Goal: Use online tool/utility: Utilize a website feature to perform a specific function

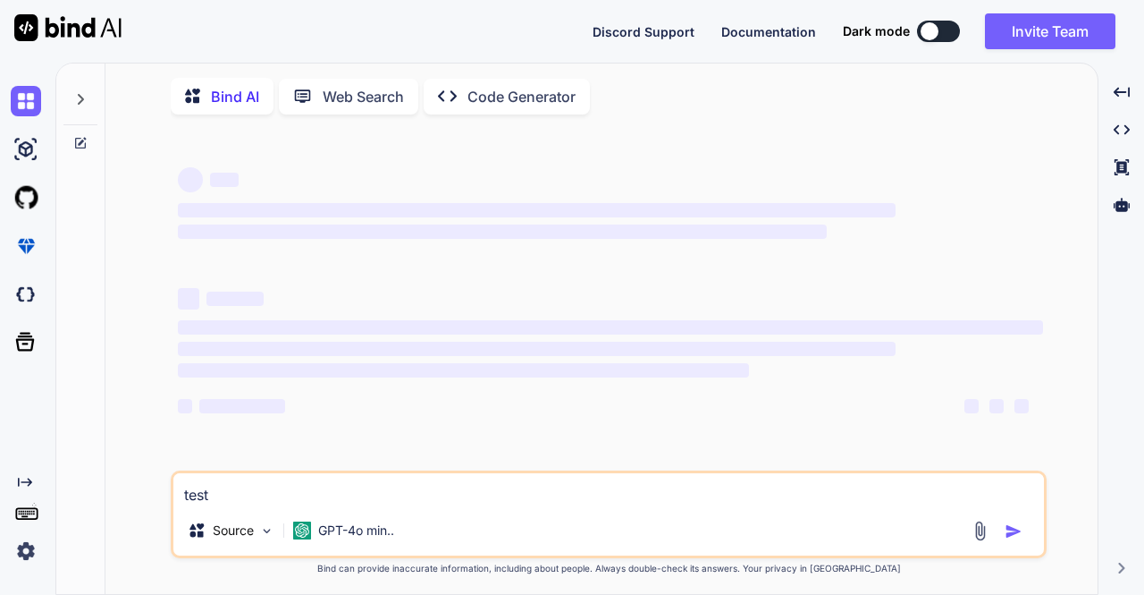
type textarea "x"
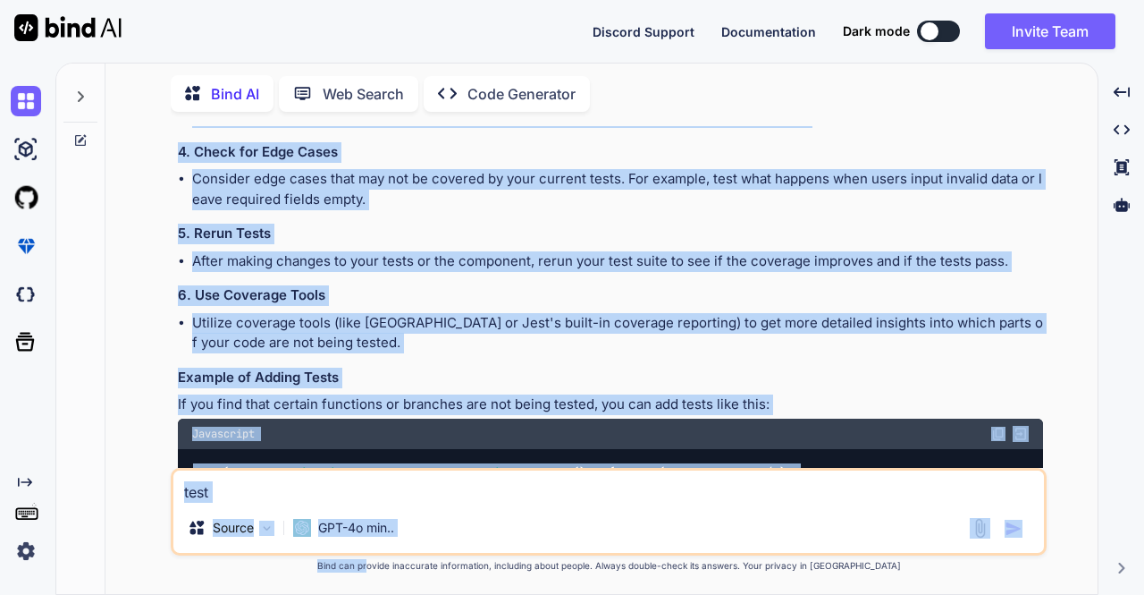
scroll to position [4401, 0]
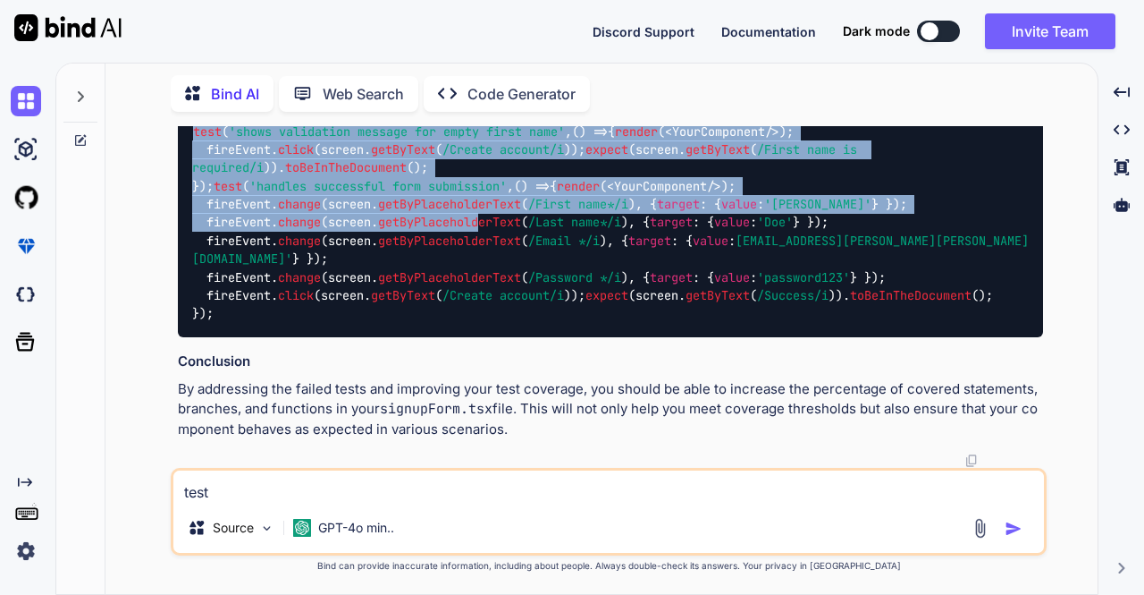
drag, startPoint x: 190, startPoint y: 173, endPoint x: 482, endPoint y: 224, distance: 296.0
click at [482, 224] on div "You Bind AI To write test cases for the provided React component code, we can u…" at bounding box center [610, 297] width 873 height 342
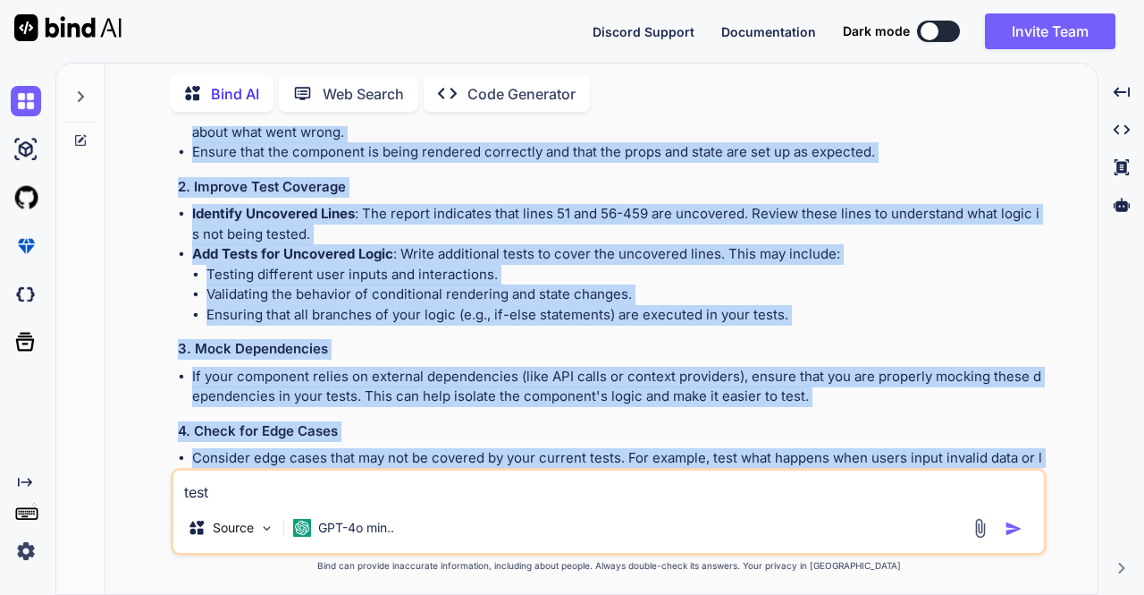
scroll to position [3202, 0]
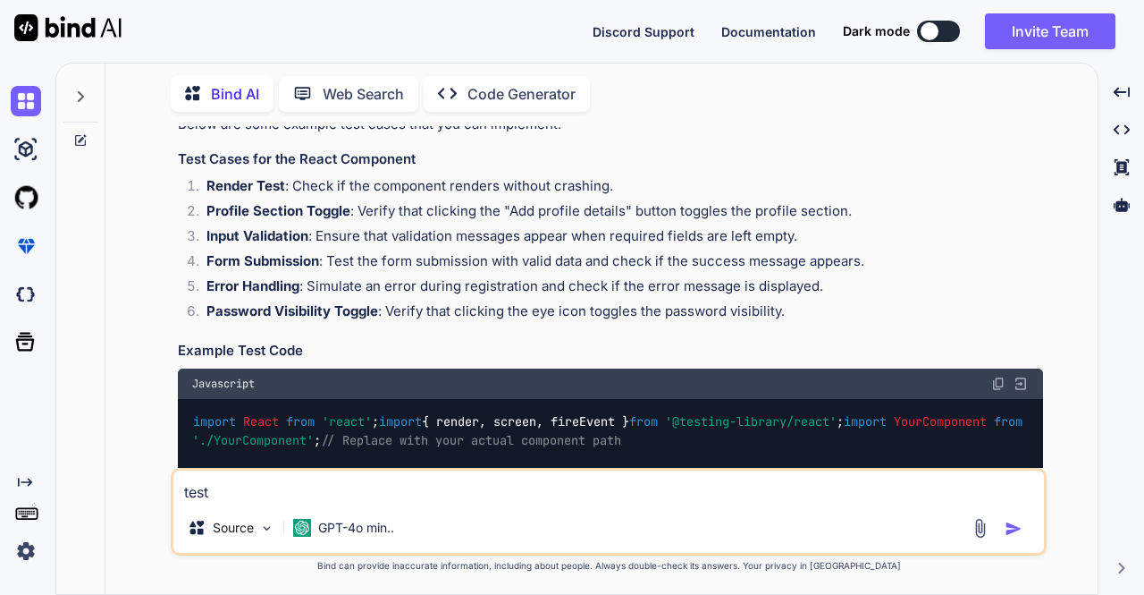
scroll to position [2046, 0]
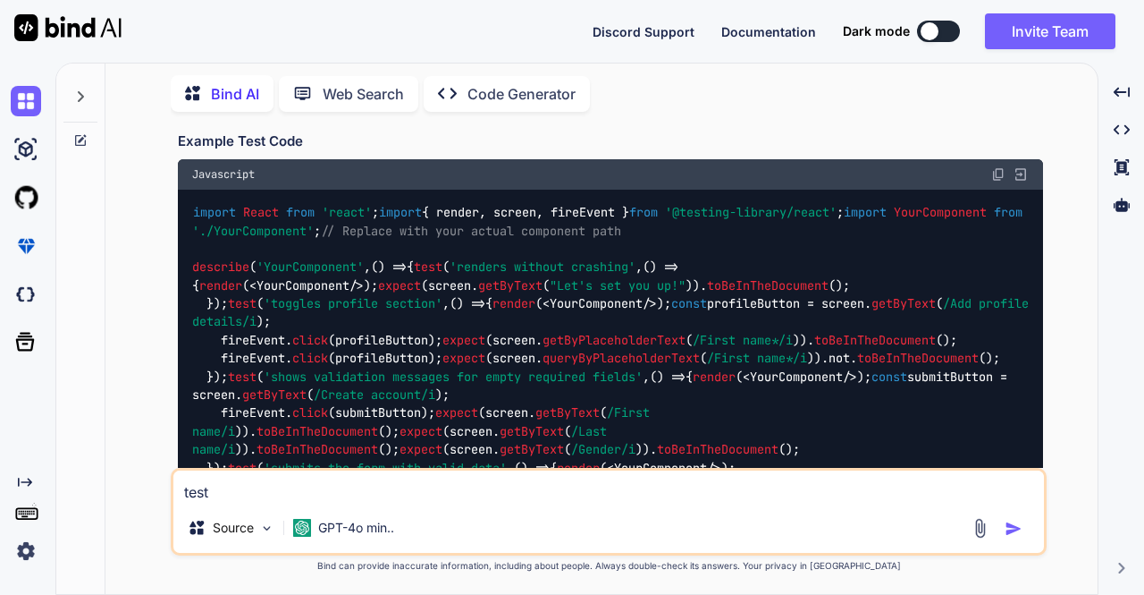
click at [992, 181] on img at bounding box center [999, 174] width 14 height 14
click at [450, 498] on textarea "test" at bounding box center [608, 486] width 871 height 32
type textarea "tes"
type textarea "x"
type textarea "te"
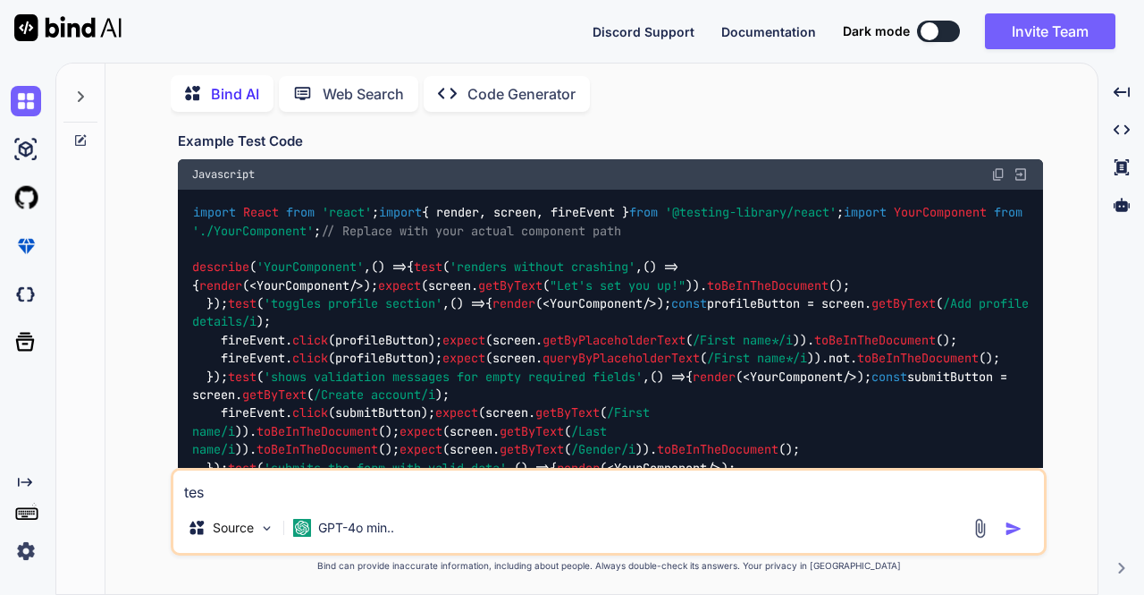
type textarea "x"
type textarea "t"
type textarea "x"
type textarea "t"
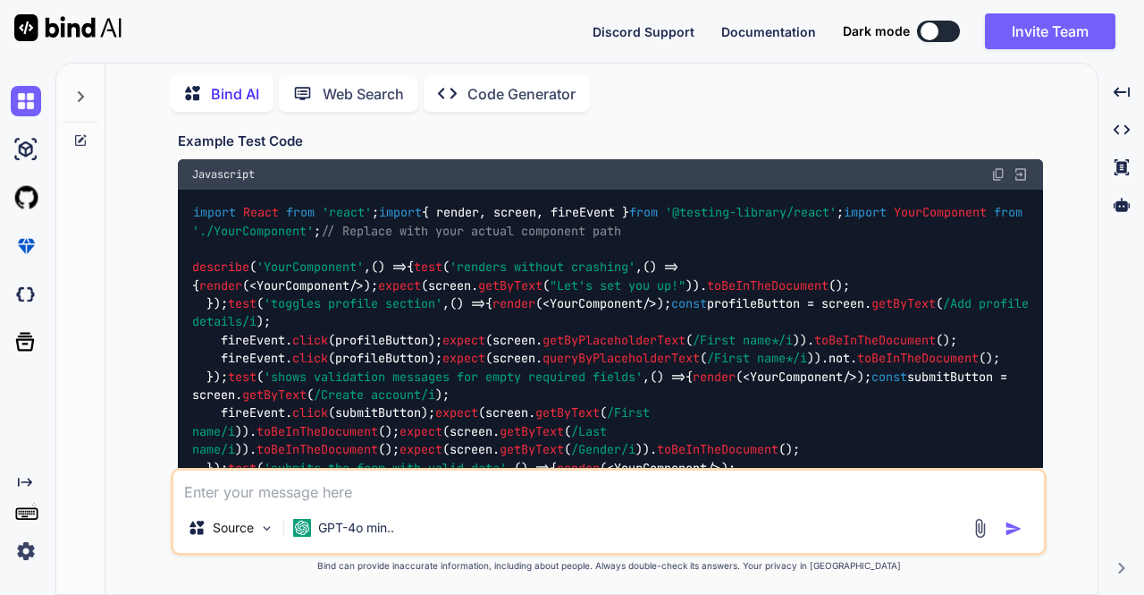
type textarea "x"
type textarea "th"
type textarea "x"
type textarea "the"
type textarea "x"
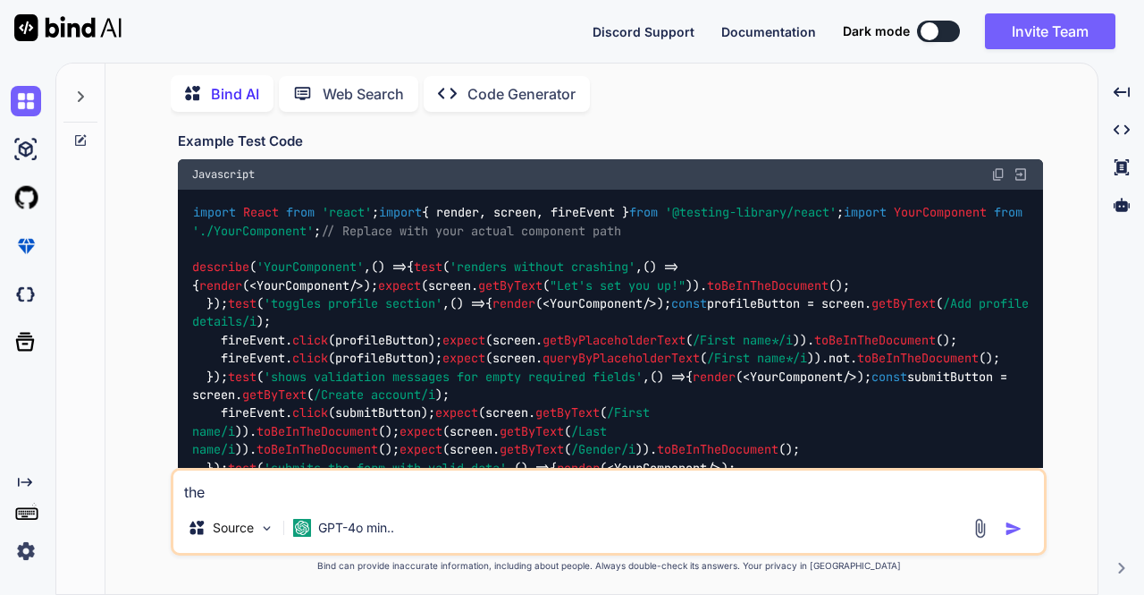
type textarea "ther"
type textarea "x"
type textarea "there"
type textarea "x"
type textarea "there"
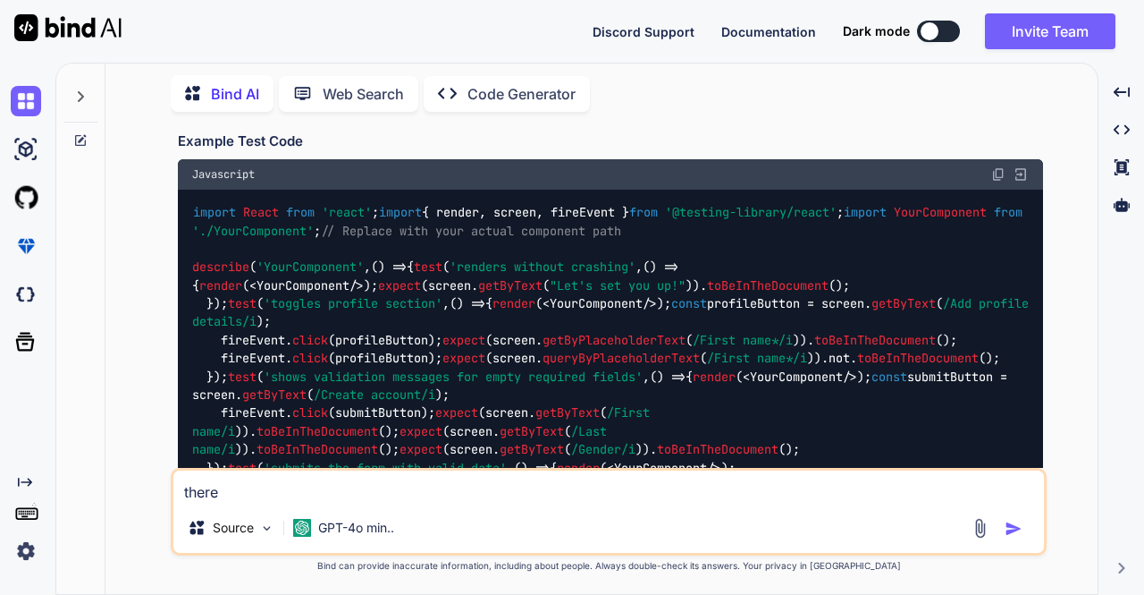
type textarea "x"
type textarea "there m"
type textarea "x"
type textarea "there mi"
type textarea "x"
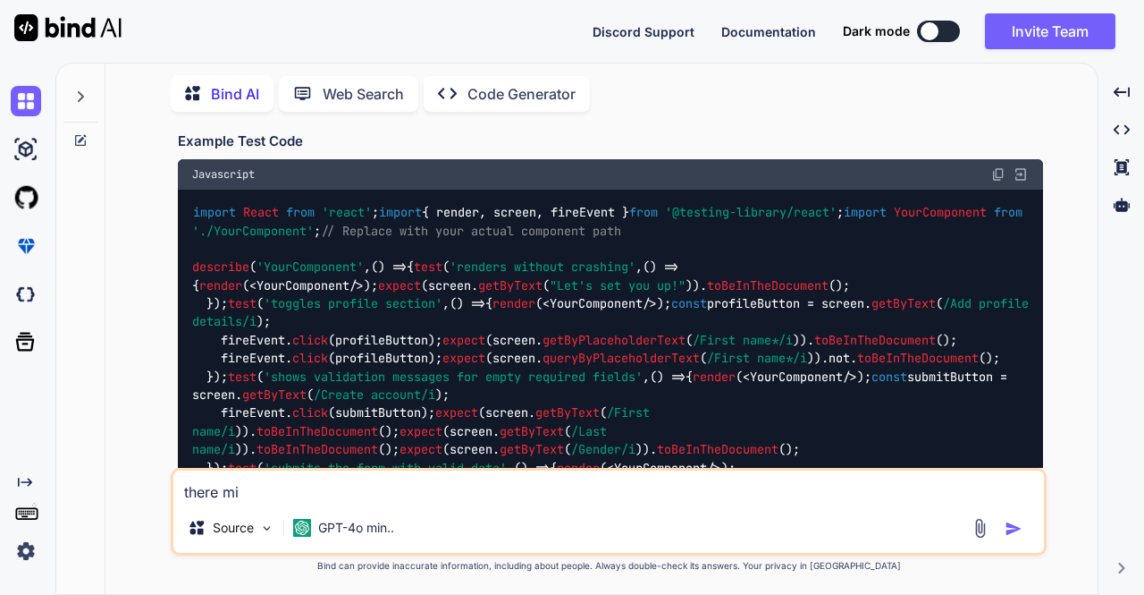
type textarea "there mis"
type textarea "x"
type textarea "there miss"
type textarea "x"
type textarea "there missi"
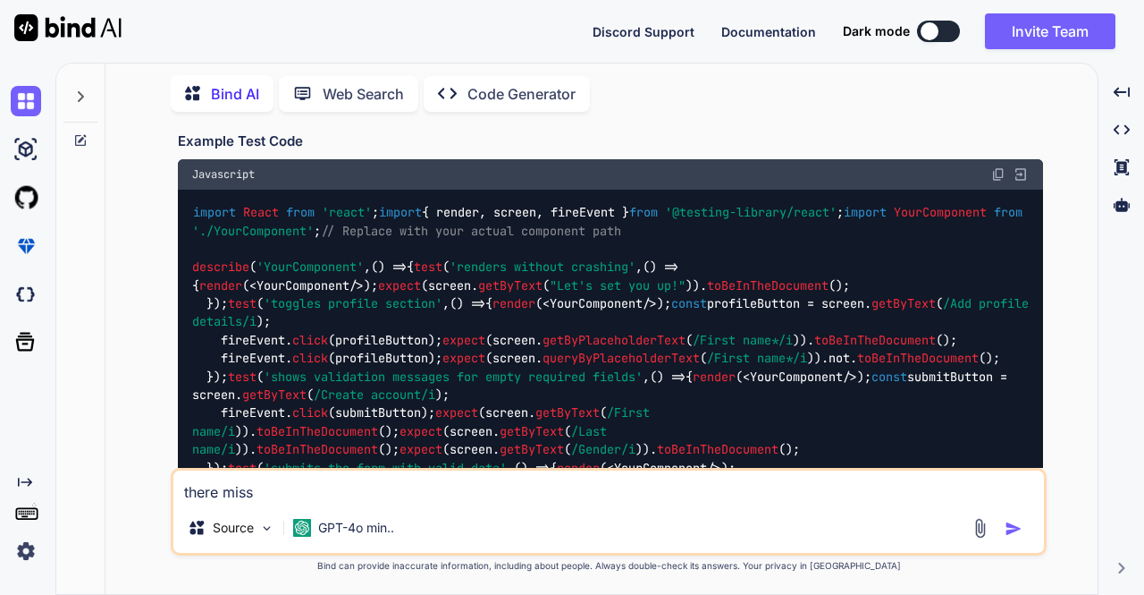
type textarea "x"
type textarea "there missin"
type textarea "x"
type textarea "there missing"
type textarea "x"
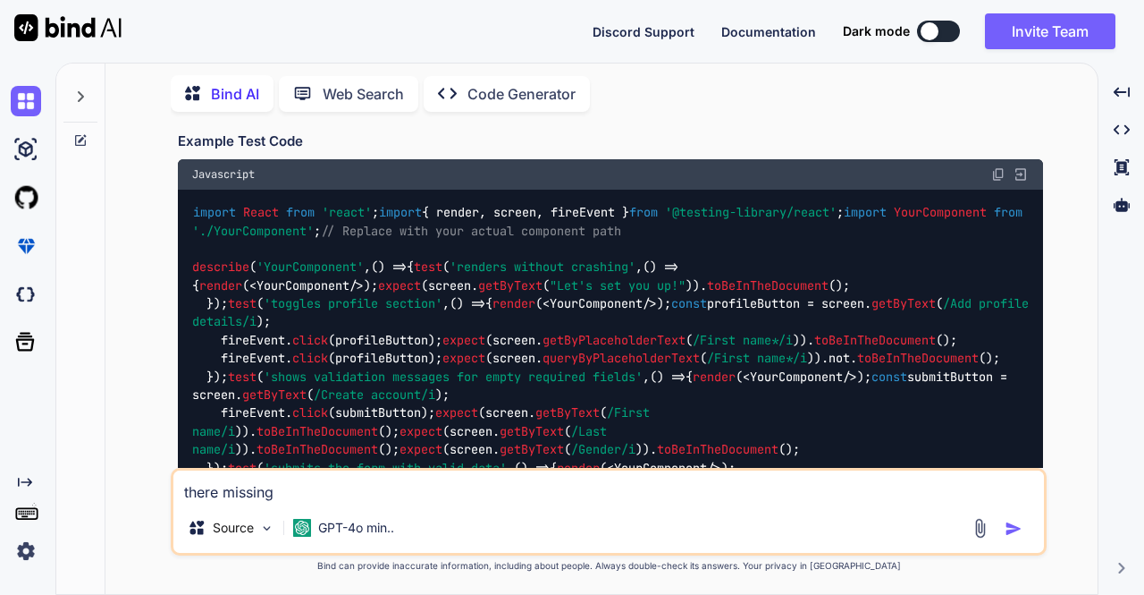
type textarea "there missing"
type textarea "x"
paste textarea "// Mock dependencies"
type textarea "there missing // Mock dependencies"
type textarea "x"
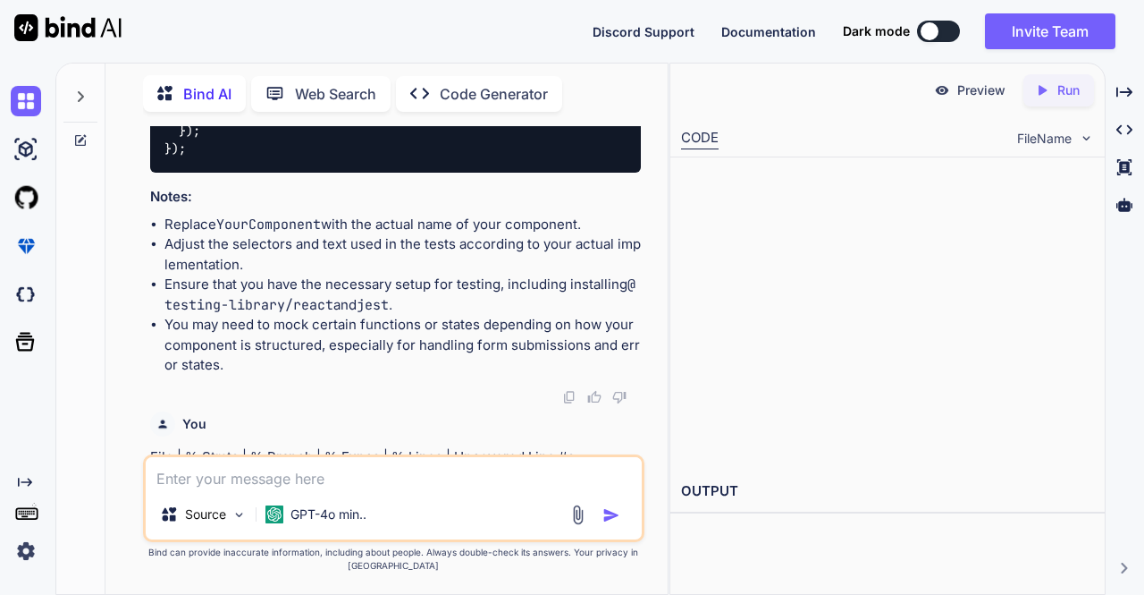
scroll to position [6795, 0]
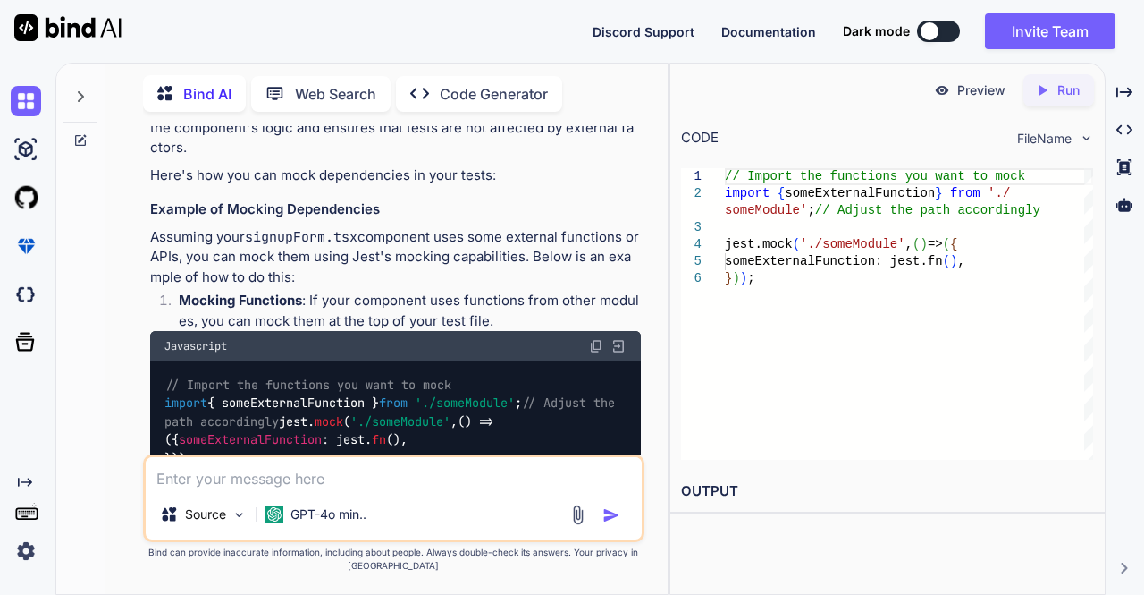
type textarea "x"
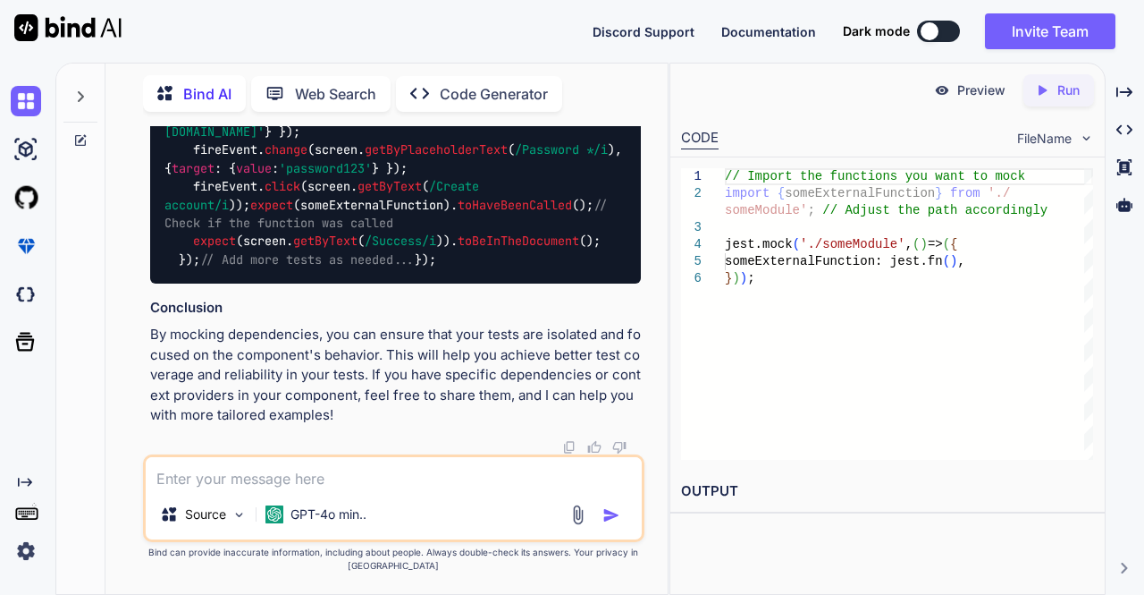
scroll to position [8485, 0]
paste textarea ""use client"; import { useTranslations } from "next-intl"; import { useState } …"
type textarea ""use client"; import { useTranslations } from "next-intl"; import { useState } …"
type textarea "x"
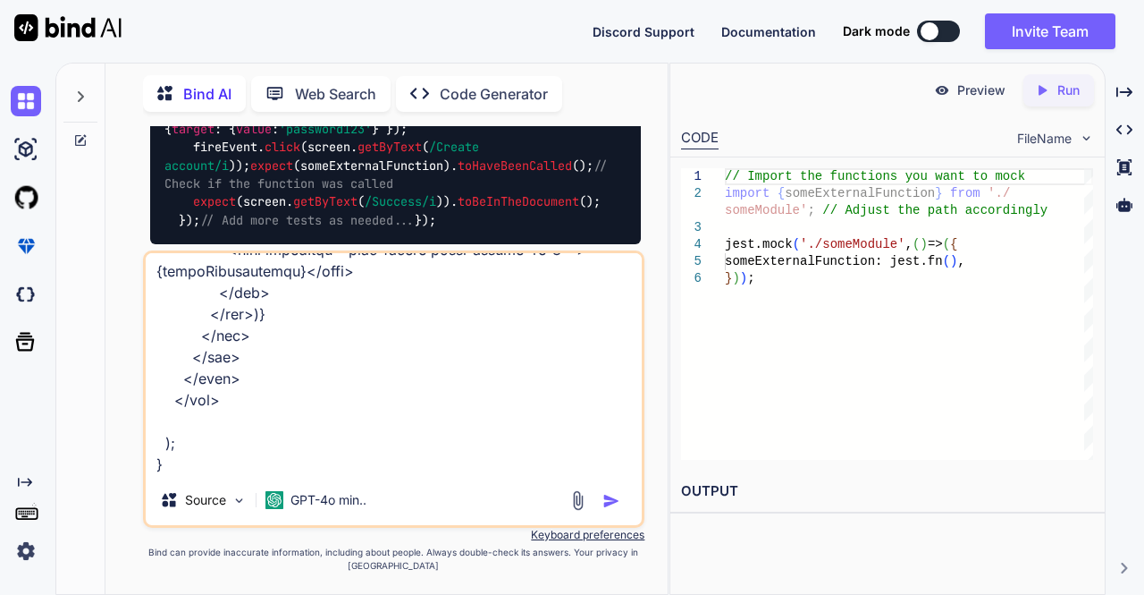
type textarea ""use client"; import { useTranslations } from "next-intl"; import { useState } …"
type textarea "x"
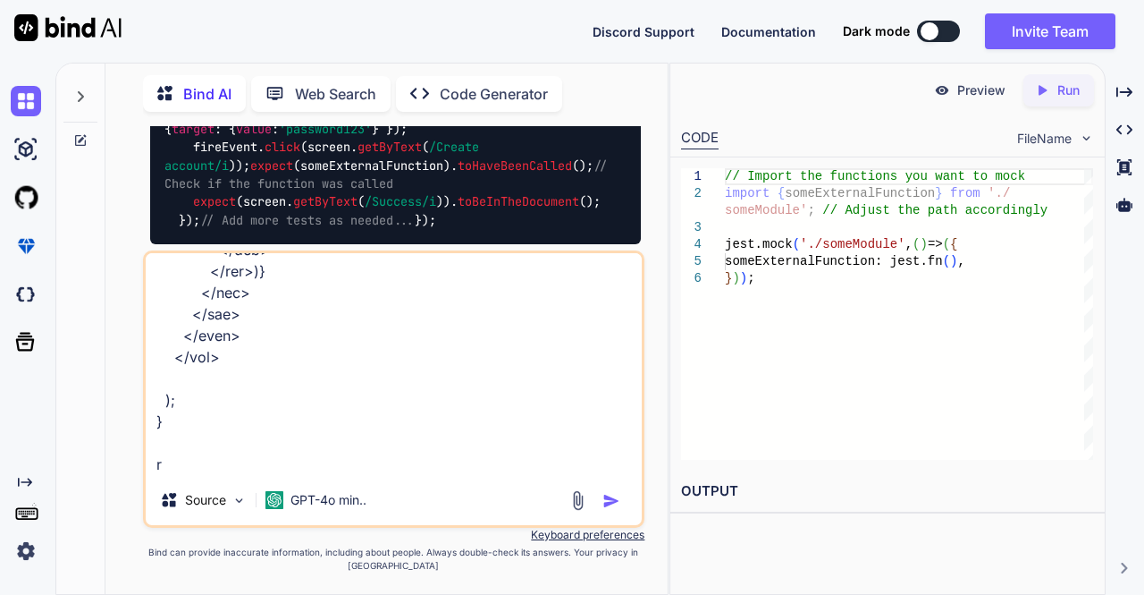
type textarea ""use client"; import { useTranslations } from "next-intl"; import { useState } …"
type textarea "x"
type textarea ""use client"; import { useTranslations } from "next-intl"; import { useState } …"
type textarea "x"
type textarea ""use client"; import { useTranslations } from "next-intl"; import { useState } …"
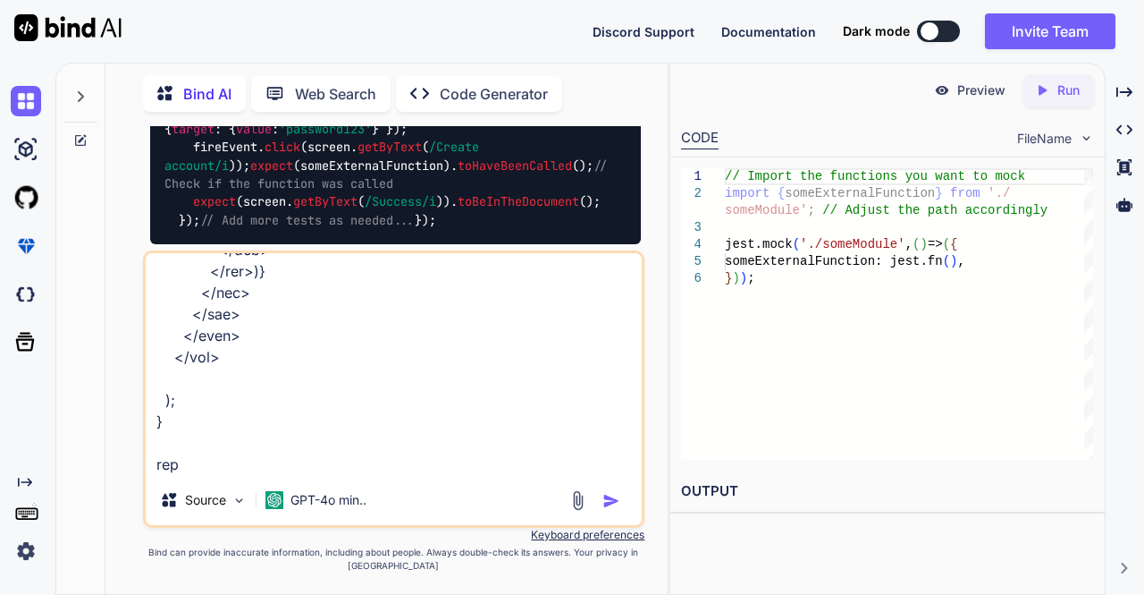
type textarea "x"
type textarea ""use client"; import { useTranslations } from "next-intl"; import { useState } …"
type textarea "x"
type textarea ""use client"; import { useTranslations } from "next-intl"; import { useState } …"
type textarea "x"
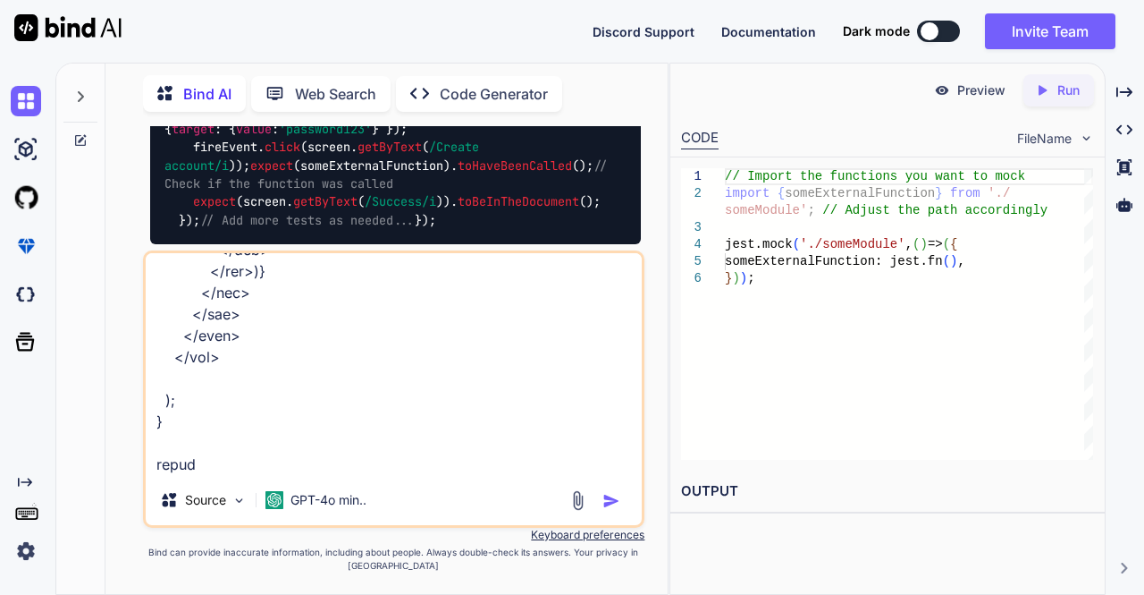
type textarea ""use client"; import { useTranslations } from "next-intl"; import { useState } …"
type textarea "x"
type textarea ""use client"; import { useTranslations } from "next-intl"; import { useState } …"
type textarea "x"
type textarea ""use client"; import { useTranslations } from "next-intl"; import { useState } …"
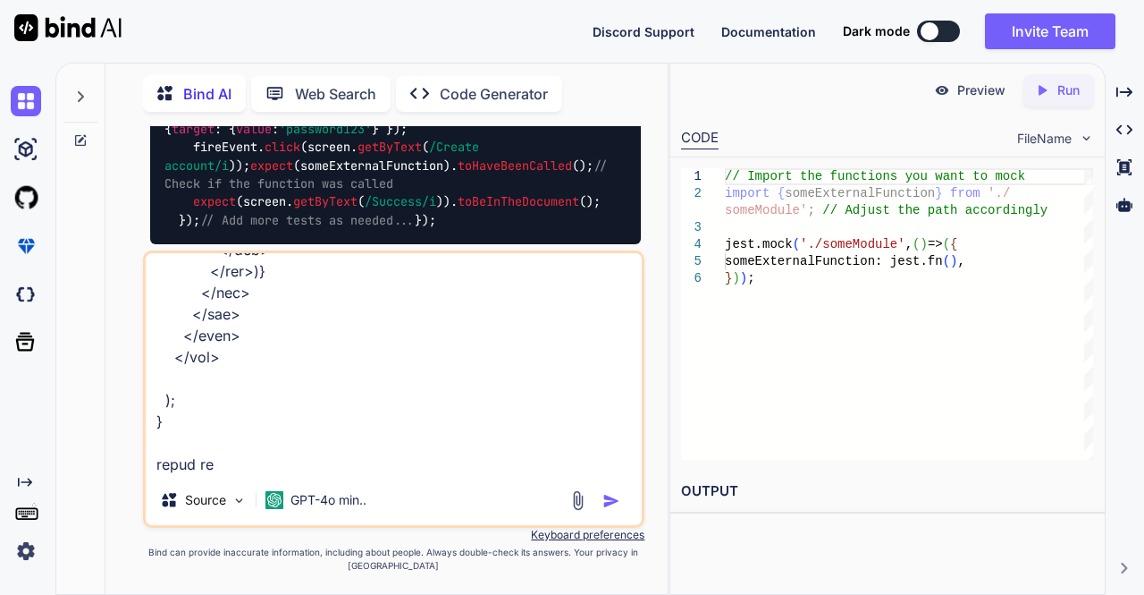
type textarea "x"
type textarea ""use client"; import { useTranslations } from "next-intl"; import { useState } …"
type textarea "x"
type textarea ""use client"; import { useTranslations } from "next-intl"; import { useState } …"
type textarea "x"
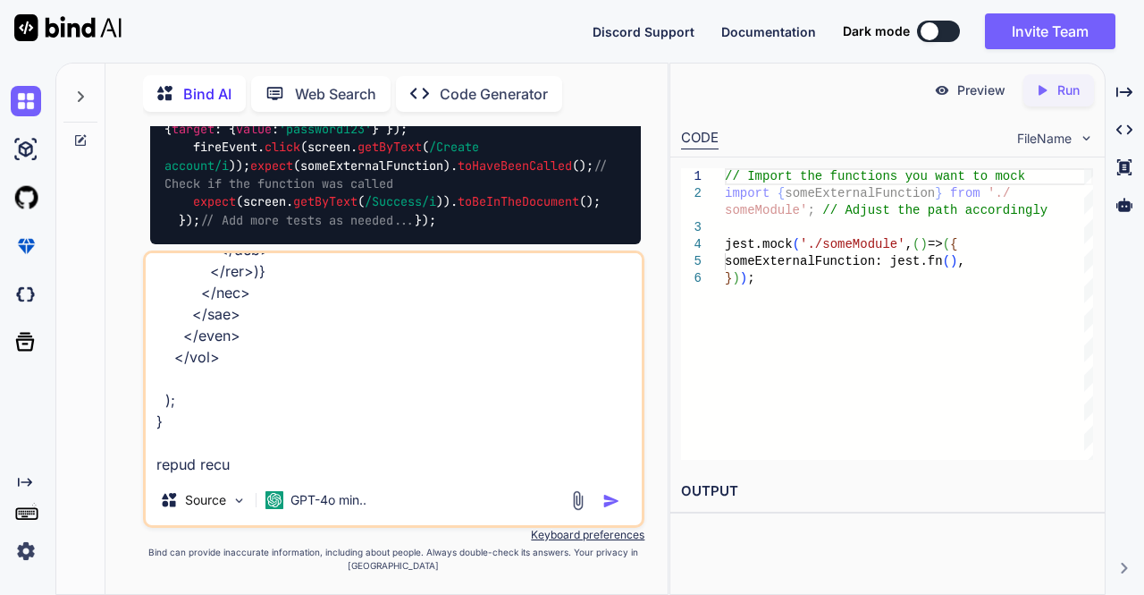
type textarea ""use client"; import { useTranslations } from "next-intl"; import { useState } …"
type textarea "x"
type textarea ""use client"; import { useTranslations } from "next-intl"; import { useState } …"
type textarea "x"
type textarea ""use client"; import { useTranslations } from "next-intl"; import { useState } …"
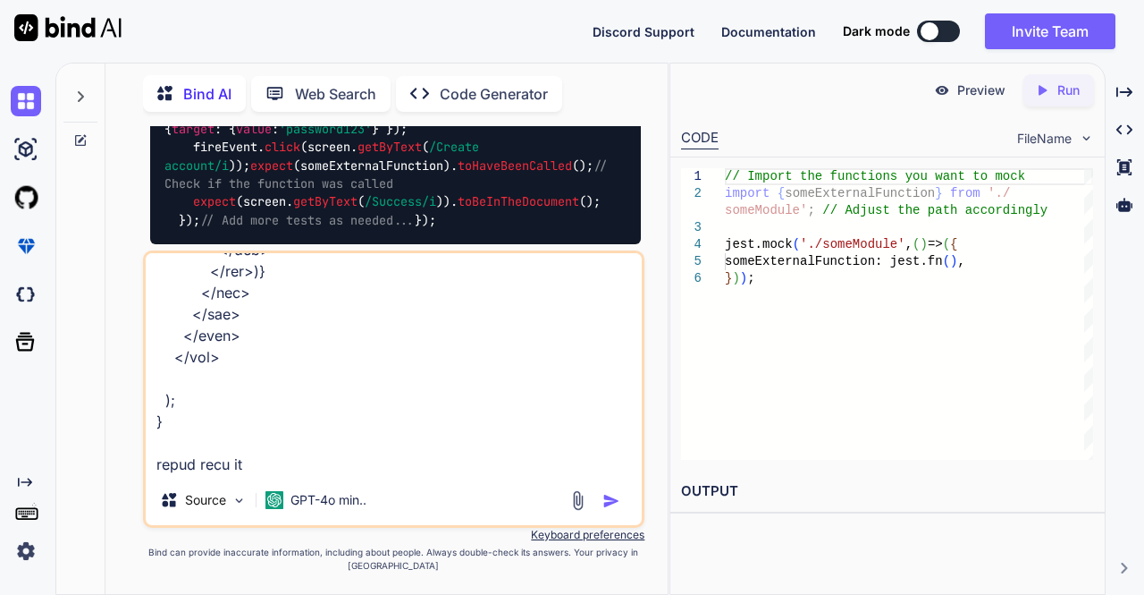
type textarea "x"
type textarea ""use client"; import { useTranslations } from "next-intl"; import { useState } …"
type textarea "x"
type textarea ""use client"; import { useTranslations } from "next-intl"; import { useState } …"
type textarea "x"
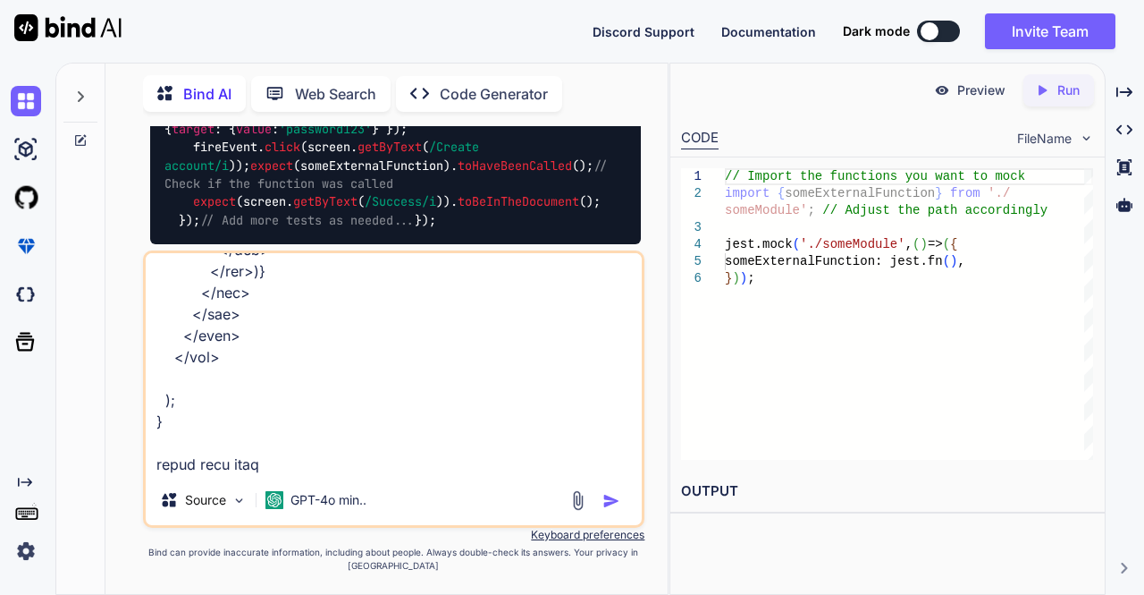
type textarea ""use client"; import { useTranslations } from "next-intl"; import { useState } …"
type textarea "x"
type textarea ""use client"; import { useTranslations } from "next-intl"; import { useState } …"
type textarea "x"
type textarea ""use client"; import { useTranslations } from "next-intl"; import { useState } …"
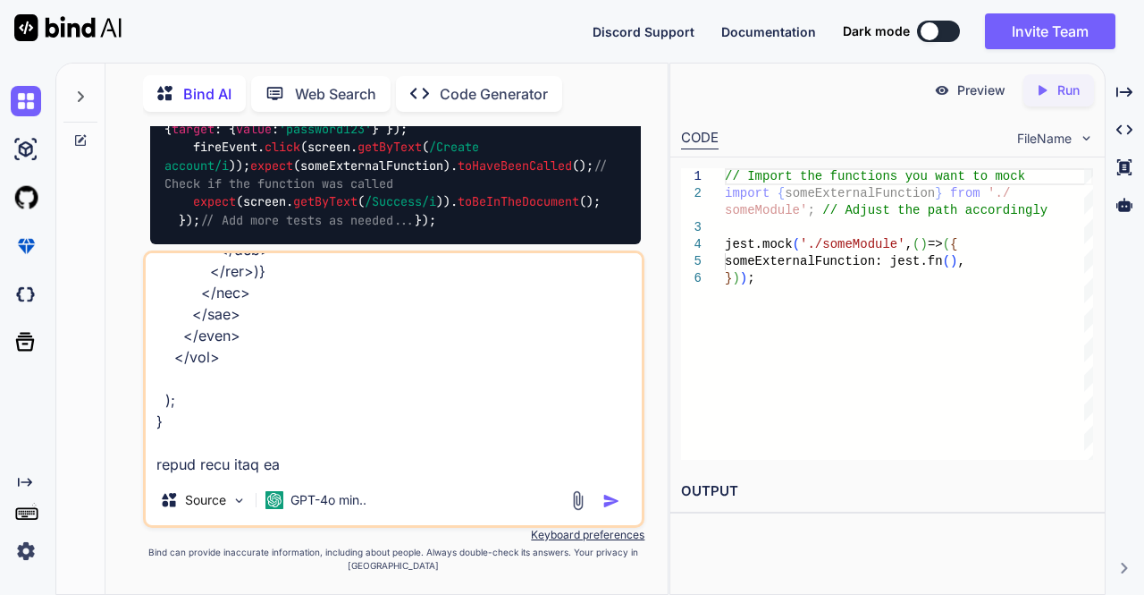
type textarea "x"
type textarea ""use client"; import { useTranslations } from "next-intl"; import { useState } …"
type textarea "x"
type textarea ""use client"; import { useTranslations } from "next-intl"; import { useState } …"
type textarea "x"
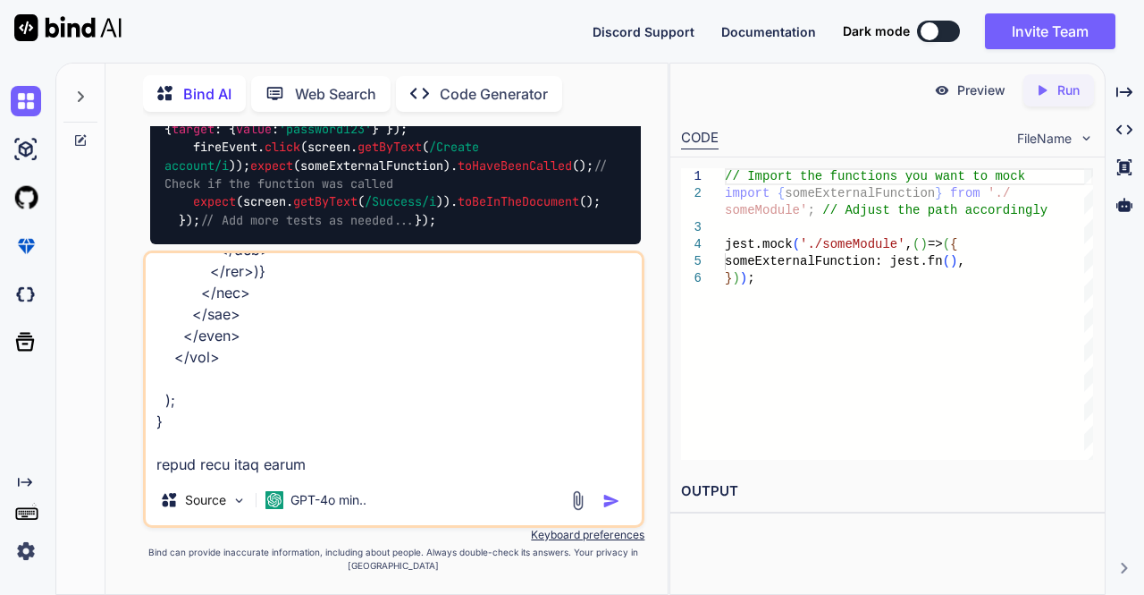
type textarea ""use client"; import { useTranslations } from "next-intl"; import { useState } …"
type textarea "x"
type textarea ""use client"; import { useTranslations } from "next-intl"; import { useState } …"
type textarea "x"
type textarea ""use client"; import { useTranslations } from "next-intl"; import { useState } …"
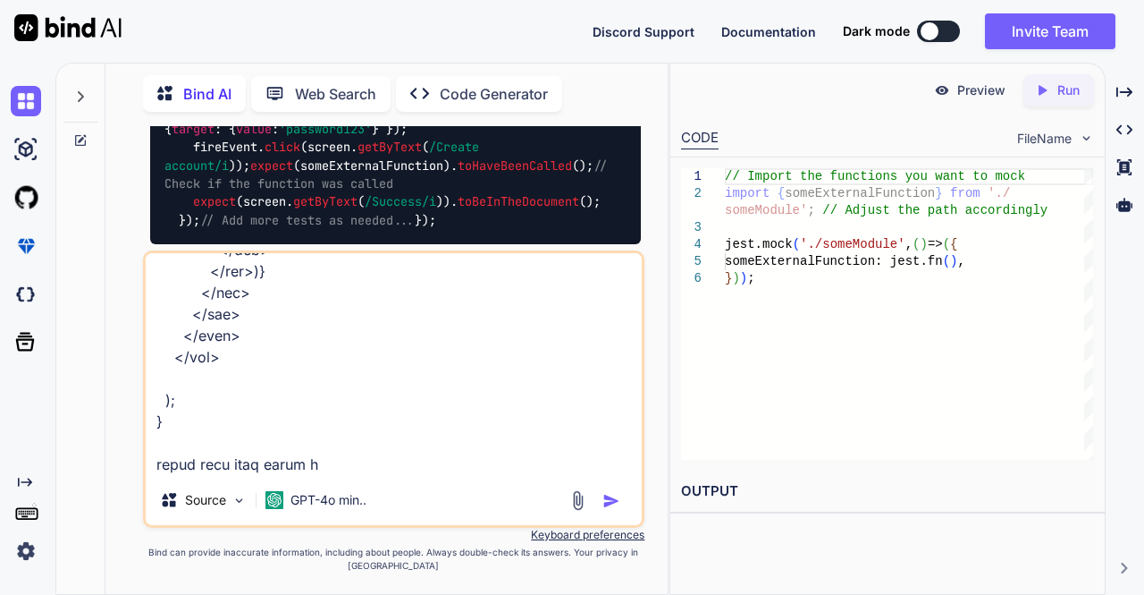
type textarea "x"
type textarea ""use client"; import { useTranslations } from "next-intl"; import { useState } …"
type textarea "x"
type textarea ""use client"; import { useTranslations } from "next-intl"; import { useState } …"
type textarea "x"
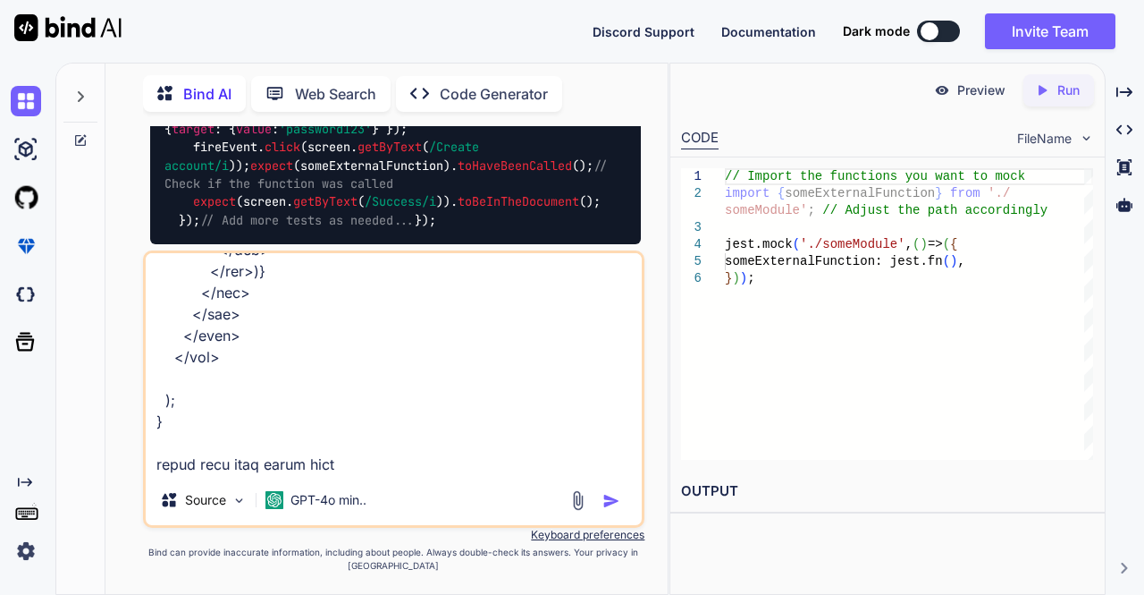
type textarea ""use client"; import { useTranslations } from "next-intl"; import { useState } …"
type textarea "x"
type textarea ""use client"; import { useTranslations } from "next-intl"; import { useState } …"
type textarea "x"
type textarea ""use client"; import { useTranslations } from "next-intl"; import { useState } …"
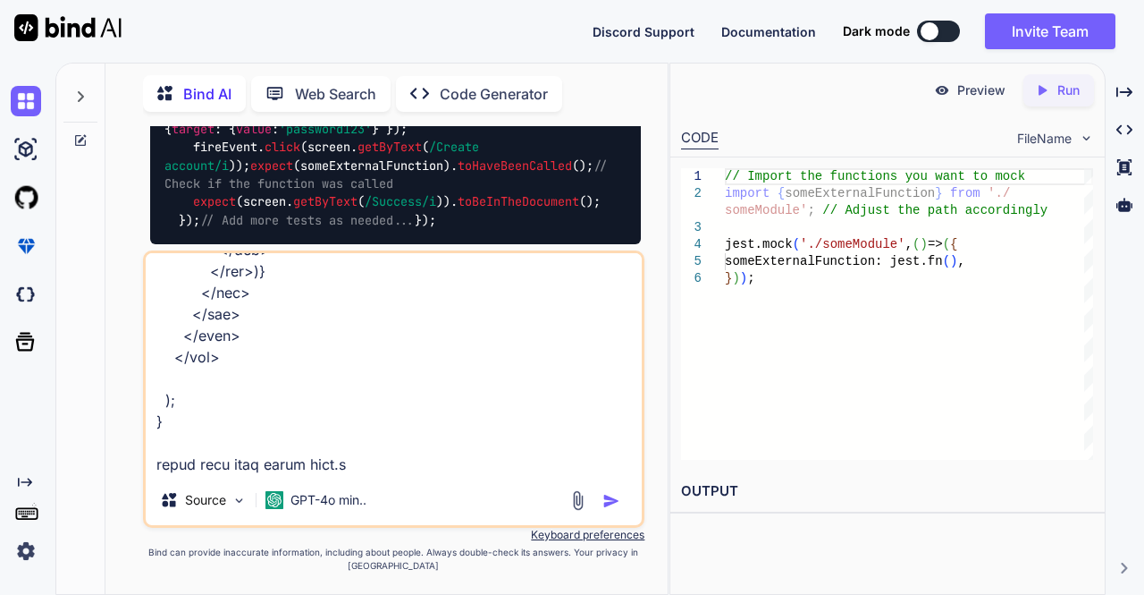
type textarea "x"
type textarea ""use client"; import { useTranslations } from "next-intl"; import { useState } …"
type textarea "x"
type textarea ""use client"; import { useTranslations } from "next-intl"; import { useState } …"
type textarea "x"
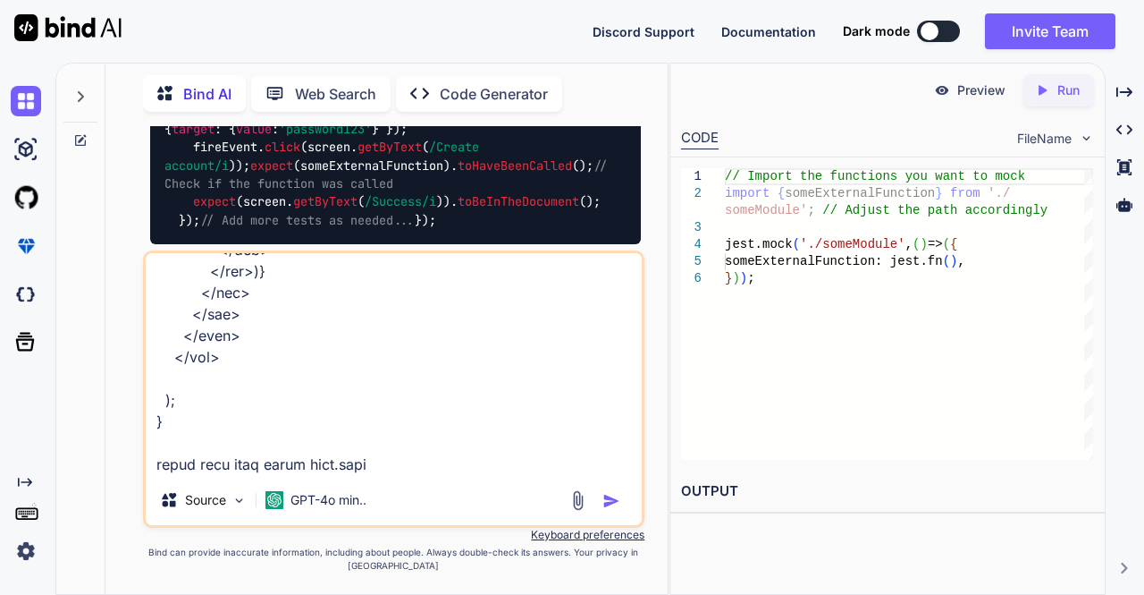
type textarea ""use client"; import { useTranslations } from "next-intl"; import { useState } …"
type textarea "x"
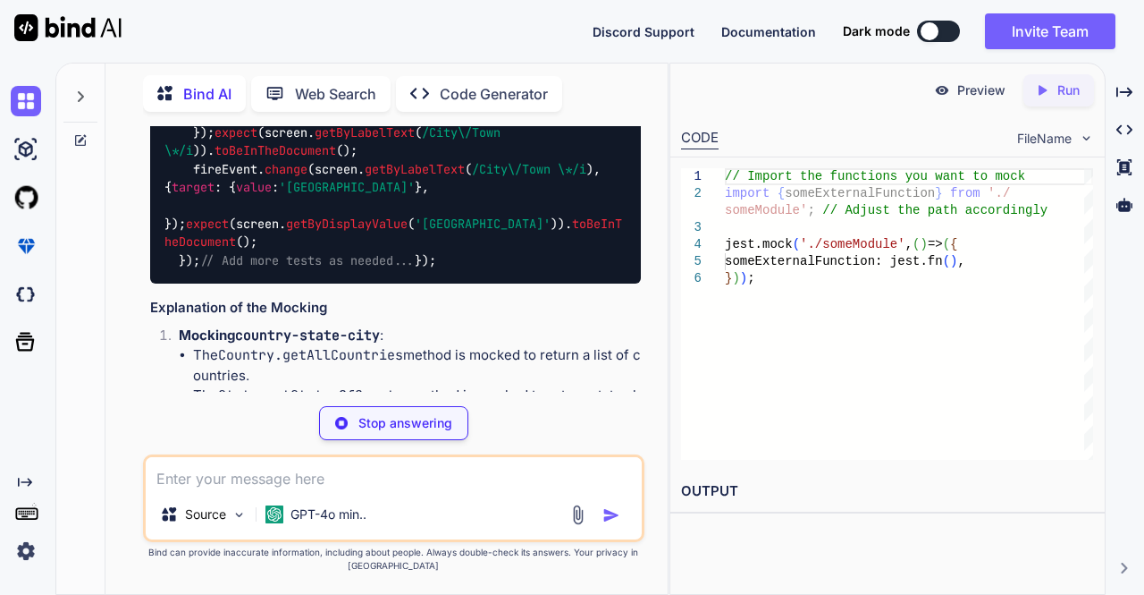
scroll to position [14959, 0]
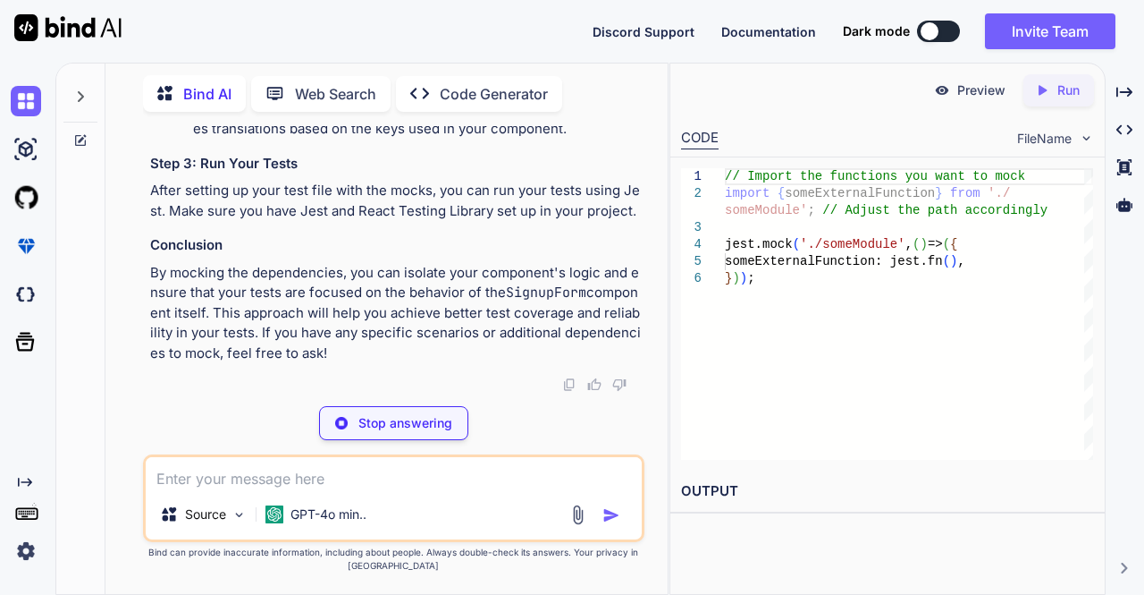
type textarea "x"
type textarea "Angeles')).toBeInTheDocument(); }); // Add more tests as needed... });"
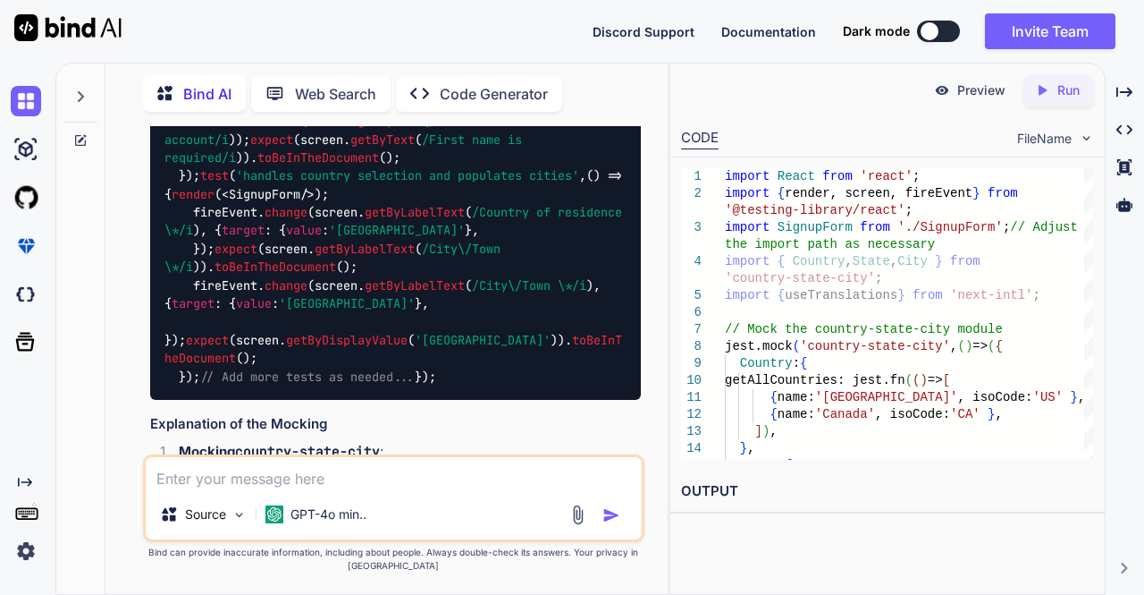
scroll to position [14854, 0]
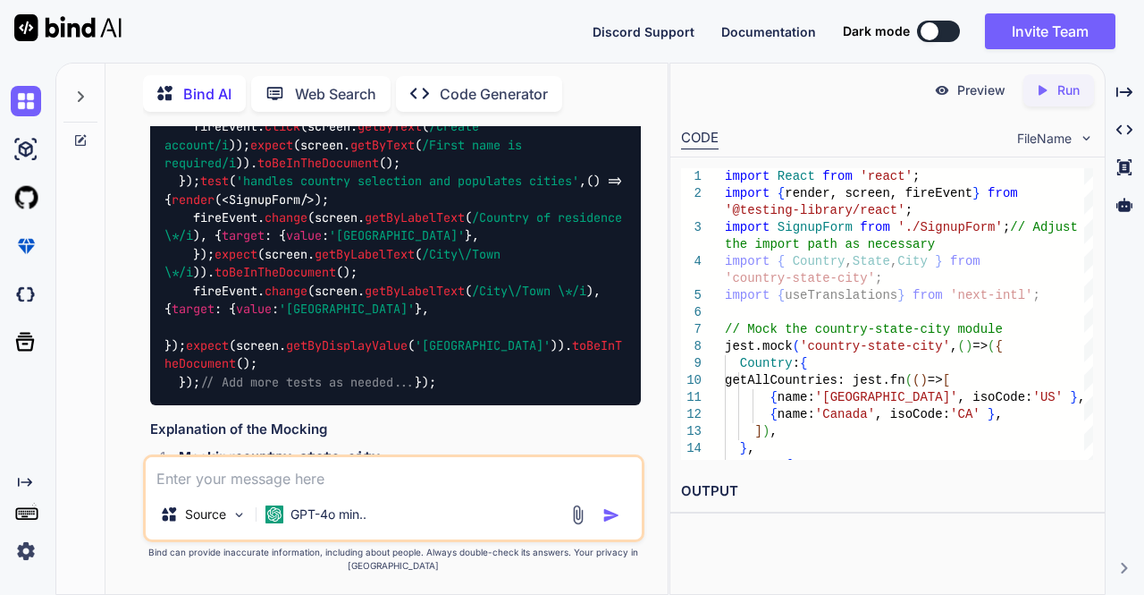
click at [393, 480] on textarea at bounding box center [394, 473] width 497 height 32
type textarea "s"
type textarea "x"
type textarea "st"
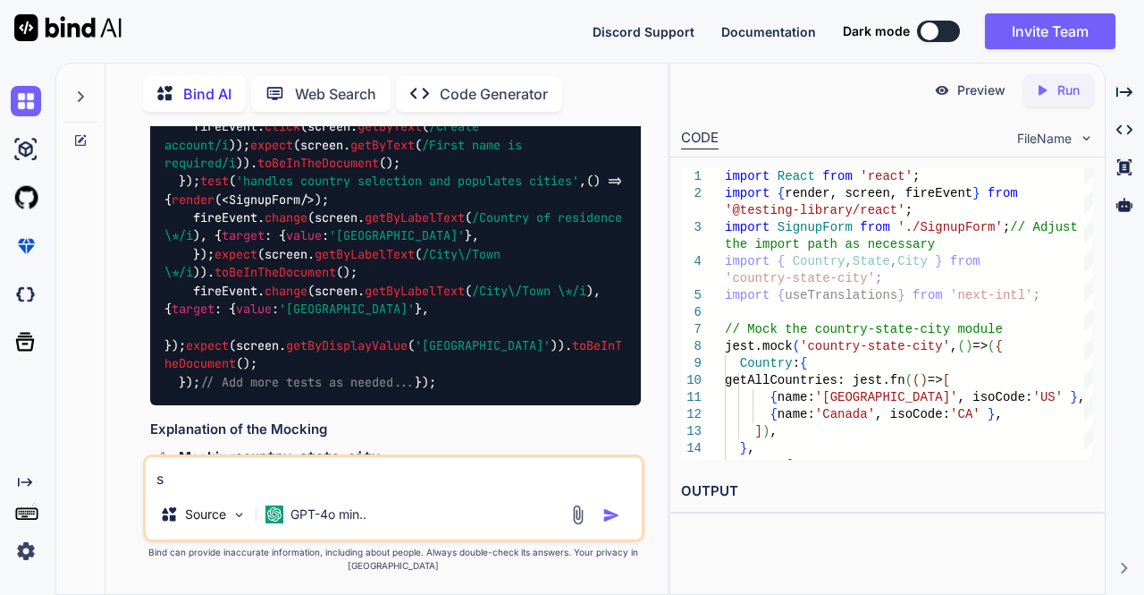
type textarea "x"
type textarea "sti"
type textarea "x"
type textarea "stil"
type textarea "x"
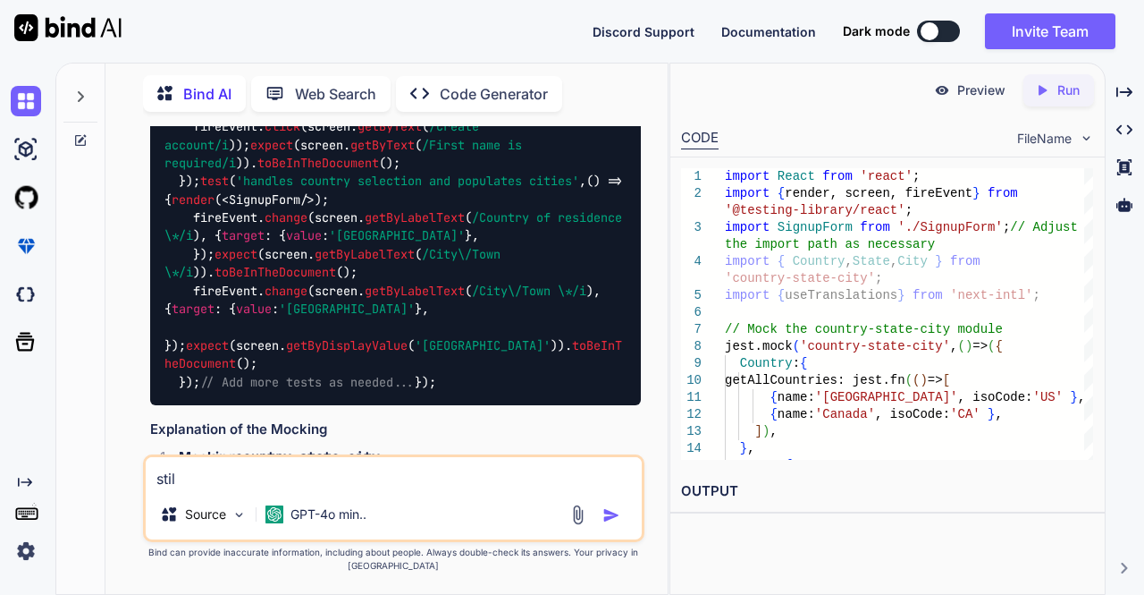
type textarea "still"
type textarea "x"
type textarea "still"
type textarea "x"
paste textarea "Mock the country-state-city module"
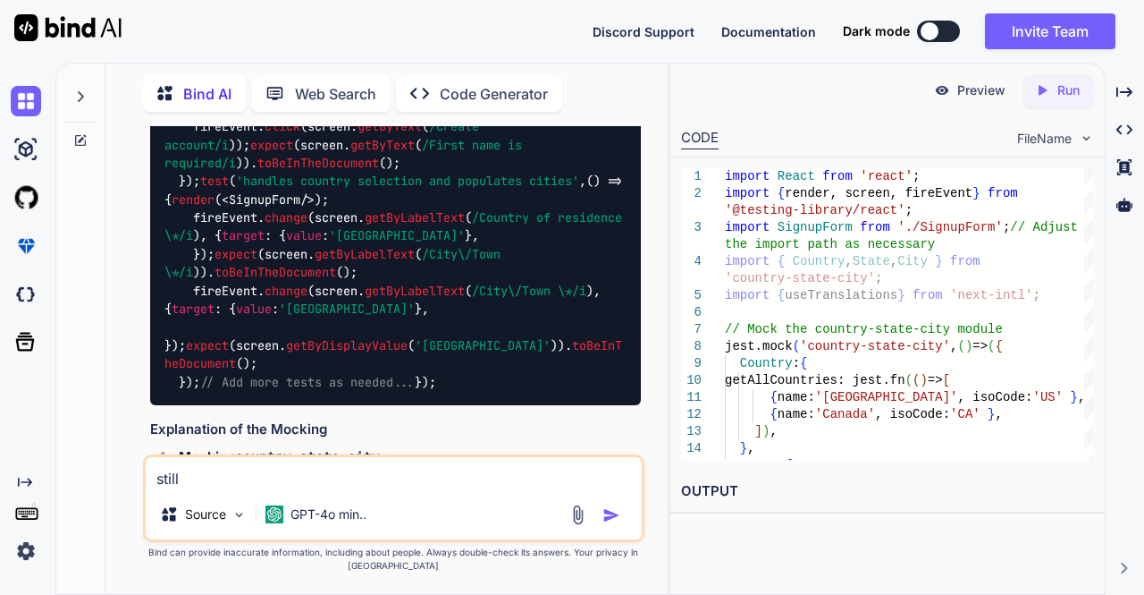
type textarea "still Mock the country-state-city module"
type textarea "x"
type textarea "still Mock the country-state-city modul"
type textarea "x"
type textarea "still Mock the country-state-city modu"
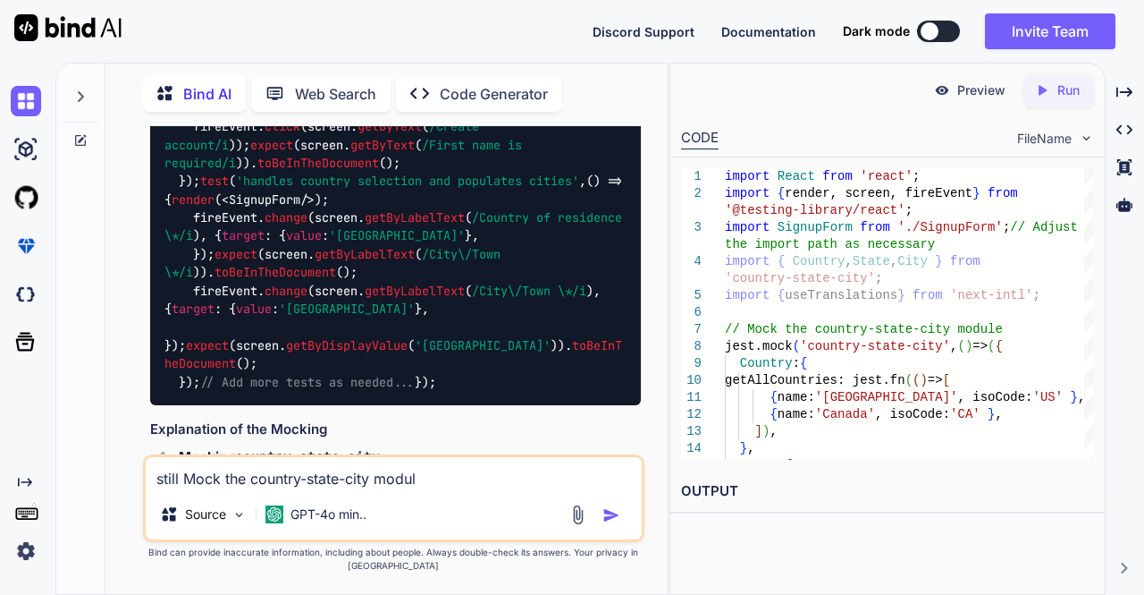
type textarea "x"
type textarea "still Mock the country-state-city mod"
type textarea "x"
type textarea "still Mock the country-state-city mo"
type textarea "x"
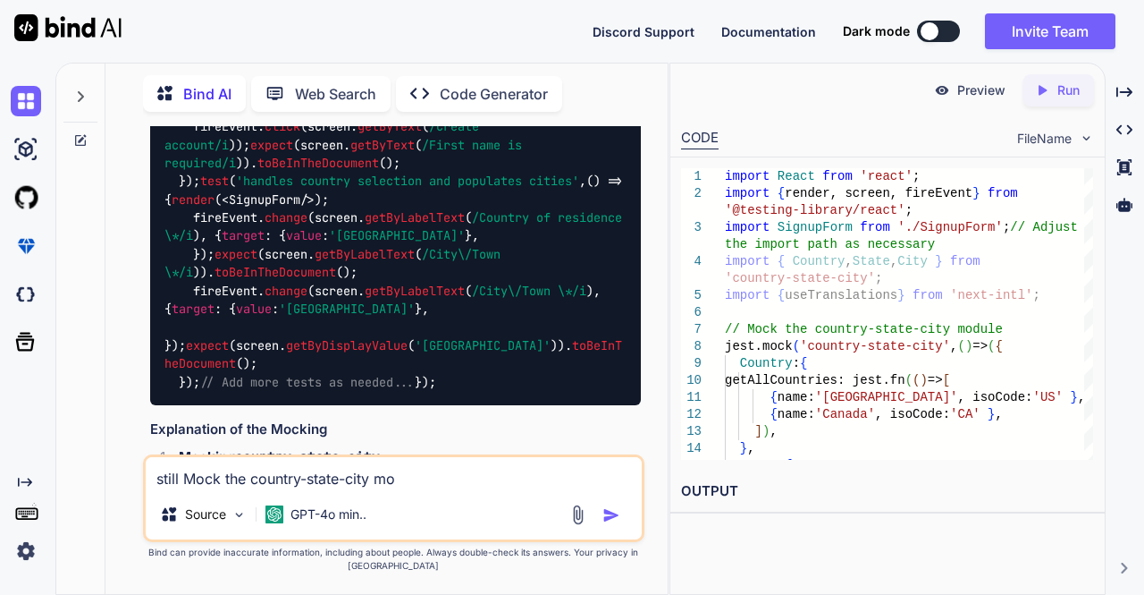
type textarea "still Mock the country-state-city m"
type textarea "x"
type textarea "still Mock the country-state-city"
type textarea "x"
type textarea "still Mock the country-state-city"
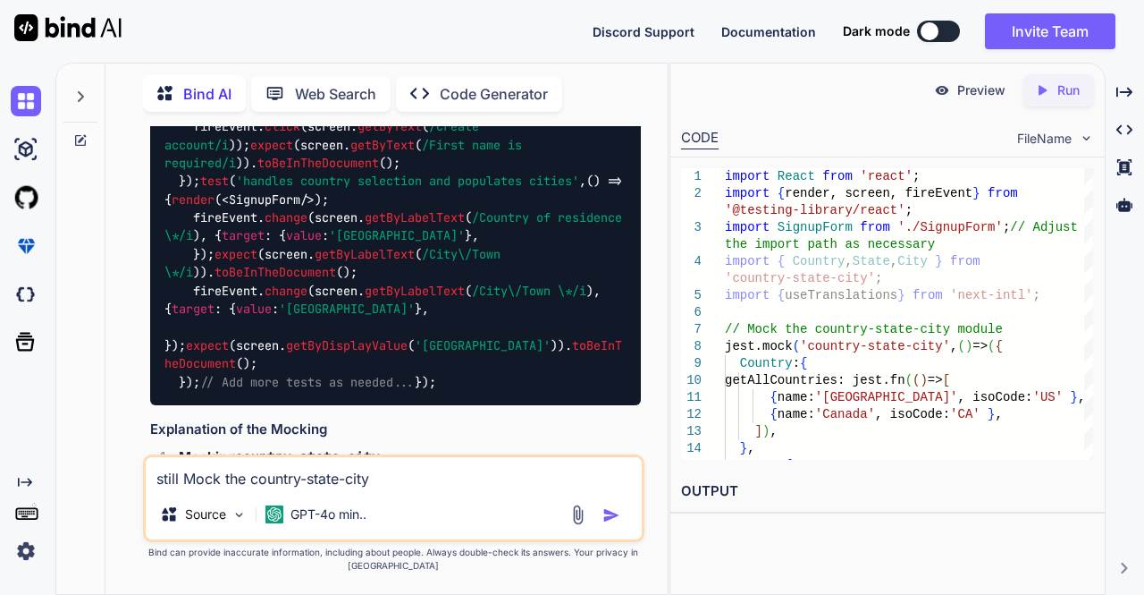
type textarea "x"
type textarea "still Mock the country-state-cit"
type textarea "x"
type textarea "still Mock the country-state-ci"
type textarea "x"
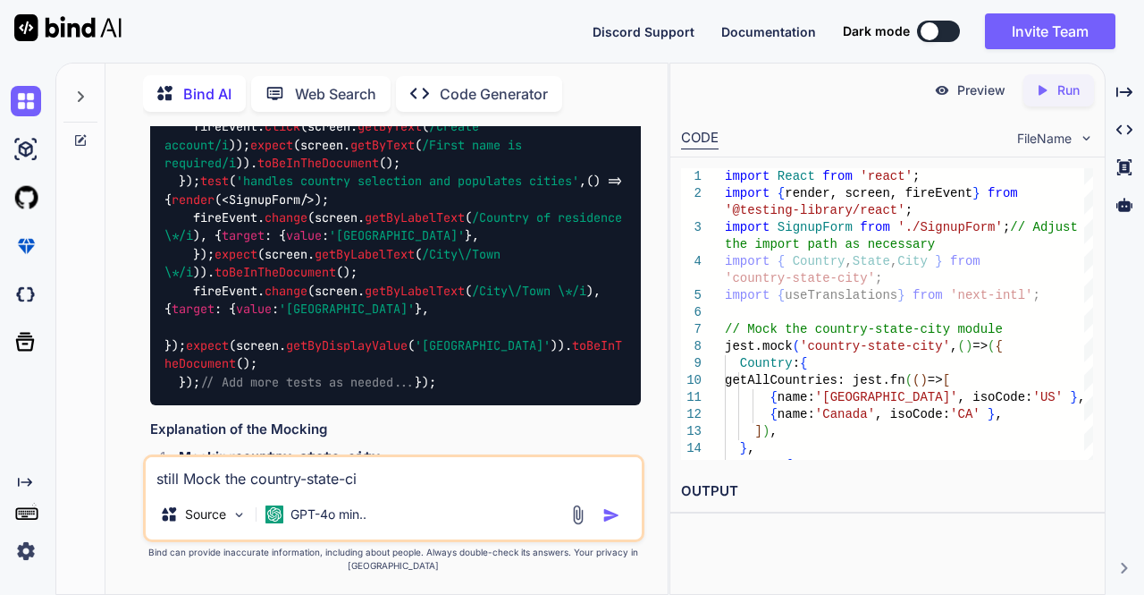
type textarea "still Mock the country-state-c"
type textarea "x"
type textarea "still Mock the country-state-"
type textarea "x"
type textarea "still Mock the country-state"
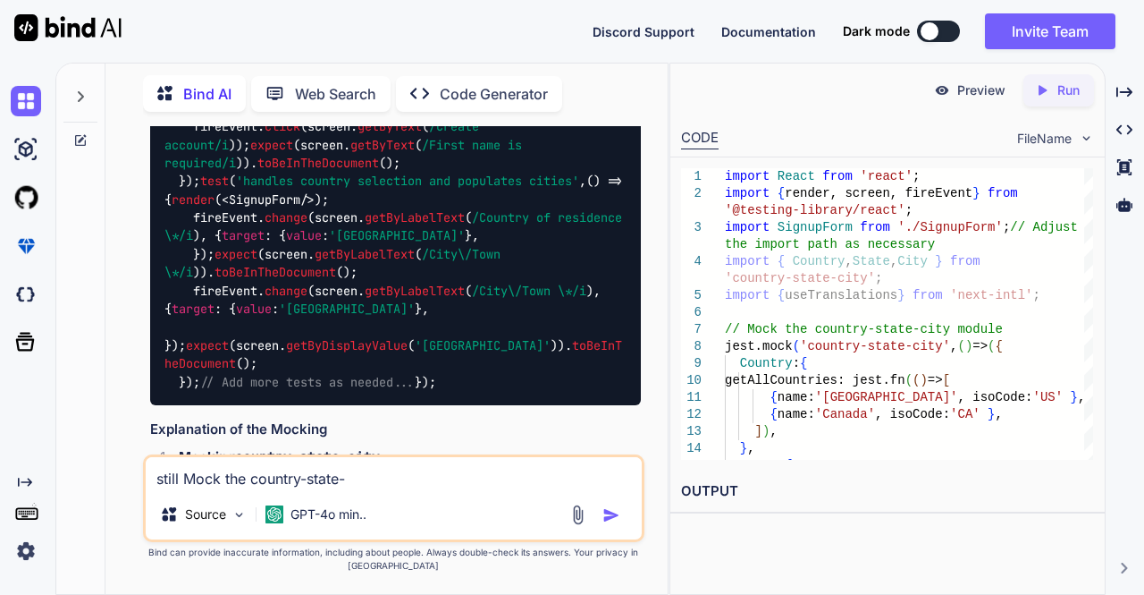
type textarea "x"
type textarea "still Mock the country-stat"
type textarea "x"
type textarea "still Mock the country-sta"
type textarea "x"
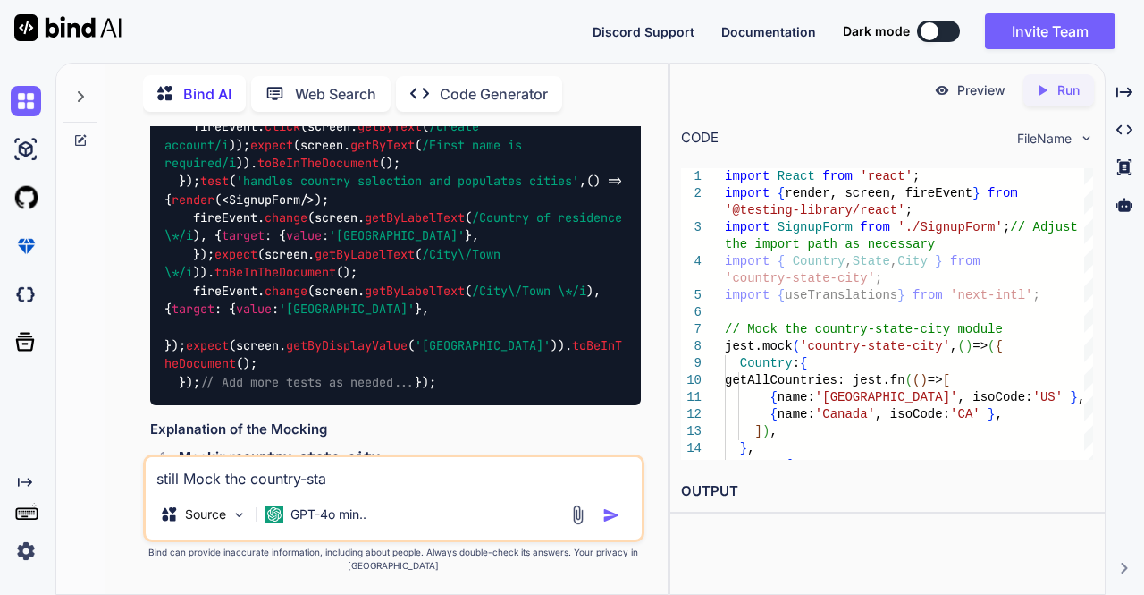
type textarea "still Mock the country-st"
type textarea "x"
type textarea "still Mock the country-s"
type textarea "x"
type textarea "still Mock the country-"
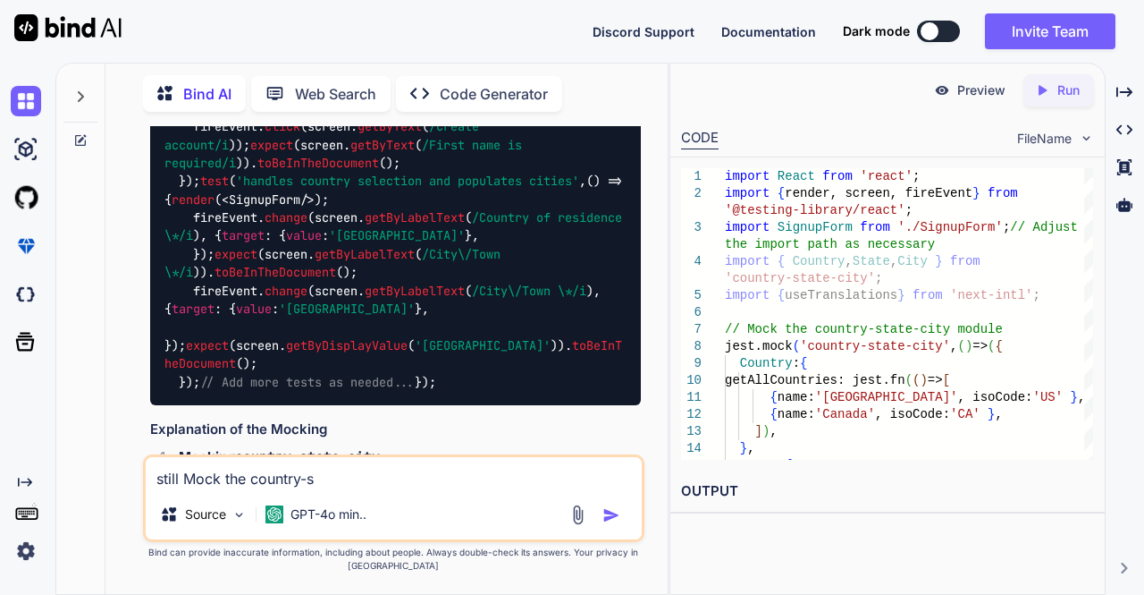
type textarea "x"
type textarea "still Mock the country"
type textarea "x"
type textarea "still Mock the countr"
type textarea "x"
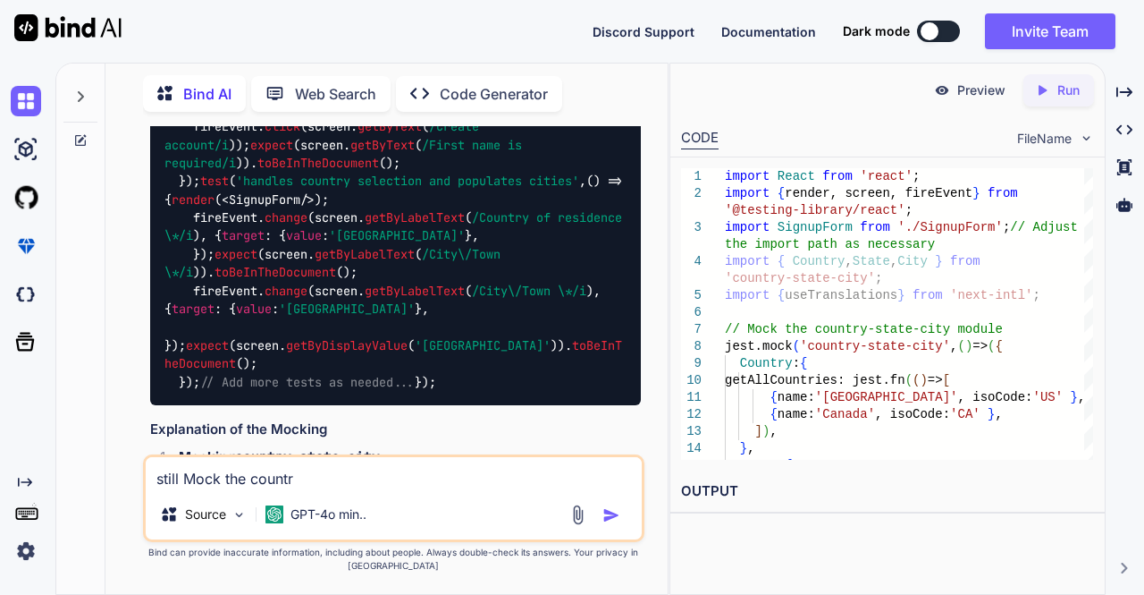
type textarea "still Mock the count"
type textarea "x"
type textarea "still Mock the coun"
type textarea "x"
type textarea "still Mock the cou"
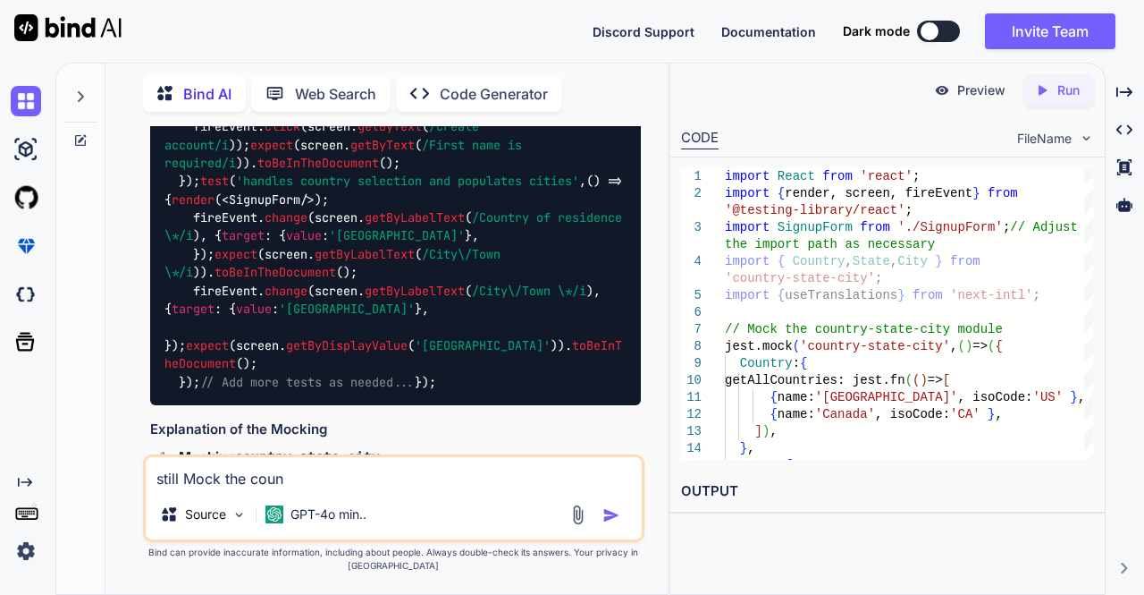
type textarea "x"
type textarea "still Mock the co"
type textarea "x"
type textarea "still Mock the c"
type textarea "x"
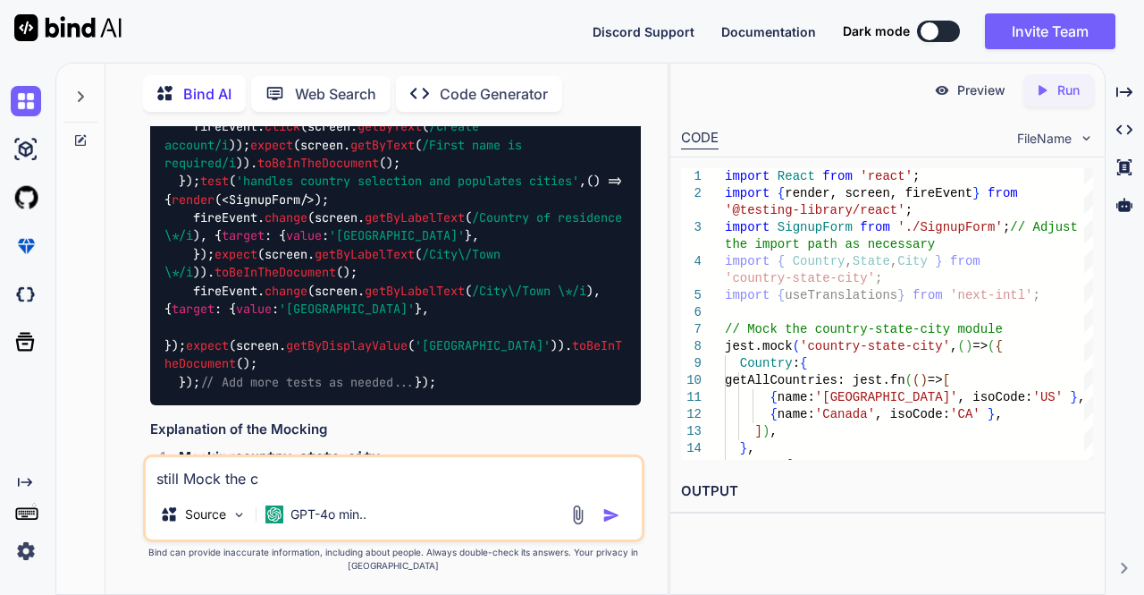
type textarea "still Mock the"
type textarea "x"
type textarea "still Mock the"
type textarea "x"
type textarea "still Mock th"
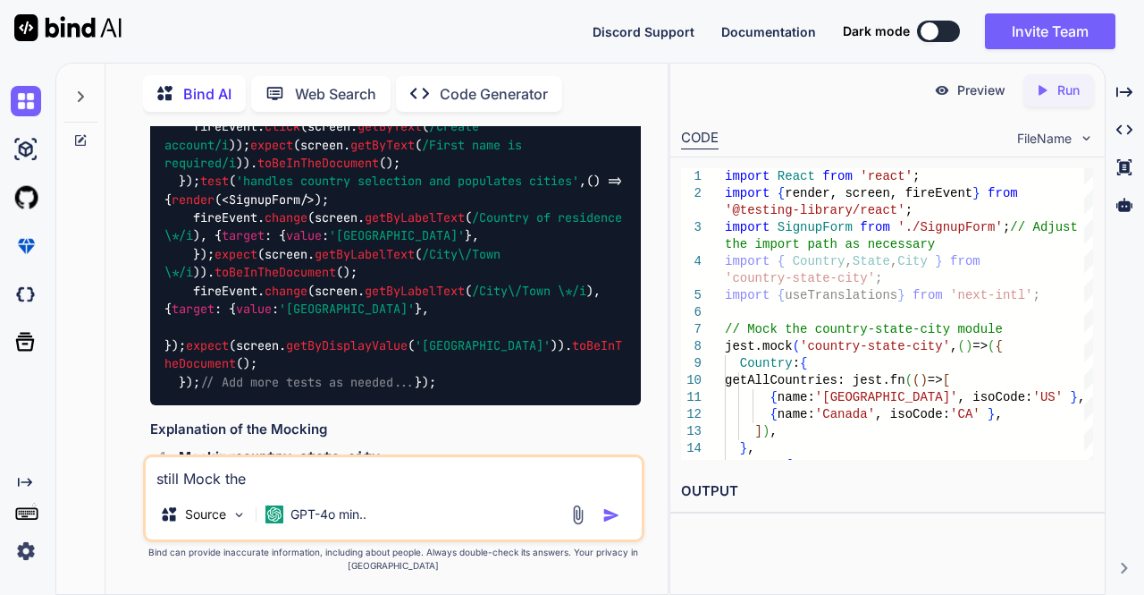
type textarea "x"
type textarea "still Mock t"
type textarea "x"
type textarea "still Mock"
type textarea "x"
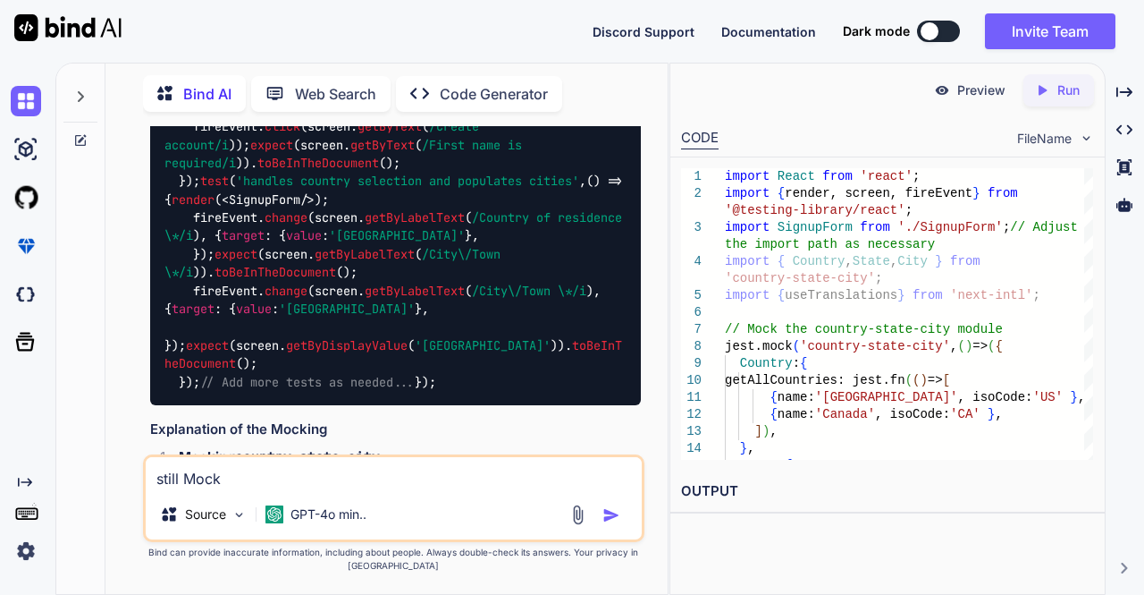
type textarea "still Mock"
type textarea "x"
type textarea "still Moc"
type textarea "x"
type textarea "still Mo"
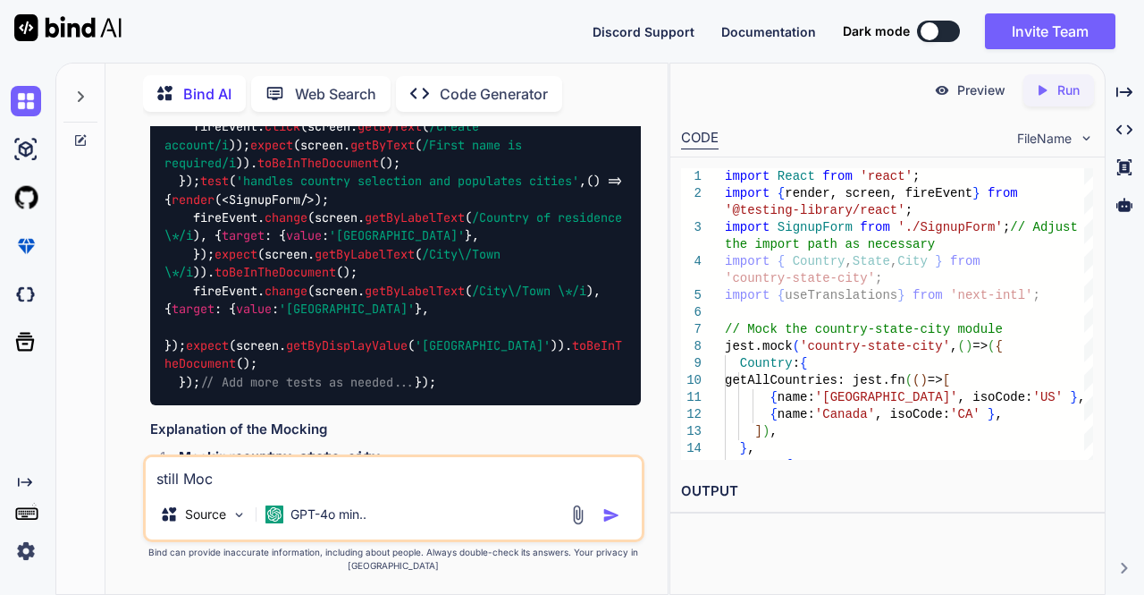
type textarea "x"
type textarea "still M"
type textarea "x"
type textarea "still"
type textarea "x"
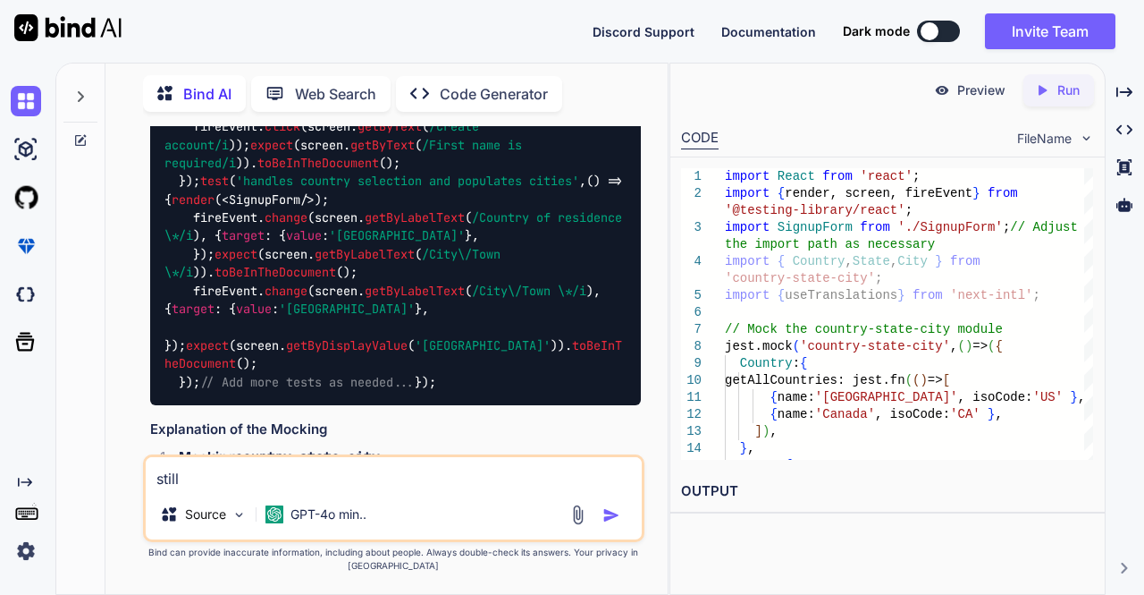
type textarea "still"
type textarea "x"
type textarea "still"
type textarea "x"
type textarea "still j"
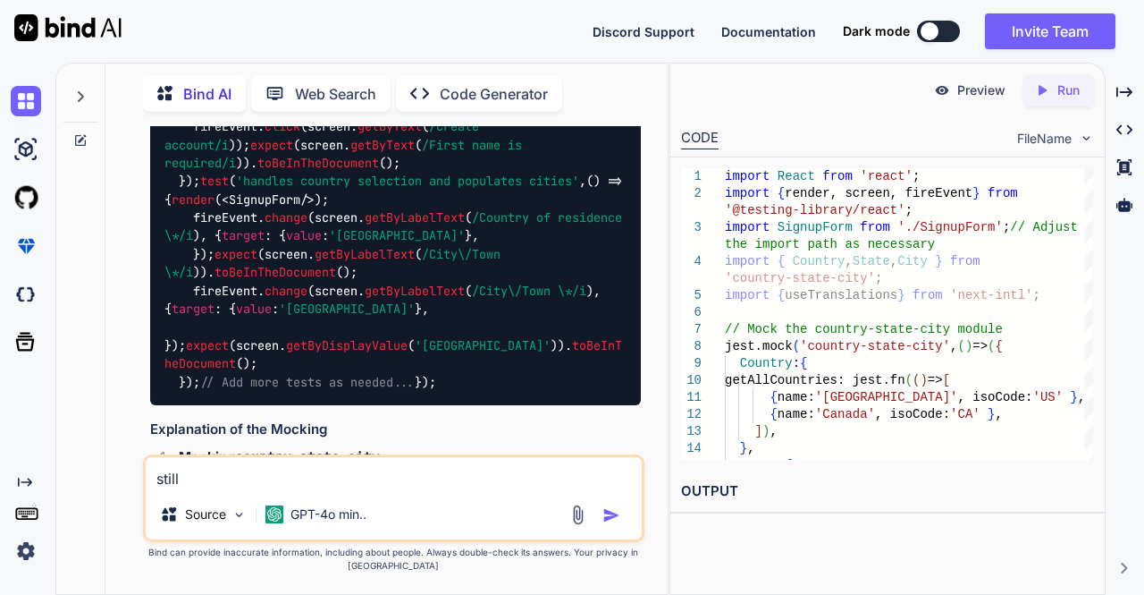
type textarea "x"
type textarea "still je"
type textarea "x"
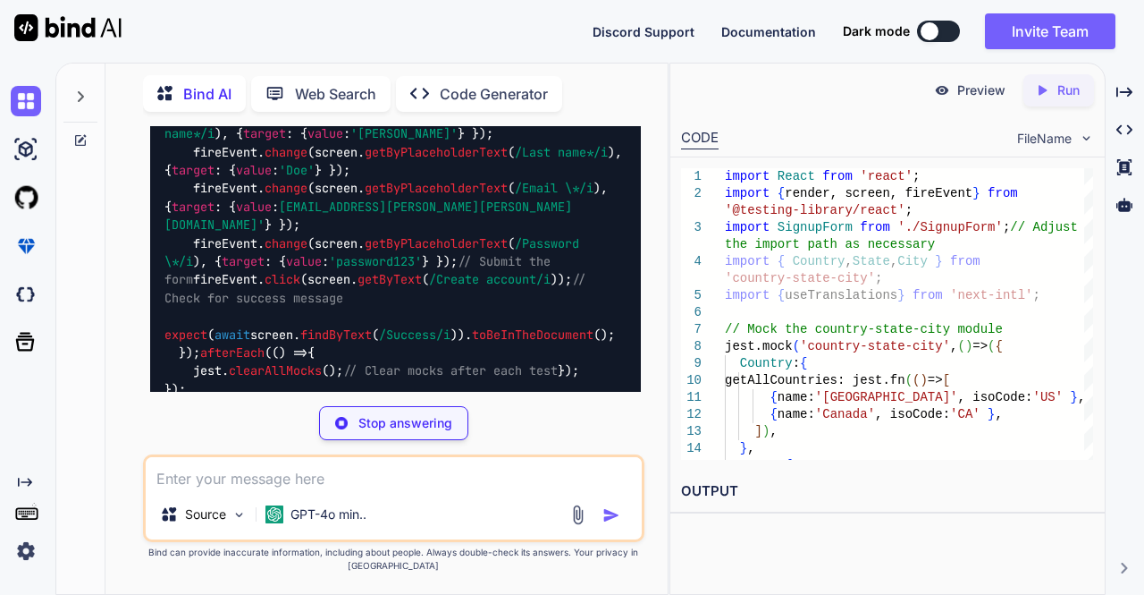
scroll to position [17427, 0]
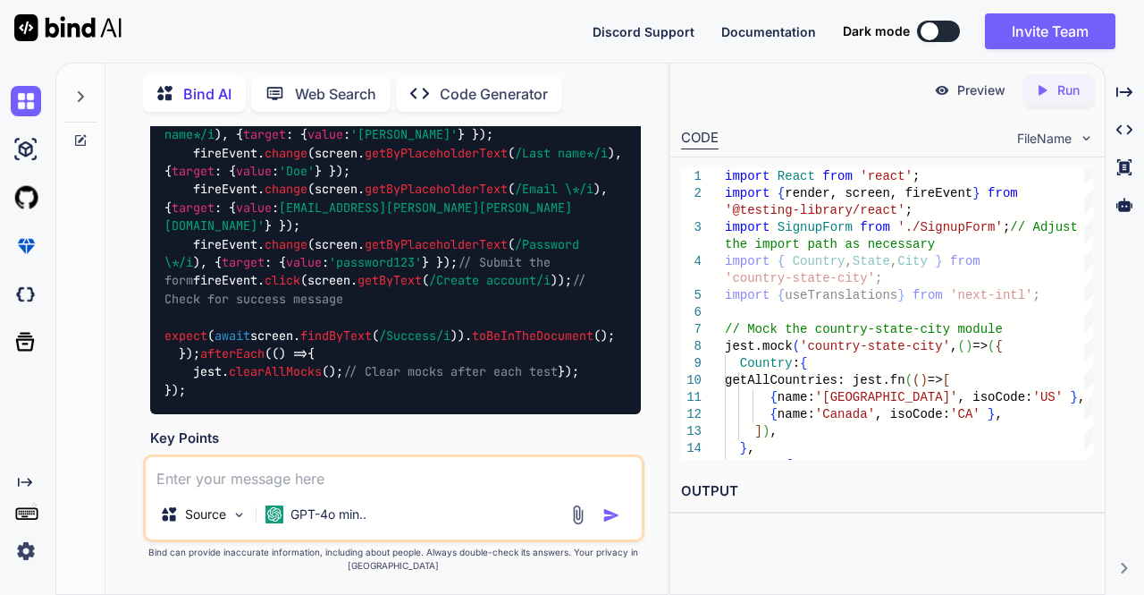
click at [389, 489] on div "Source GPT-4o min.." at bounding box center [394, 498] width 502 height 88
click at [375, 488] on textarea at bounding box center [394, 473] width 497 height 32
paste textarea ""use client"; import { useState } from "react"; import { useRouter } from "next…"
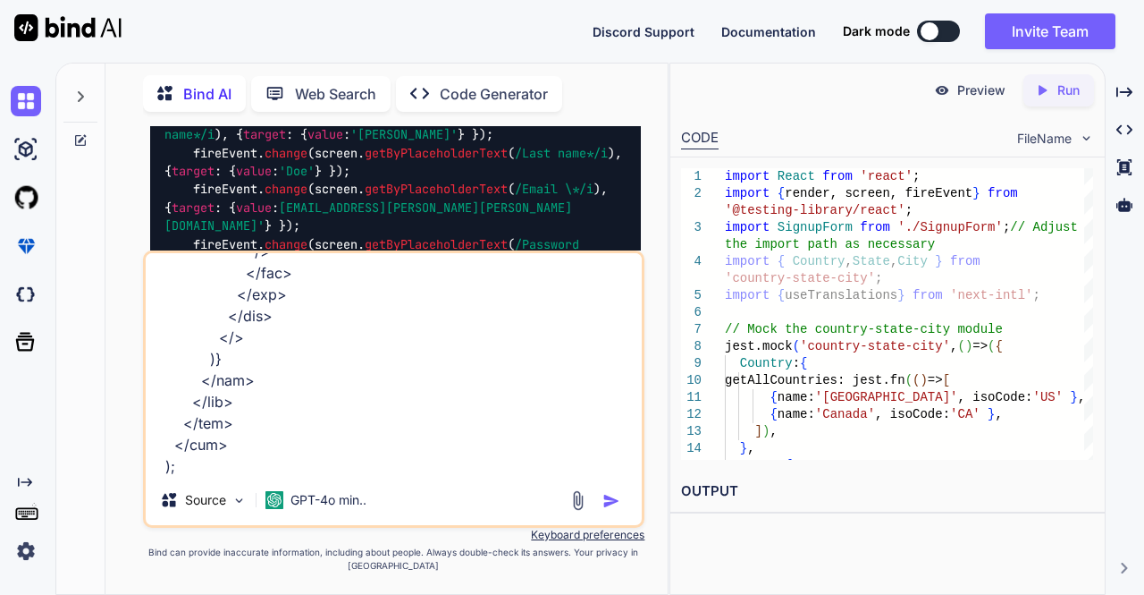
click at [483, 473] on textarea at bounding box center [394, 364] width 497 height 222
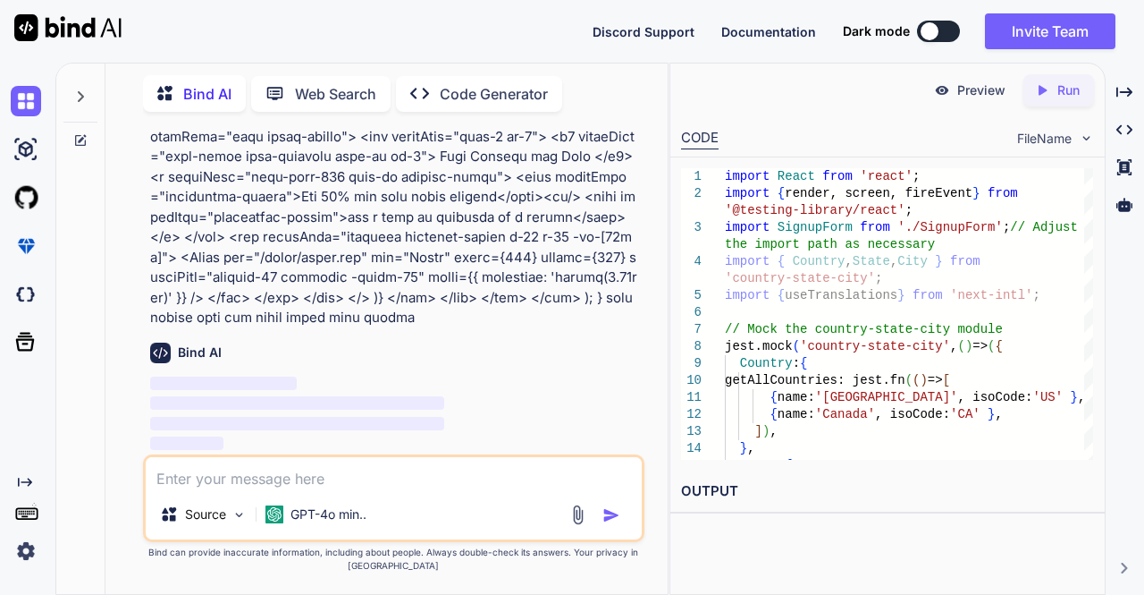
scroll to position [20835, 0]
paste textarea "import { render, screen, fireEvent, waitFor } from '@testing-library/react'; im…"
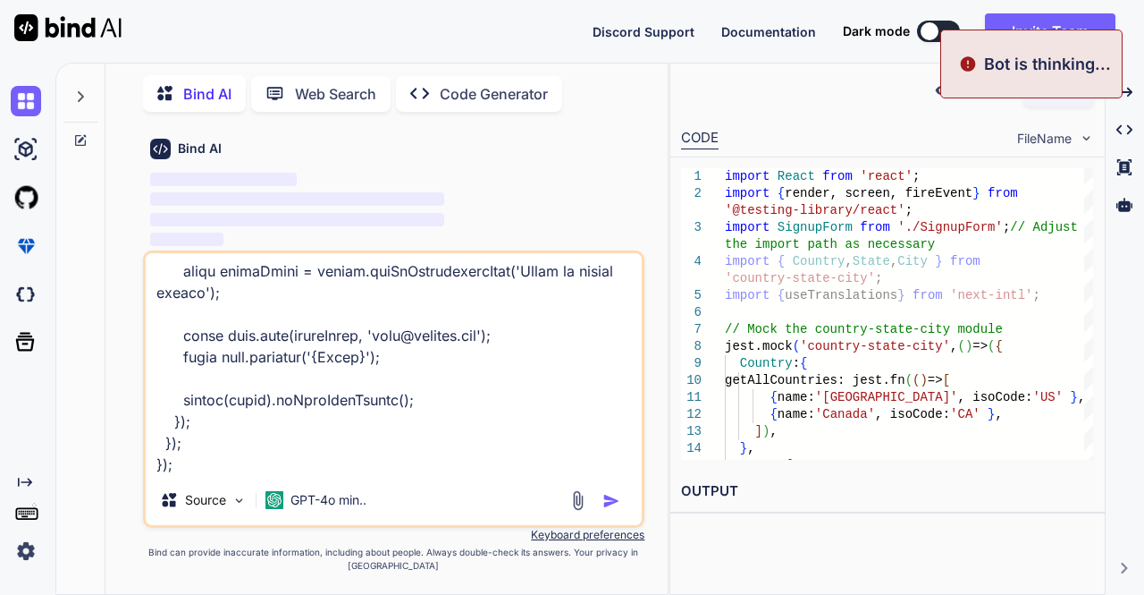
click at [415, 473] on textarea at bounding box center [394, 364] width 497 height 222
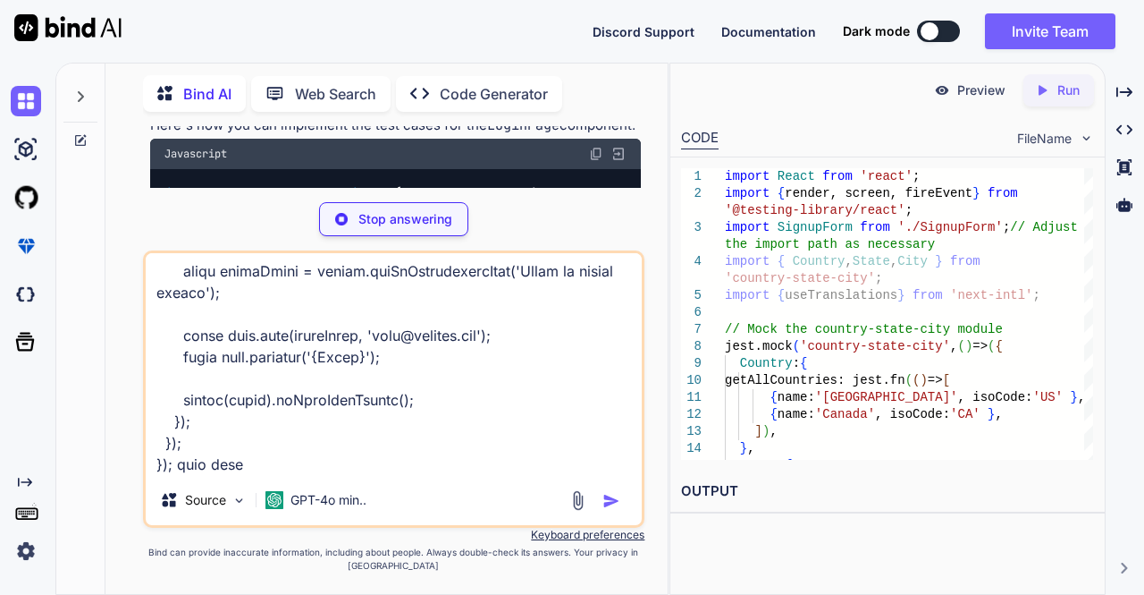
click at [399, 223] on p "Stop answering" at bounding box center [406, 219] width 94 height 18
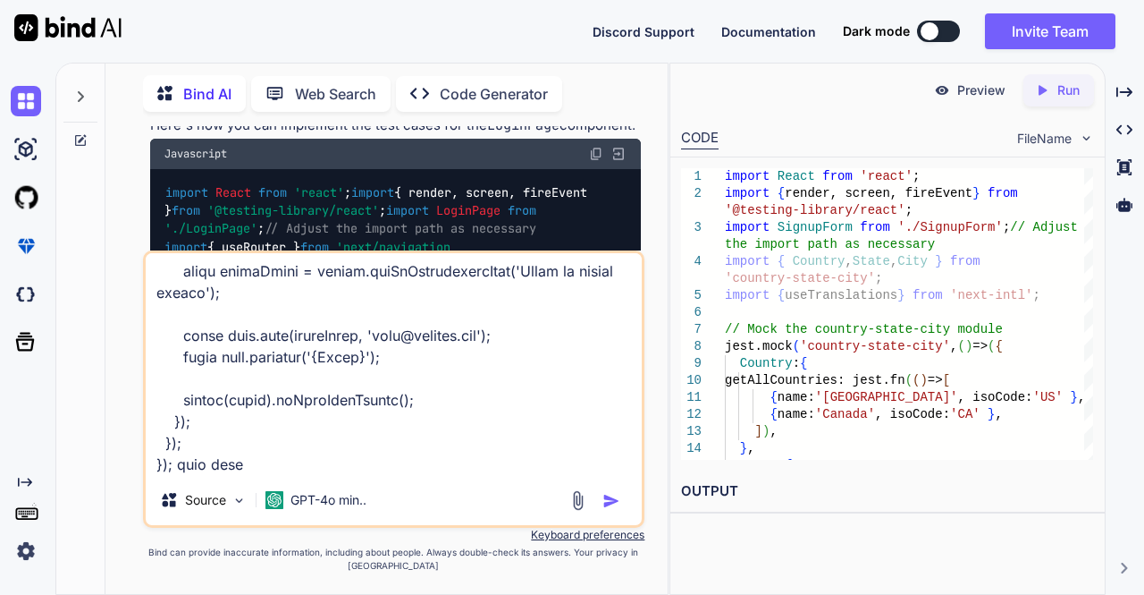
click at [300, 469] on textarea at bounding box center [394, 364] width 497 height 222
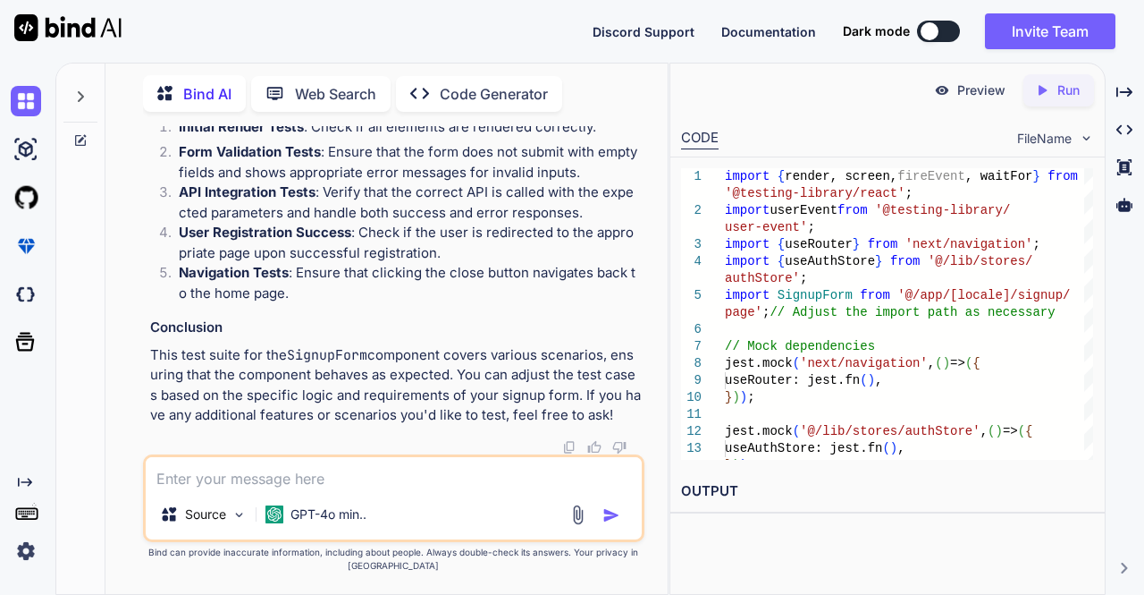
scroll to position [27452, 0]
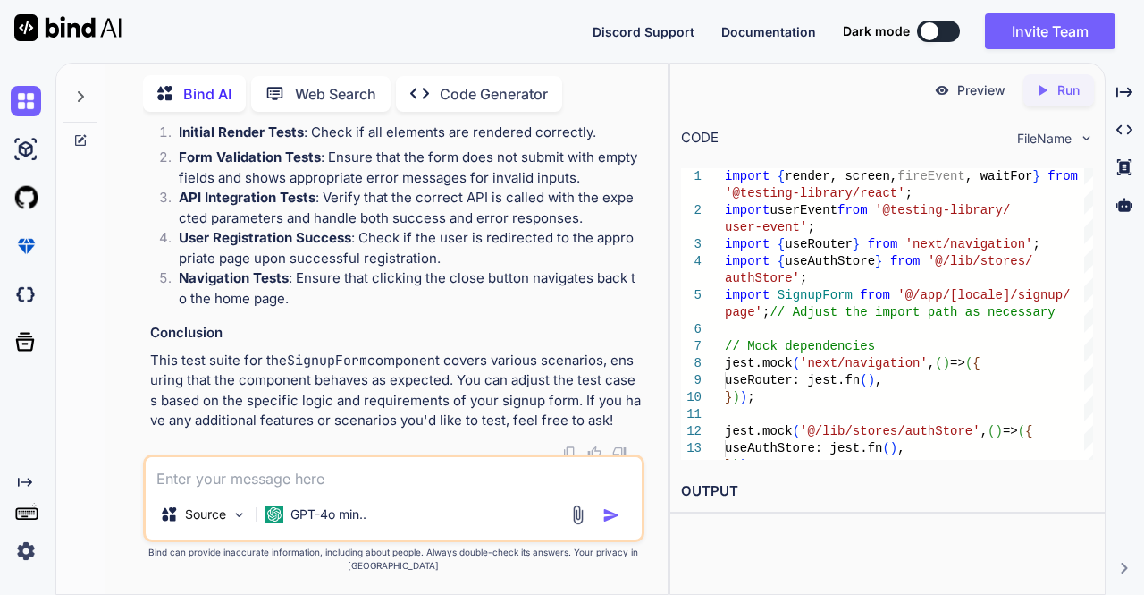
click at [429, 483] on textarea at bounding box center [394, 473] width 497 height 32
click at [205, 481] on textarea "just i gien exaple only" at bounding box center [394, 473] width 497 height 32
click at [263, 476] on textarea "just i given exaple only" at bounding box center [394, 473] width 497 height 32
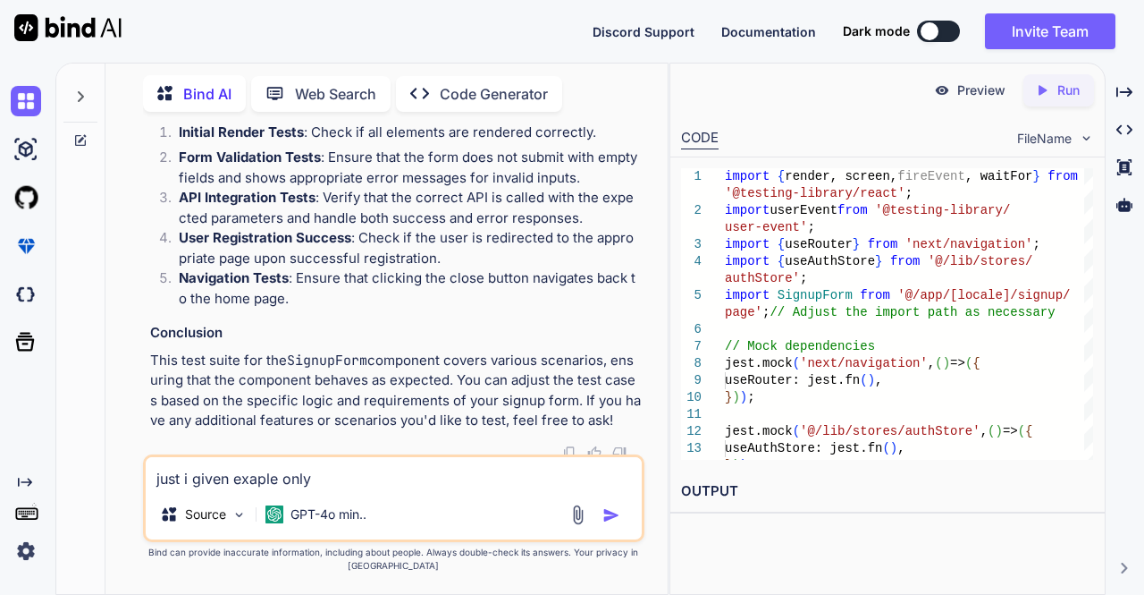
click at [263, 476] on textarea "just i given exaple only" at bounding box center [394, 473] width 497 height 32
click at [375, 488] on textarea "just i given example only" at bounding box center [394, 473] width 497 height 32
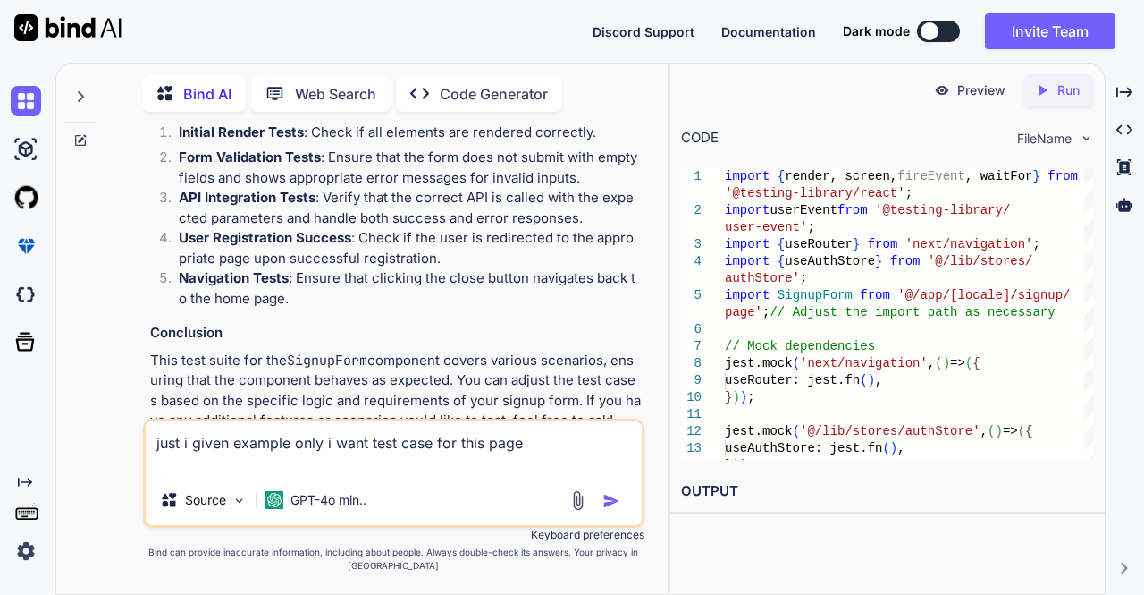
paste textarea ""use client"; import { useTranslations } from "next-intl"; import { useState } …"
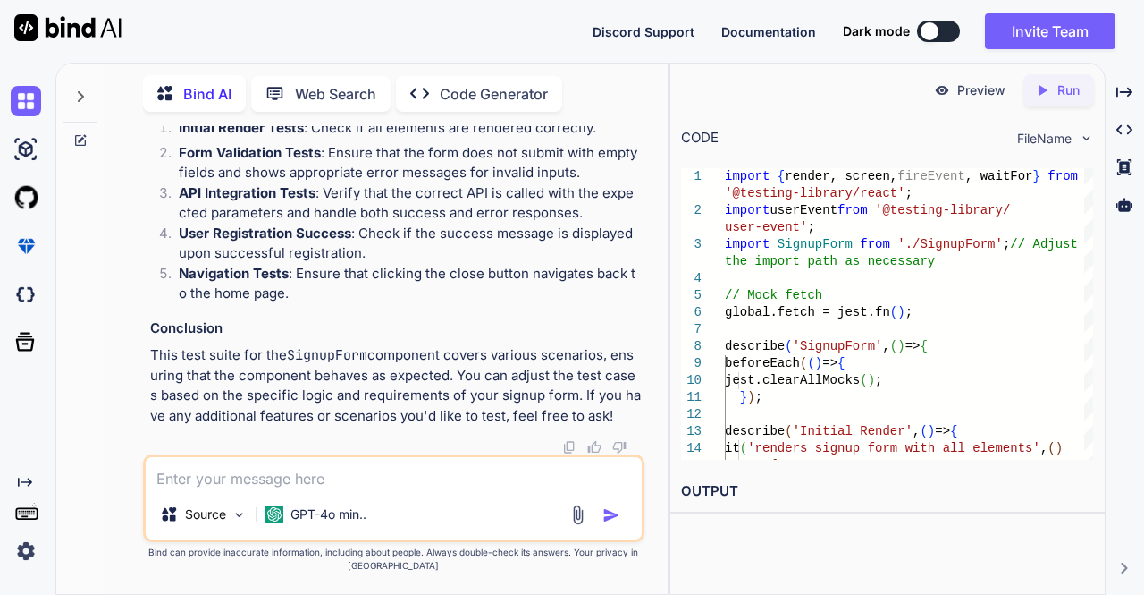
scroll to position [37432, 0]
click at [429, 482] on textarea at bounding box center [394, 473] width 497 height 32
paste textarea "----------------|---------|----------|---------|---------|------------------- A…"
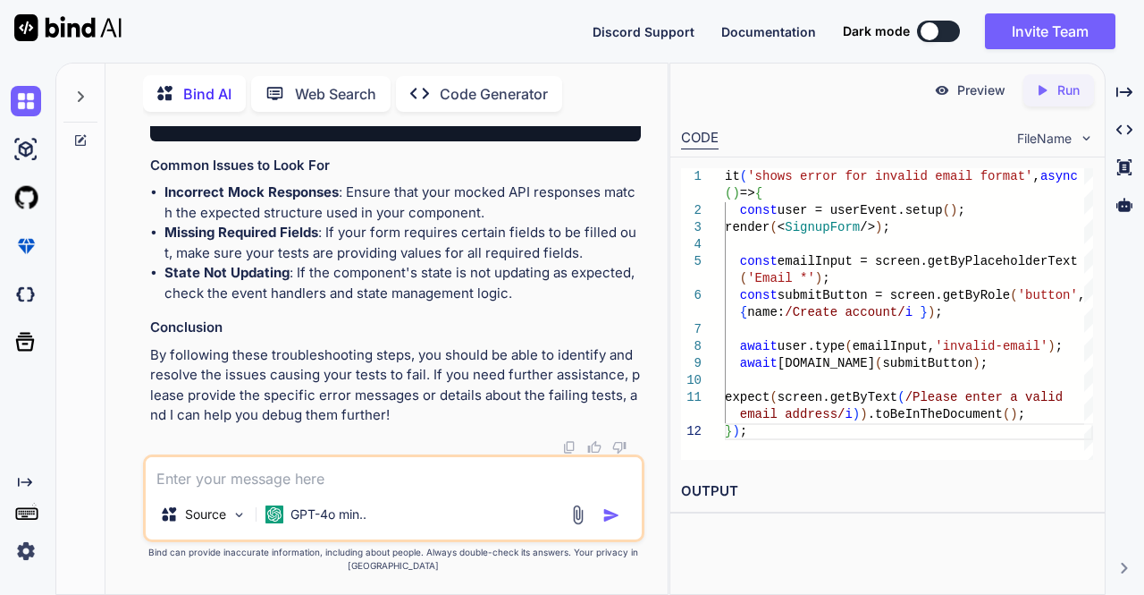
scroll to position [42632, 0]
click at [544, 141] on div "it ( 'shows error for invalid email format' , async () => { const user = userEv…" at bounding box center [396, 54] width 492 height 174
drag, startPoint x: 367, startPoint y: 306, endPoint x: 165, endPoint y: 221, distance: 218.4
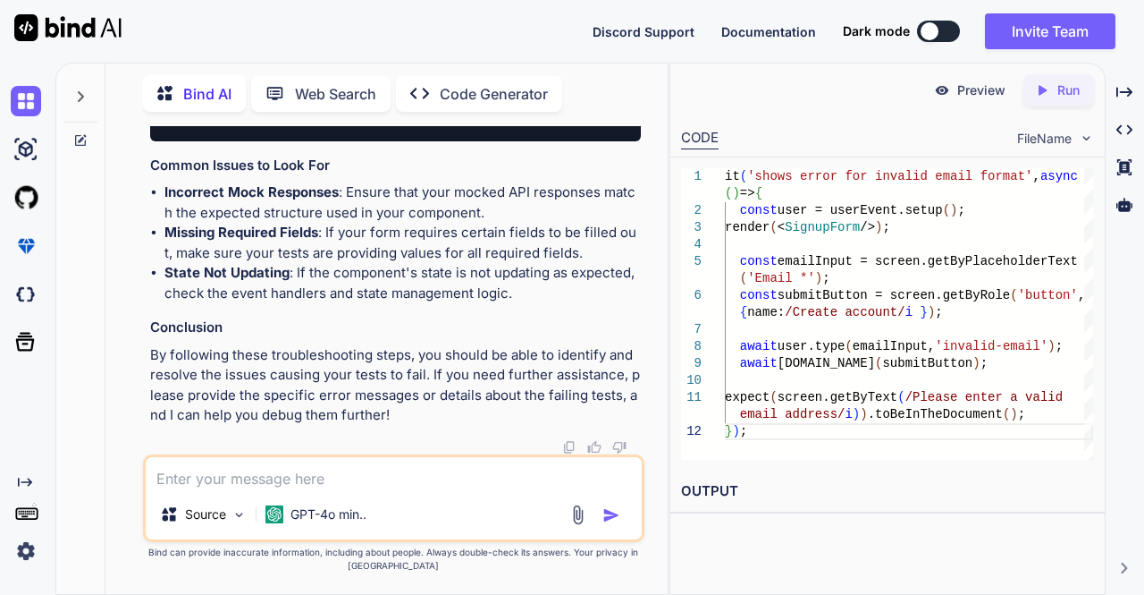
copy code "describe ( 'Initial Render' , () => { it ( 'renders signup form with all elemen…"
click at [372, 467] on textarea at bounding box center [394, 473] width 497 height 32
paste textarea "const nationalities = t.raw('guestDetails.nationalities') as string[]; | ^ 57 |…"
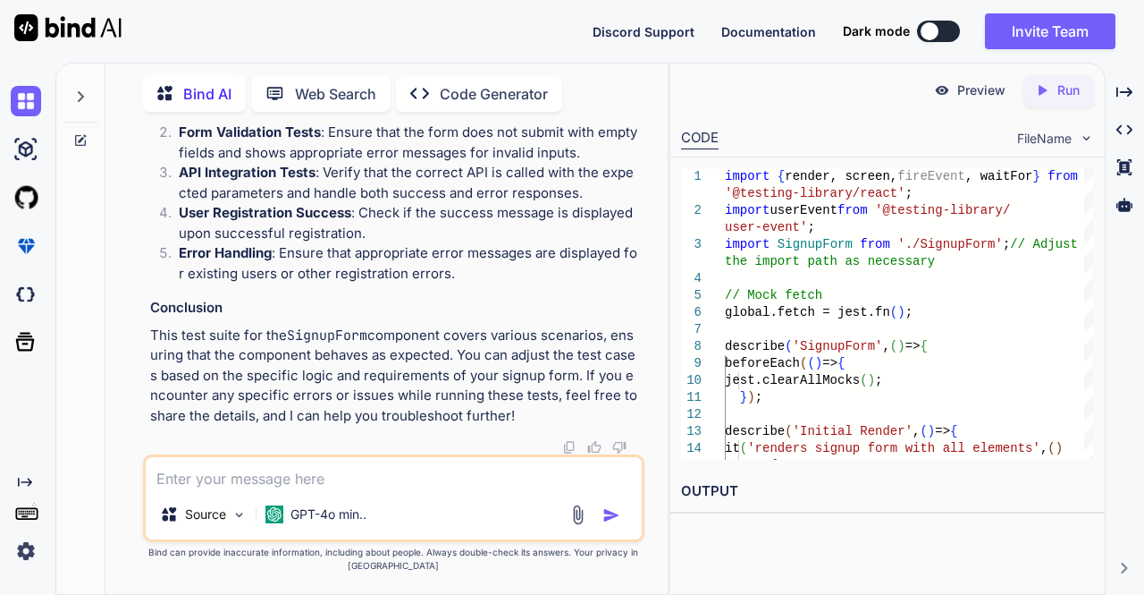
scroll to position [45002, 0]
click at [407, 488] on textarea at bounding box center [394, 473] width 497 height 32
paste textarea "SignupForm › Error Handling › shows error message for existing user TypeError: …"
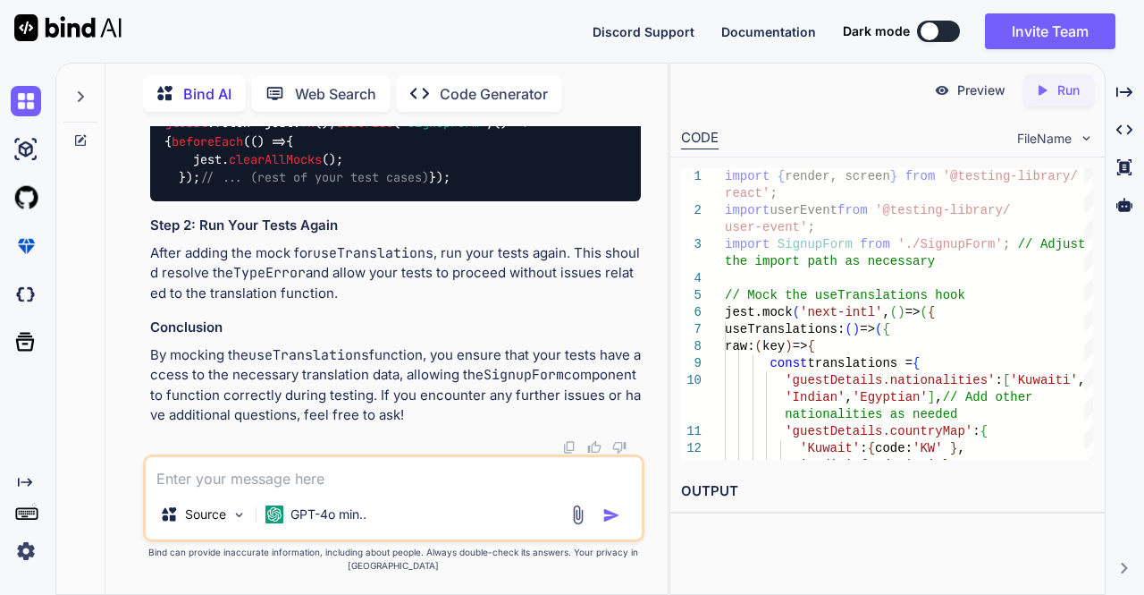
scroll to position [50995, 0]
copy code "jest. mock ( 'next-intl' , () => ({ useTranslations : () => ({ raw : ( key ) =>…"
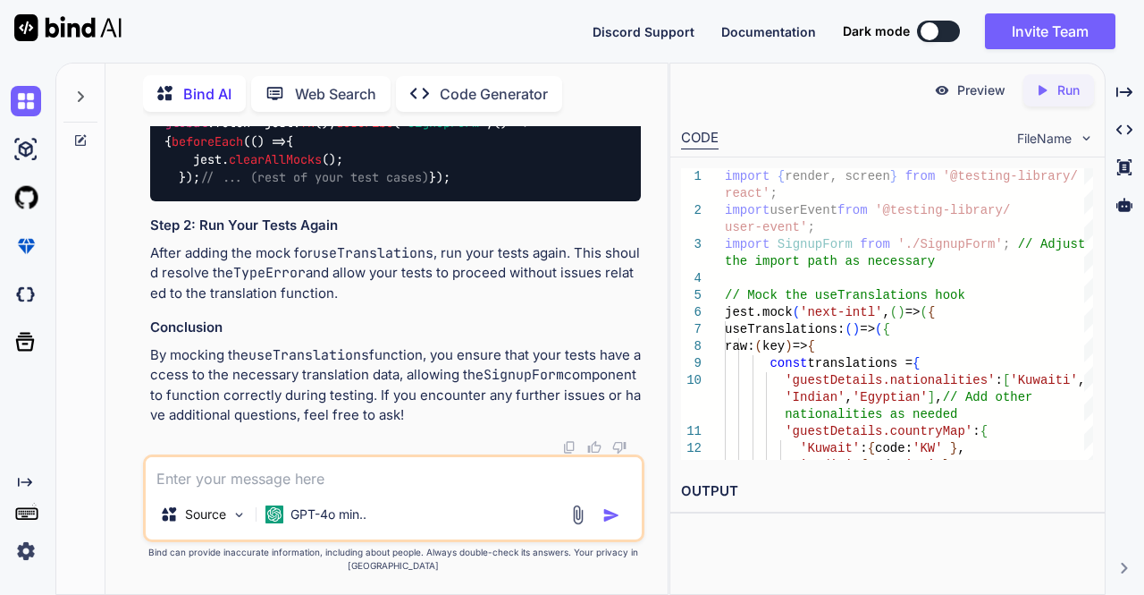
click at [392, 488] on textarea at bounding box center [394, 473] width 497 height 32
paste textarea "{t('guestDetails.fields.phoneNumber.label') + ' *'}"
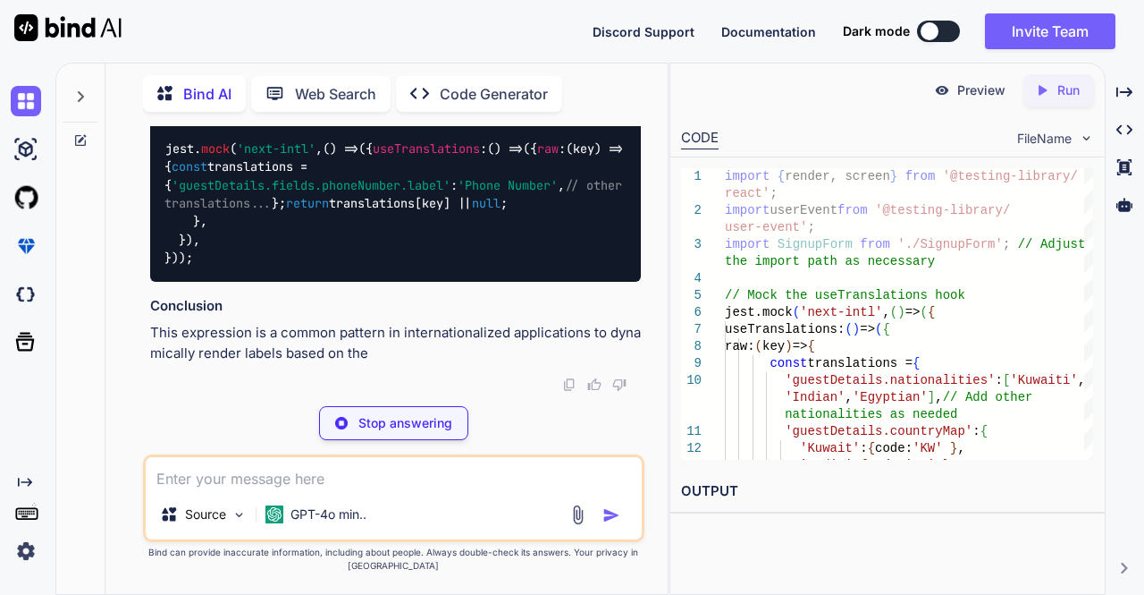
scroll to position [52526, 0]
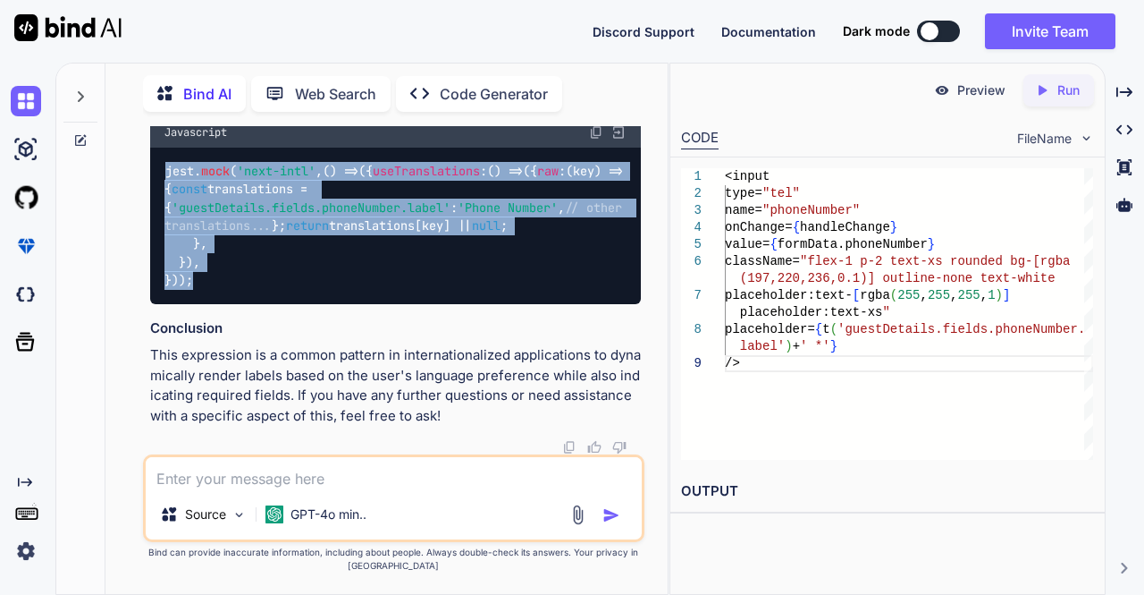
drag, startPoint x: 203, startPoint y: 355, endPoint x: 154, endPoint y: 162, distance: 199.3
click at [154, 162] on div "jest. mock ( 'next-intl' , () => ({ useTranslations : () => ({ raw : ( key ) =>…" at bounding box center [396, 226] width 492 height 156
copy code "jest. mock ( 'next-intl' , () => ({ useTranslations : () => ({ raw : ( key ) =>…"
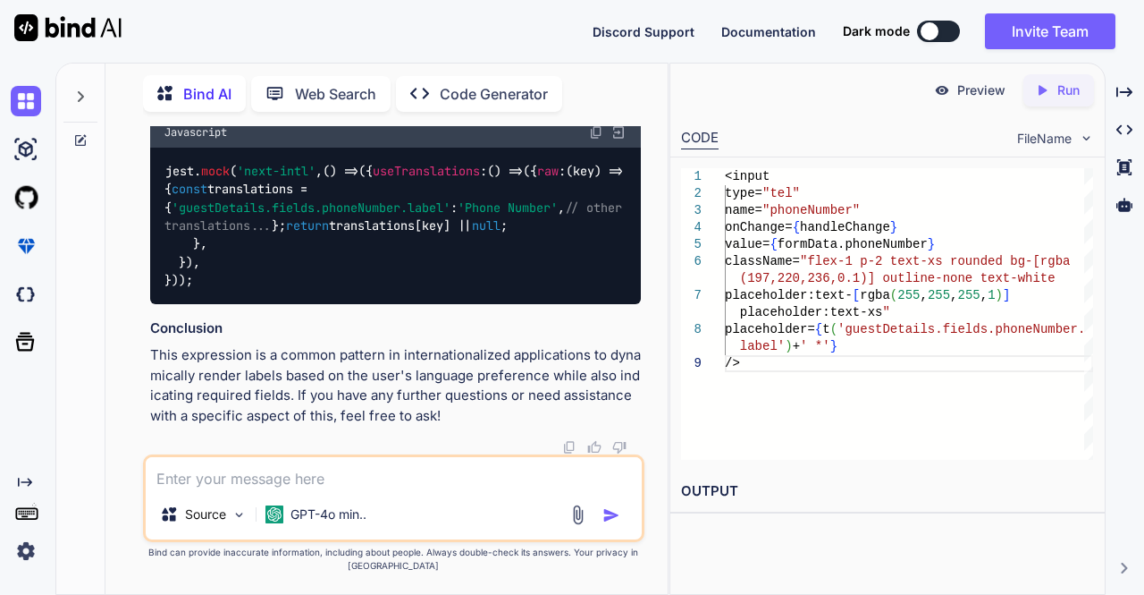
click at [392, 485] on textarea at bounding box center [394, 473] width 497 height 32
paste textarea "TypeError: Cannot convert undefined or null to object at Function.entries (<ano…"
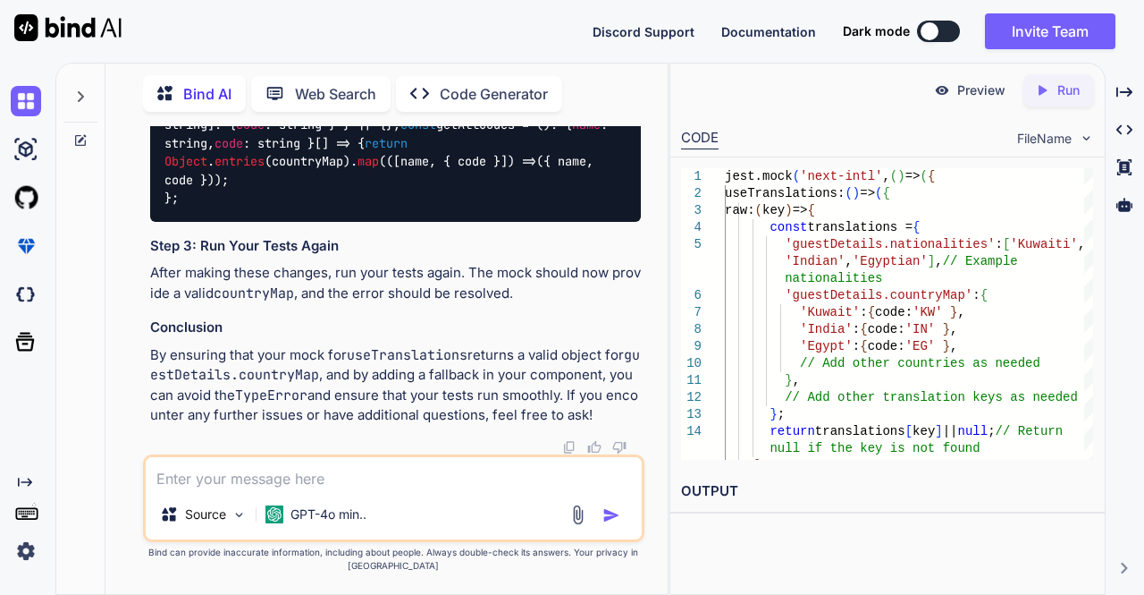
scroll to position [53514, 0]
copy code "jest. mock ( 'next-intl' , () => ({ useTranslations : () => ({ raw : ( key ) =>…"
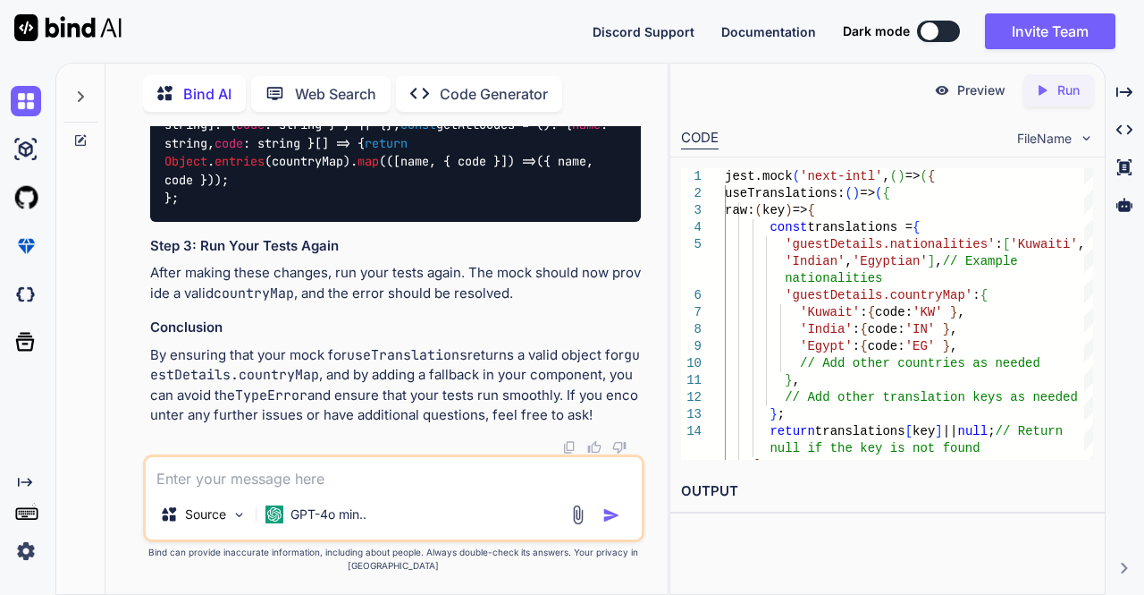
click at [360, 490] on div "Source GPT-4o min.." at bounding box center [394, 498] width 502 height 88
click at [307, 474] on textarea at bounding box center [394, 473] width 497 height 32
paste textarea "Cannot convert undefined or null to object at Function.entries (<anonymous>) 57…"
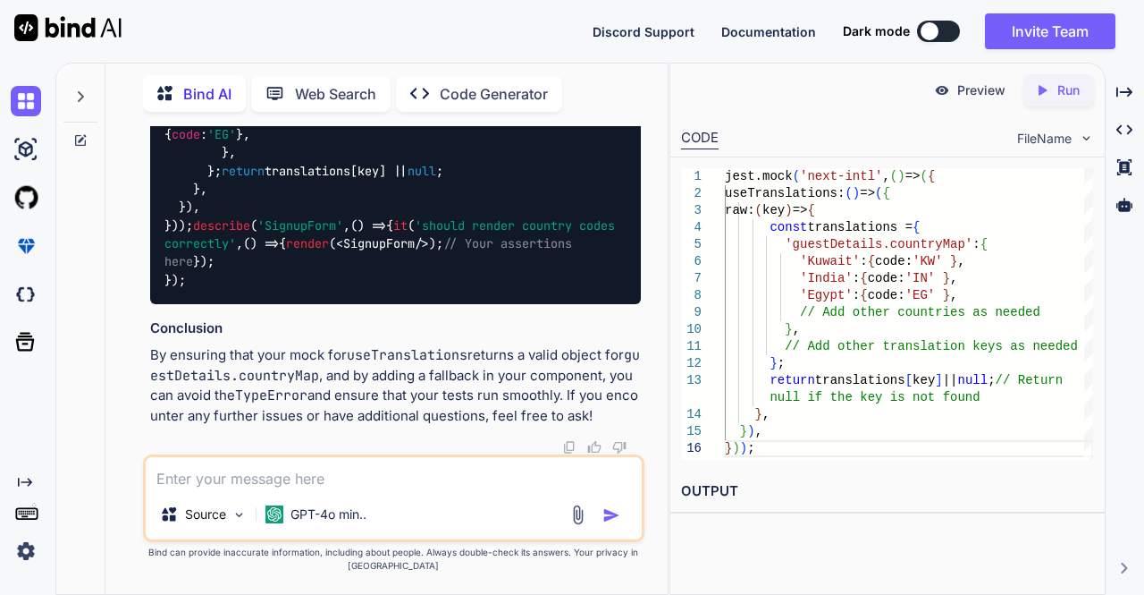
scroll to position [55583, 0]
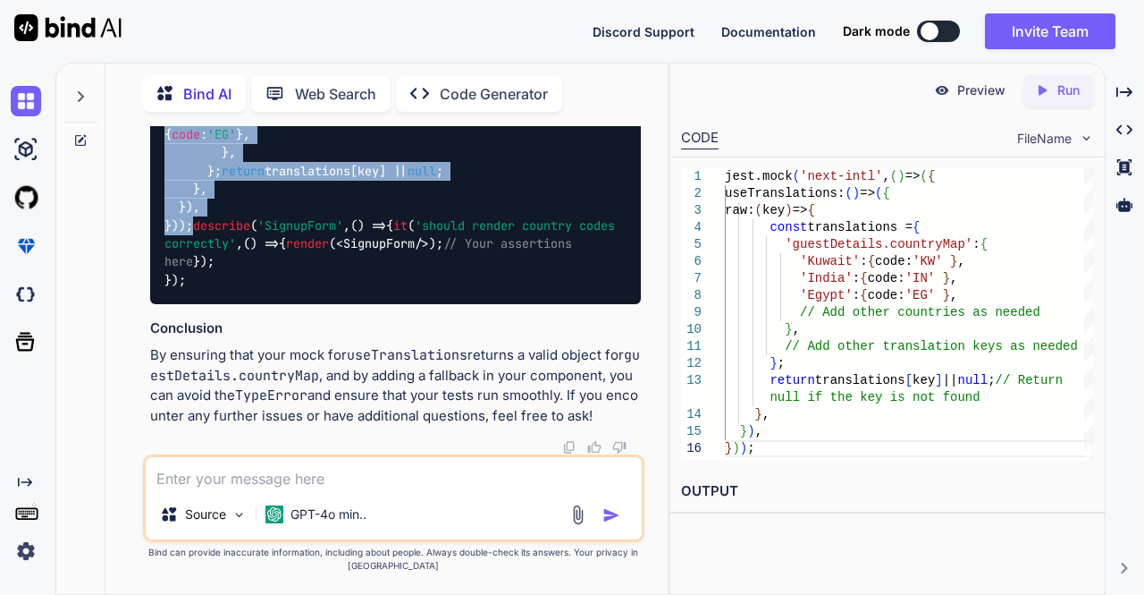
drag, startPoint x: 190, startPoint y: 421, endPoint x: 159, endPoint y: 192, distance: 230.9
click at [159, 192] on div "import { render, screen } from '@testing-library/react' ; import SignupForm fro…" at bounding box center [396, 161] width 492 height 283
copy code "jest. mock ( 'next-intl' , () => ({ useTranslations : () => ({ raw : ( key ) =>…"
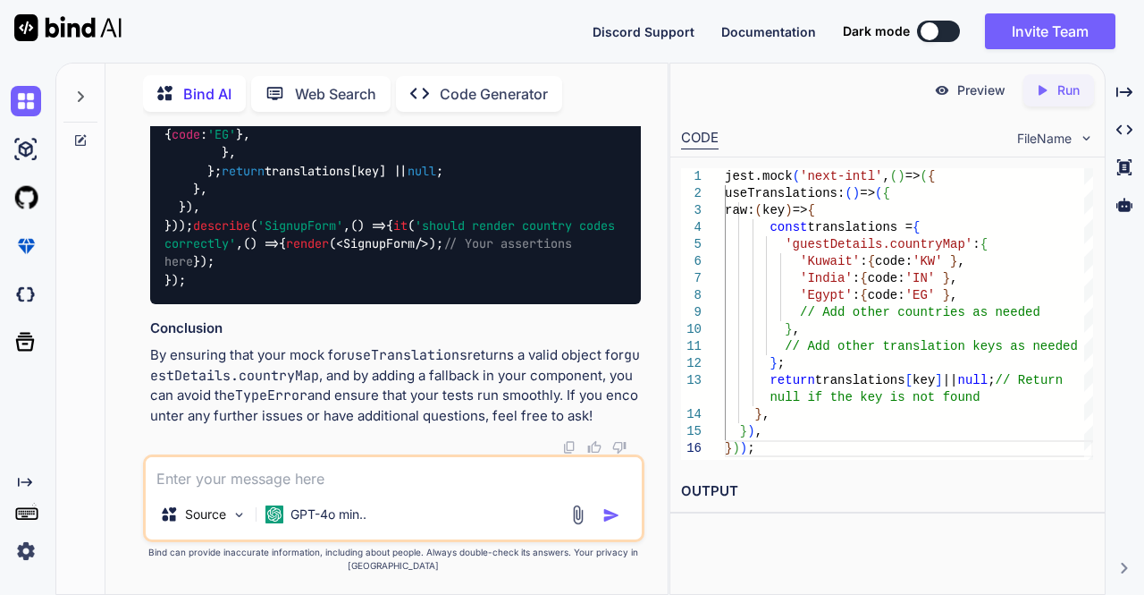
click at [419, 493] on div "Source GPT-4o min.." at bounding box center [394, 498] width 502 height 88
click at [367, 478] on textarea at bounding box center [394, 473] width 497 height 32
paste textarea ": phoneCodes is not defined 348 | 349 | <option value="" style={{ color: '#7b7b…"
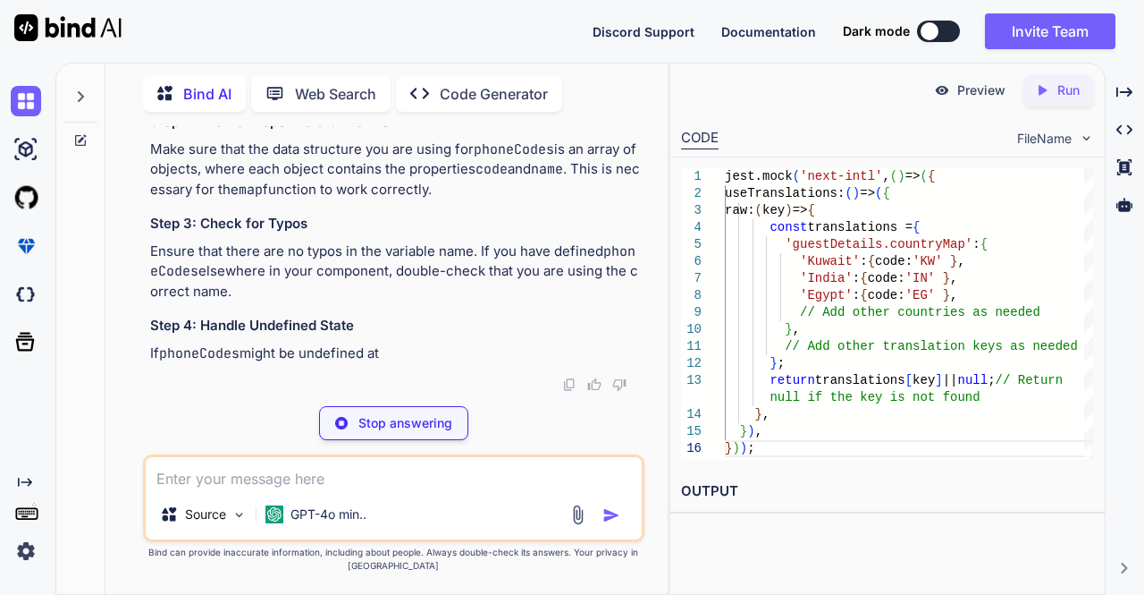
scroll to position [57238, 0]
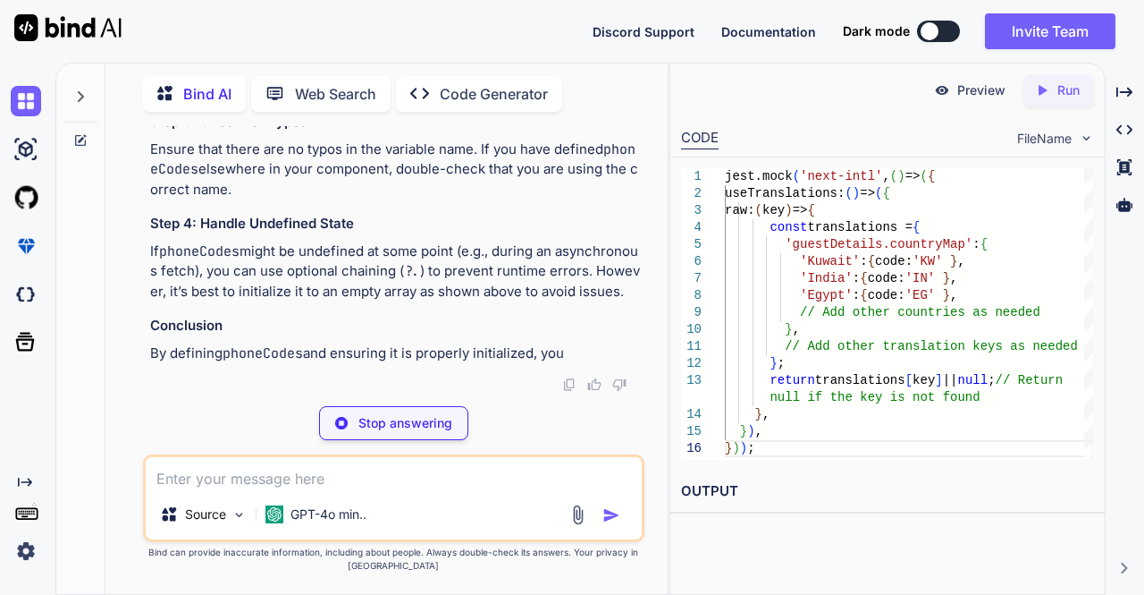
click at [349, 427] on div "Stop answering" at bounding box center [393, 423] width 149 height 34
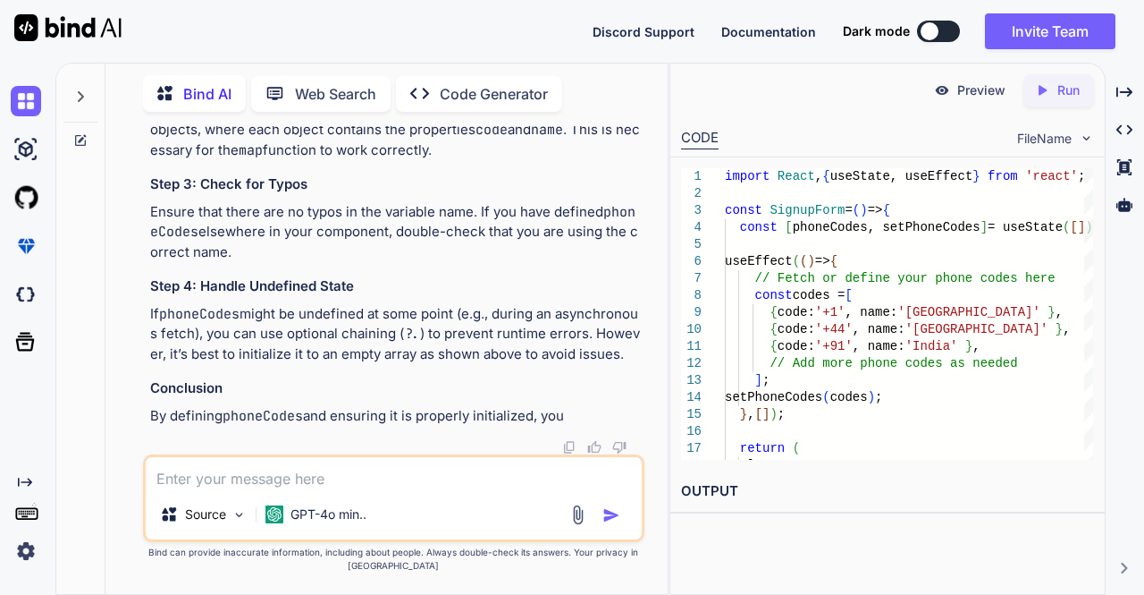
click at [282, 468] on textarea at bounding box center [394, 473] width 497 height 32
paste textarea ": phoneCodes is not defined 348 | 349 | <option value="" style={{ color: '#7b7b…"
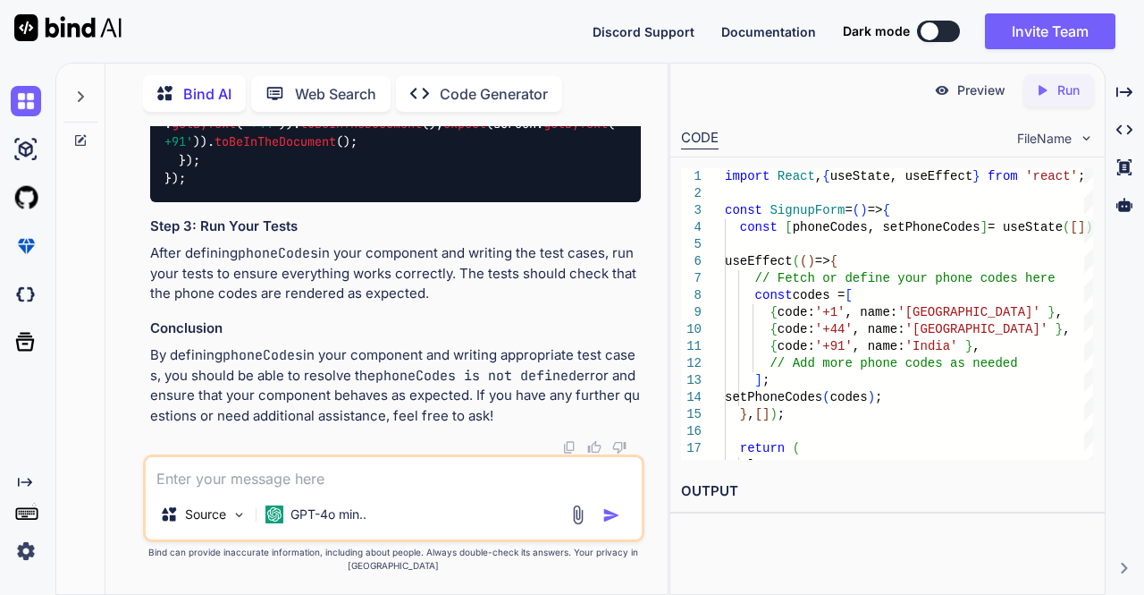
scroll to position [59117, 0]
click at [397, 485] on textarea at bounding box center [394, 473] width 497 height 32
paste textarea "lore.ipsu('dolo-sita', () => ({ conSecteturadip: () => { elits d = (eiu: tempor…"
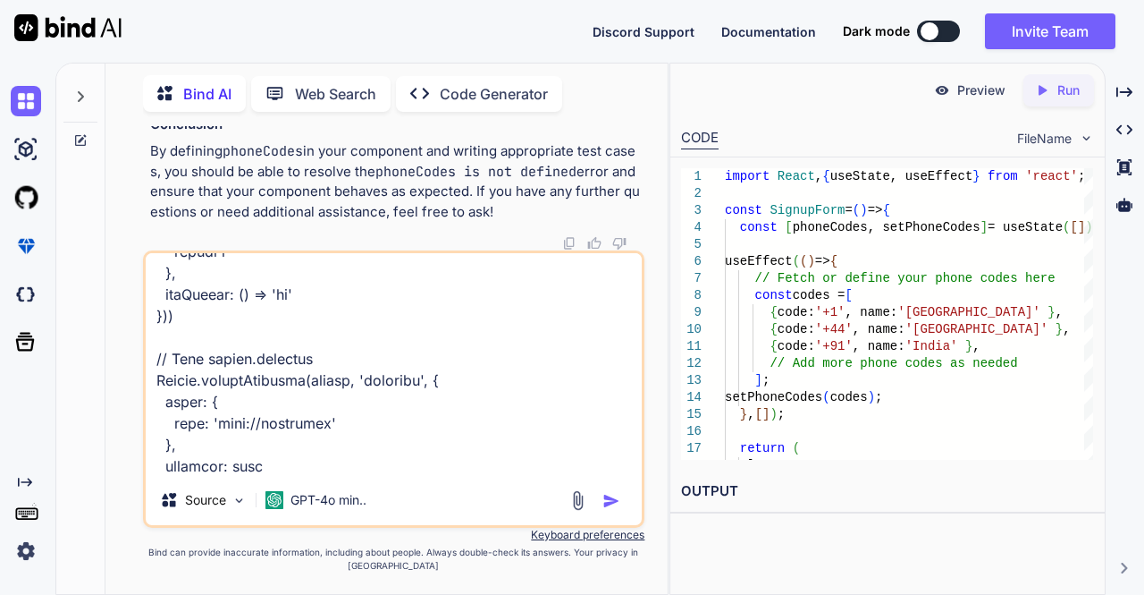
click at [237, 468] on textarea at bounding box center [394, 364] width 497 height 222
click at [346, 471] on textarea at bounding box center [394, 364] width 497 height 222
paste textarea "Cannot convert undefined or null to object at Function.entries (<anonymous>) 57…"
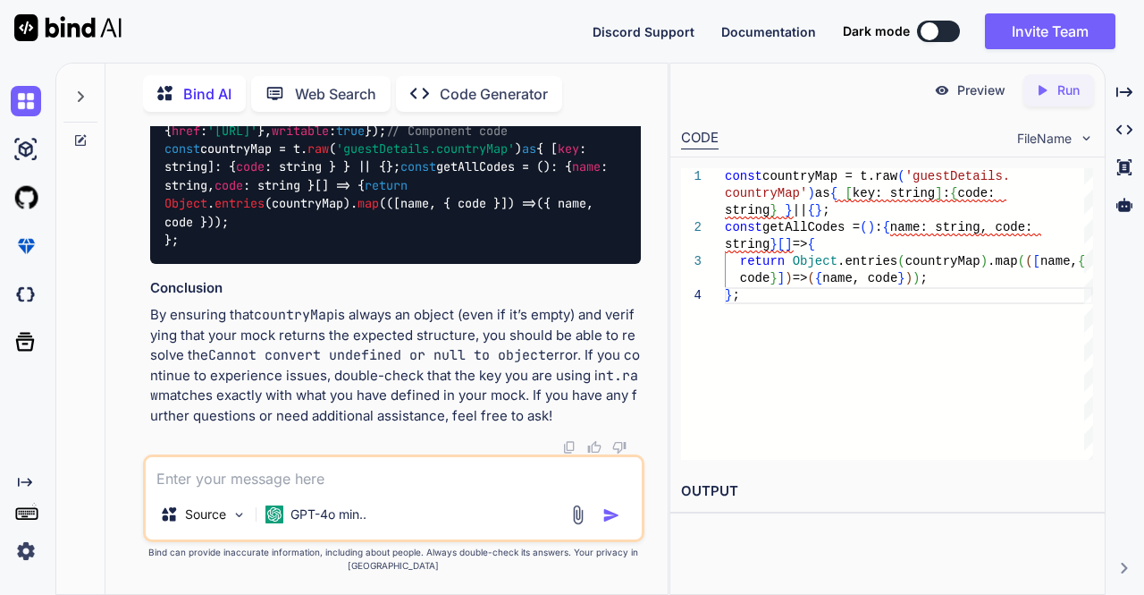
scroll to position [60794, 0]
click at [190, 263] on div "jest. mock ( 'next-intl' , () => ({ useTranslations : () => { const t = ( key: …" at bounding box center [396, 75] width 492 height 375
click at [196, 263] on div "jest. mock ( 'next-intl' , () => ({ useTranslations : () => { const t = ( key: …" at bounding box center [396, 75] width 492 height 375
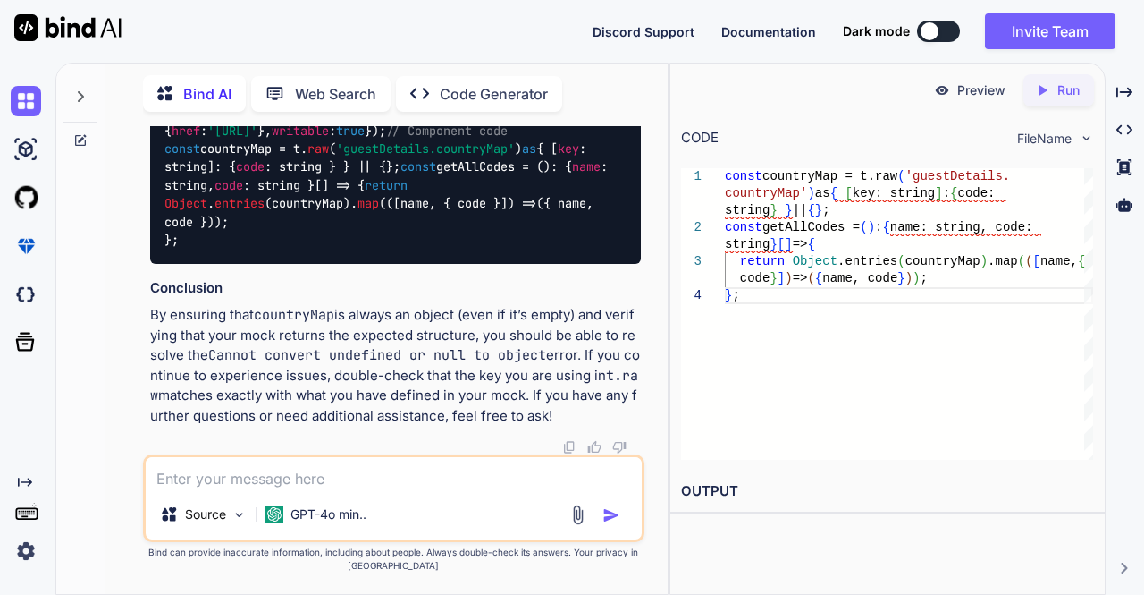
click at [166, 249] on code "jest. mock ( 'next-intl' , () => ({ useTranslations : () => { const t = ( key: …" at bounding box center [390, 76] width 451 height 347
copy code "jest. mock ( 'next-intl' , () => ({ useTranslations : () => { const t = ( key: …"
drag, startPoint x: 189, startPoint y: 303, endPoint x: 156, endPoint y: 217, distance: 92.0
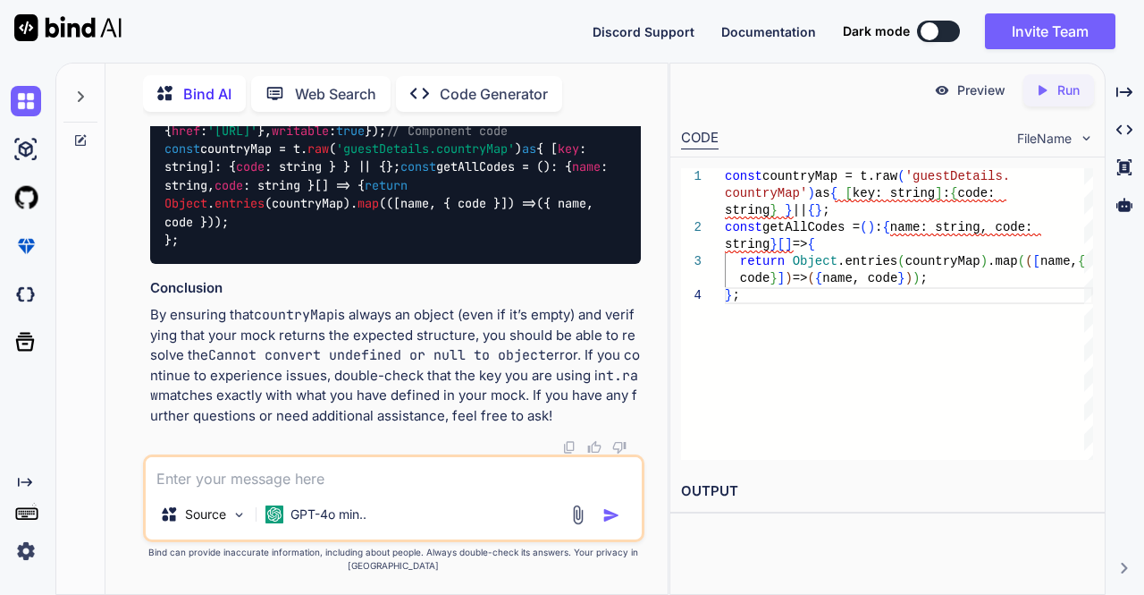
copy code "const countryMap = t. raw ( 'guestDetails.countryMap' ) as { [ key : string]: {…"
click at [338, 478] on textarea at bounding box center [394, 473] width 497 height 32
paste textarea "Cannot convert undefined or null to object at Function.keys (<anonymous>) 65 | …"
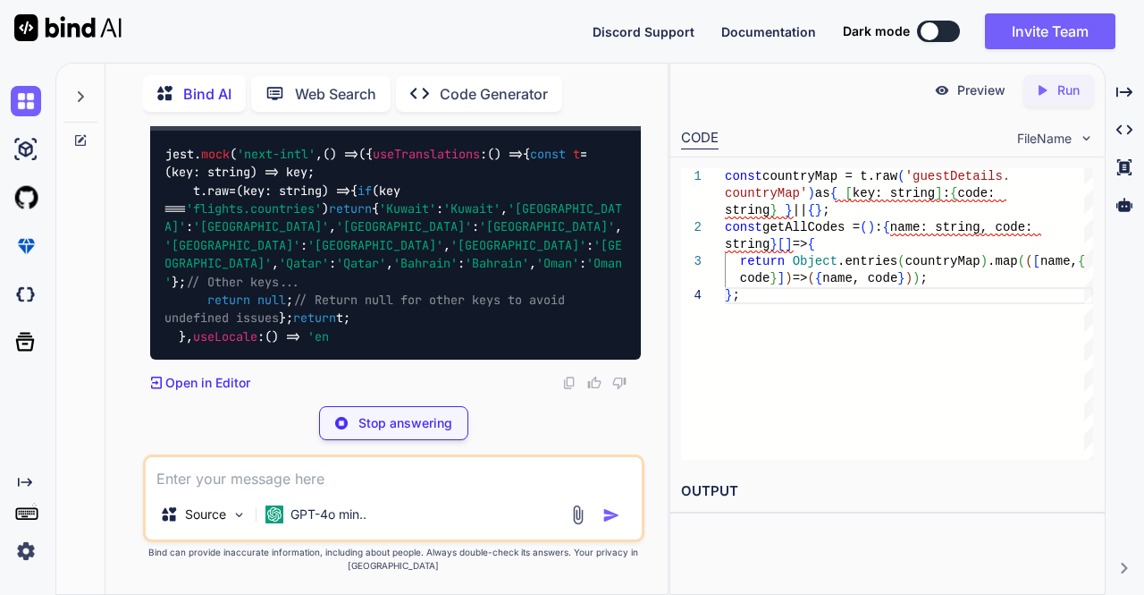
scroll to position [61981, 0]
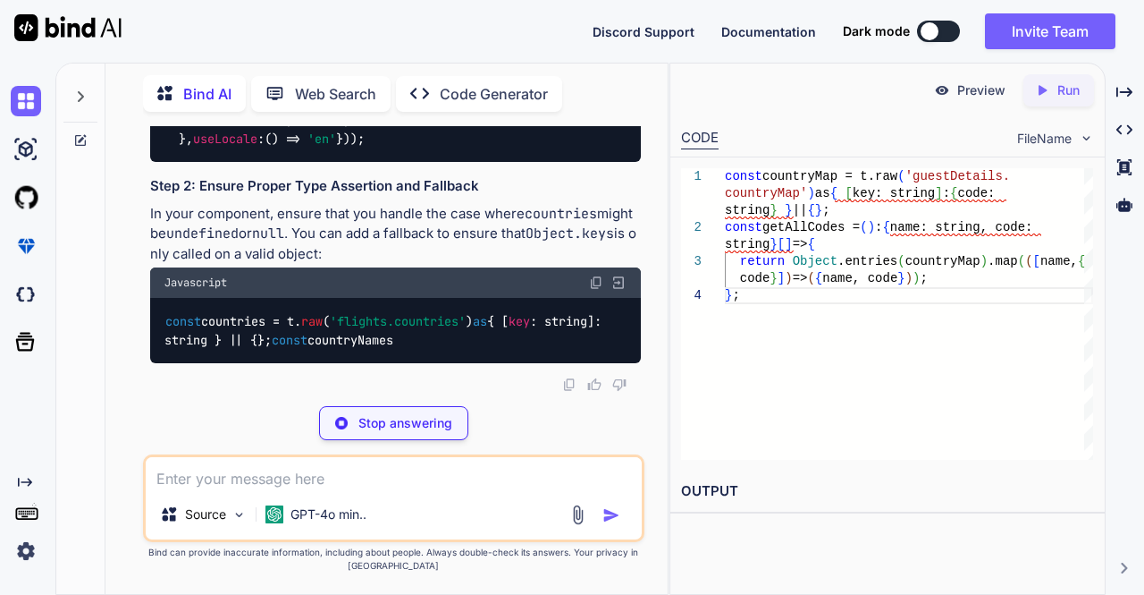
click at [215, 162] on div "jest. mock ( 'next-intl' , () => ({ useTranslations : () => { const t = ( key: …" at bounding box center [396, 47] width 492 height 229
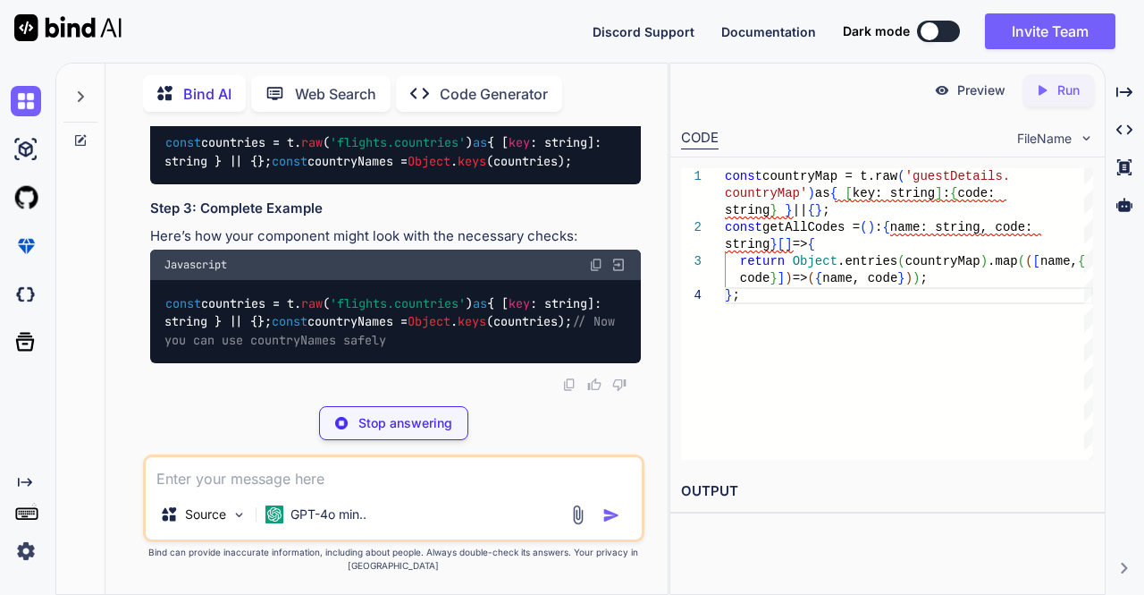
scroll to position [61750, 0]
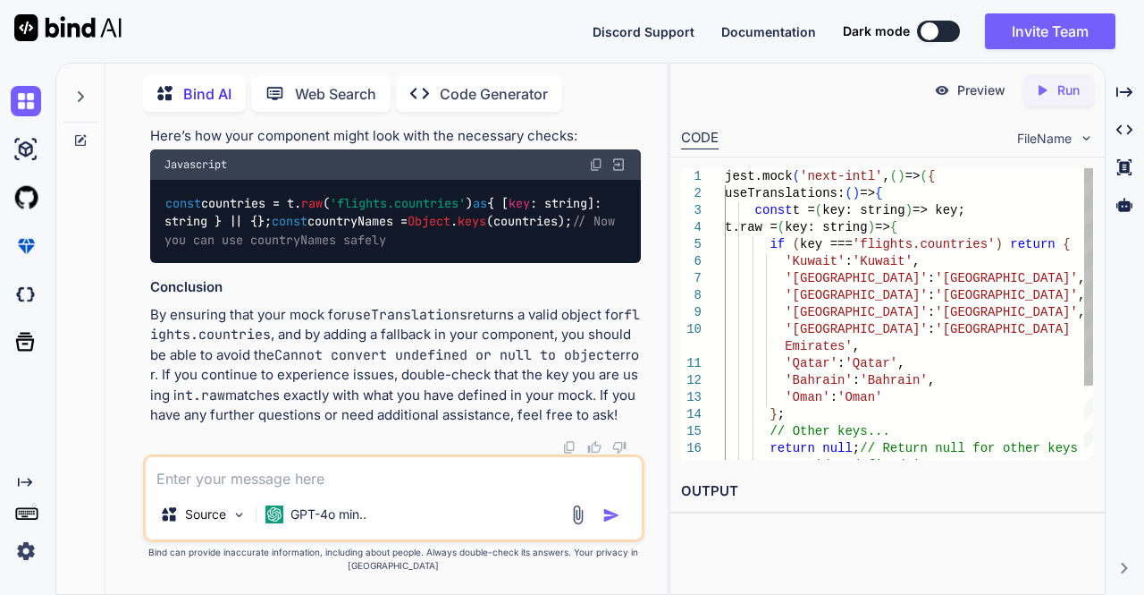
click at [452, 493] on div "Source GPT-4o min.." at bounding box center [394, 498] width 502 height 88
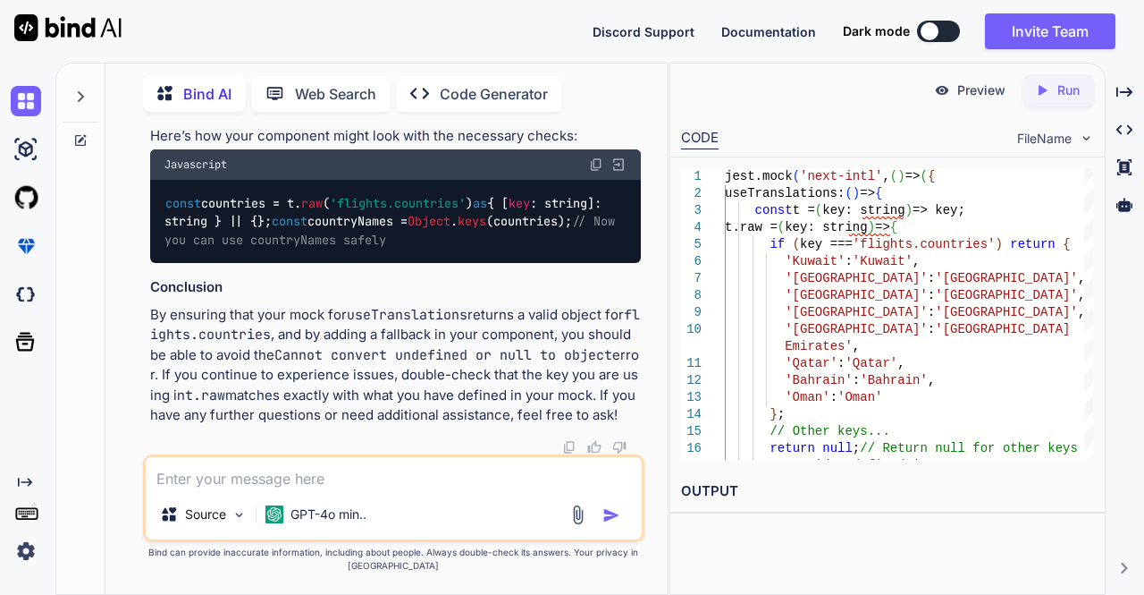
scroll to position [62249, 0]
drag, startPoint x: 495, startPoint y: 314, endPoint x: 165, endPoint y: 273, distance: 332.5
click at [165, 84] on div "const countries = t. raw ( 'flights.countries' ) as { [ key : string]: string }…" at bounding box center [396, 51] width 492 height 65
click at [165, 50] on span "const" at bounding box center [183, 42] width 36 height 16
copy code "const countries = t. raw ( 'flights.countries' ) as { [ key : string]: string }…"
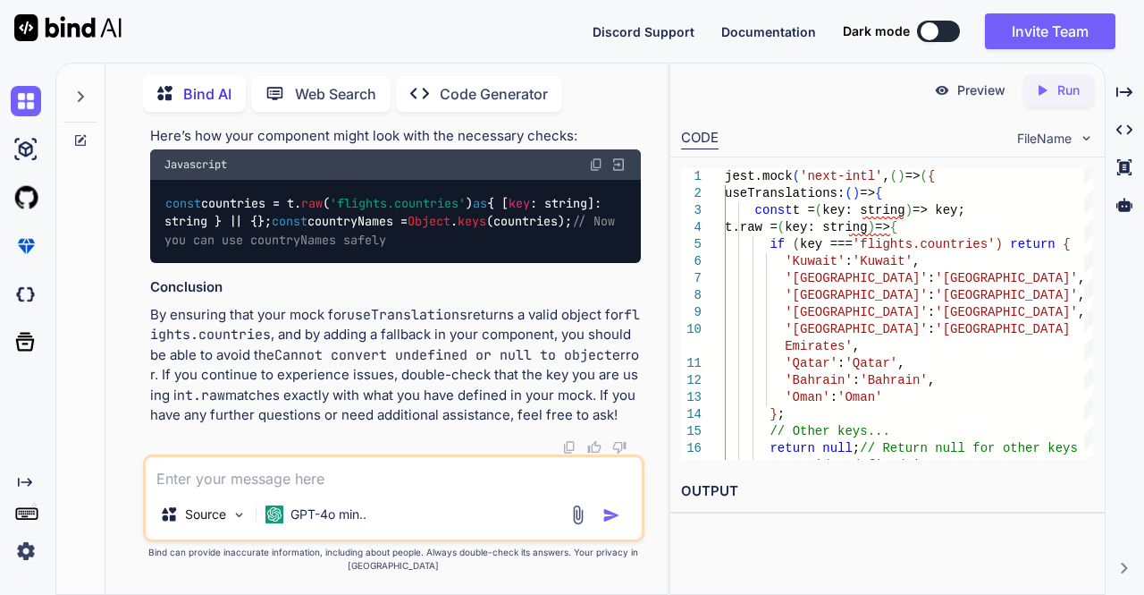
click at [601, 11] on img at bounding box center [596, 3] width 14 height 14
click at [429, 478] on textarea at bounding box center [394, 473] width 497 height 32
paste textarea "TypeError: Cannot convert undefined or null to object at Function.keys (<anonym…"
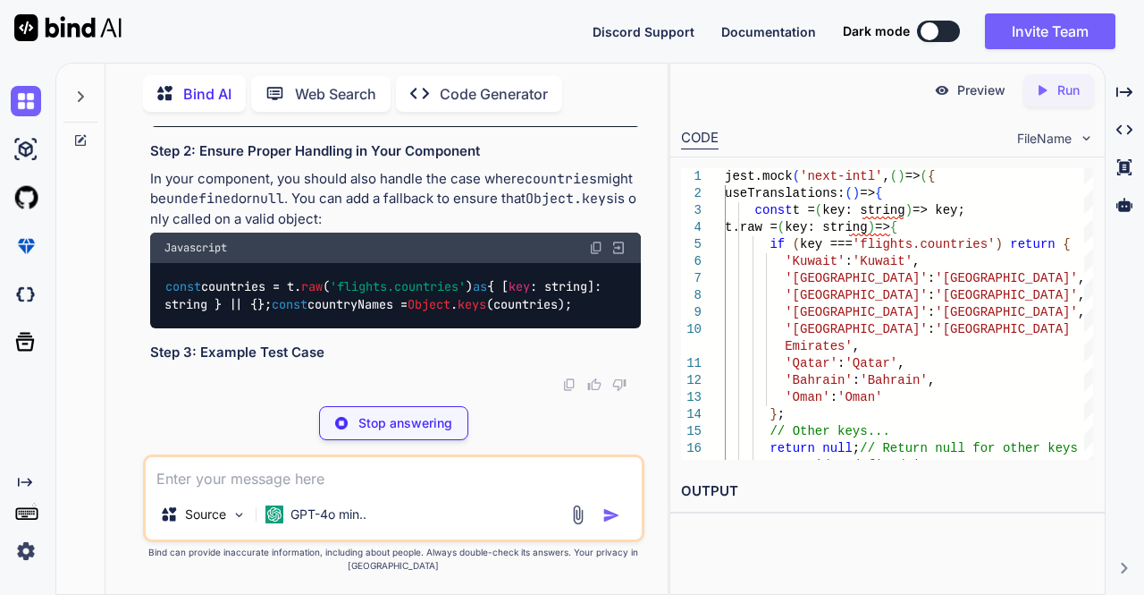
scroll to position [63319, 0]
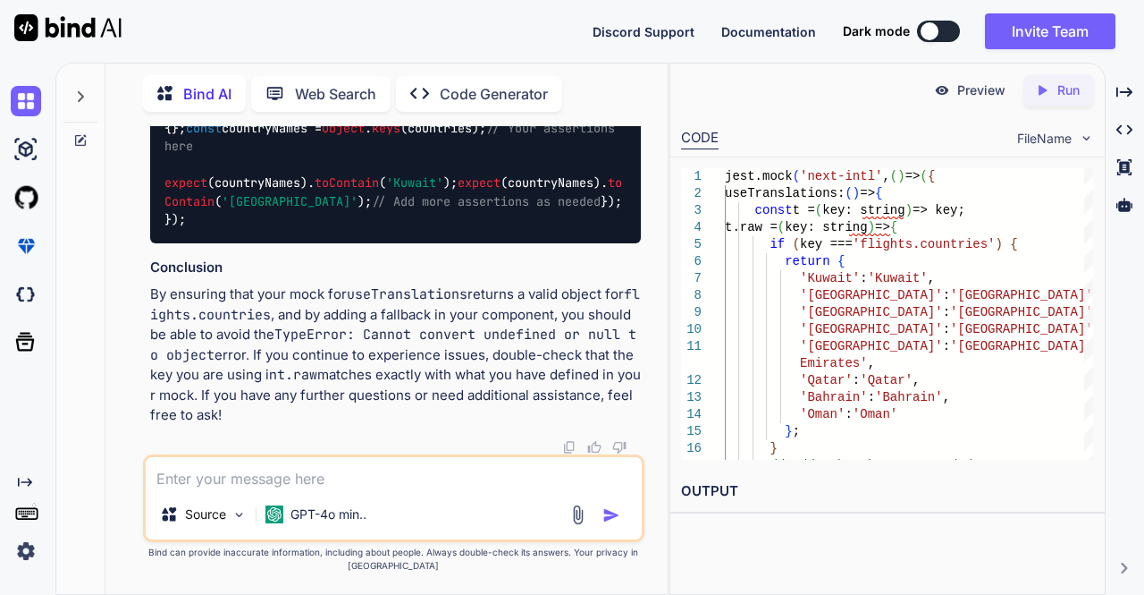
click at [418, 471] on textarea at bounding box center [394, 473] width 497 height 32
paste textarea "TypeError: t is not a function 370 | className="flex-1 p-2 text-xs rounded bg-[…"
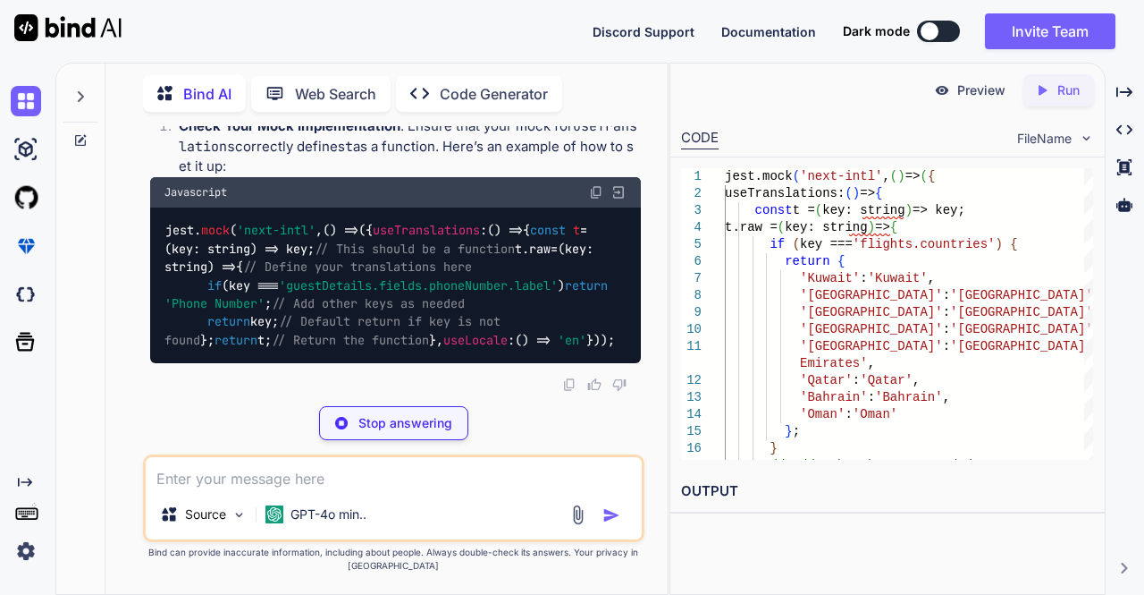
scroll to position [65564, 0]
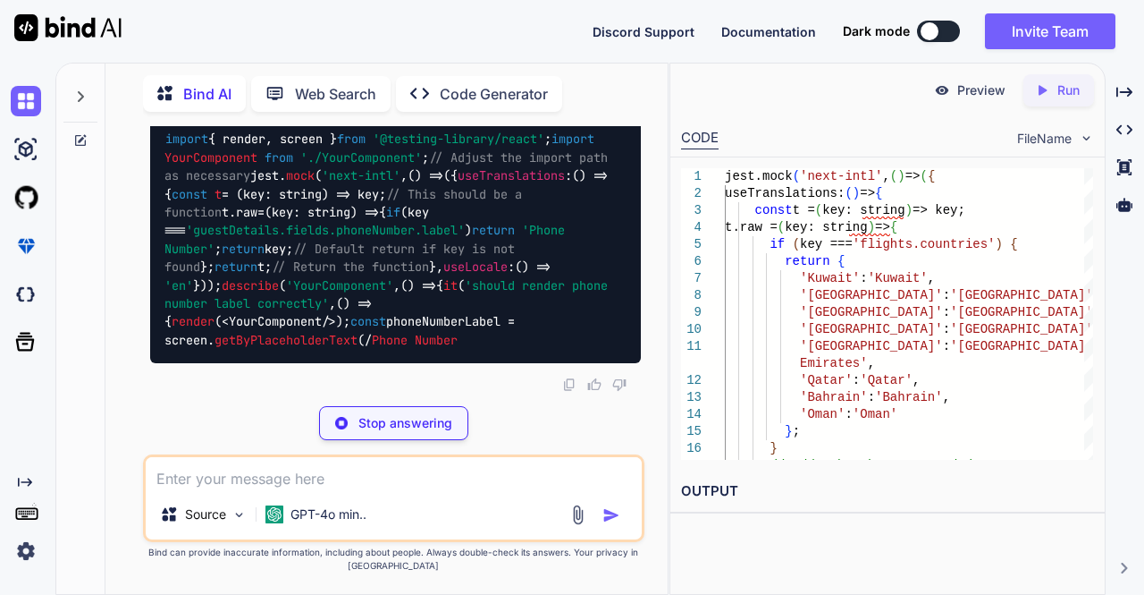
scroll to position [65253, 0]
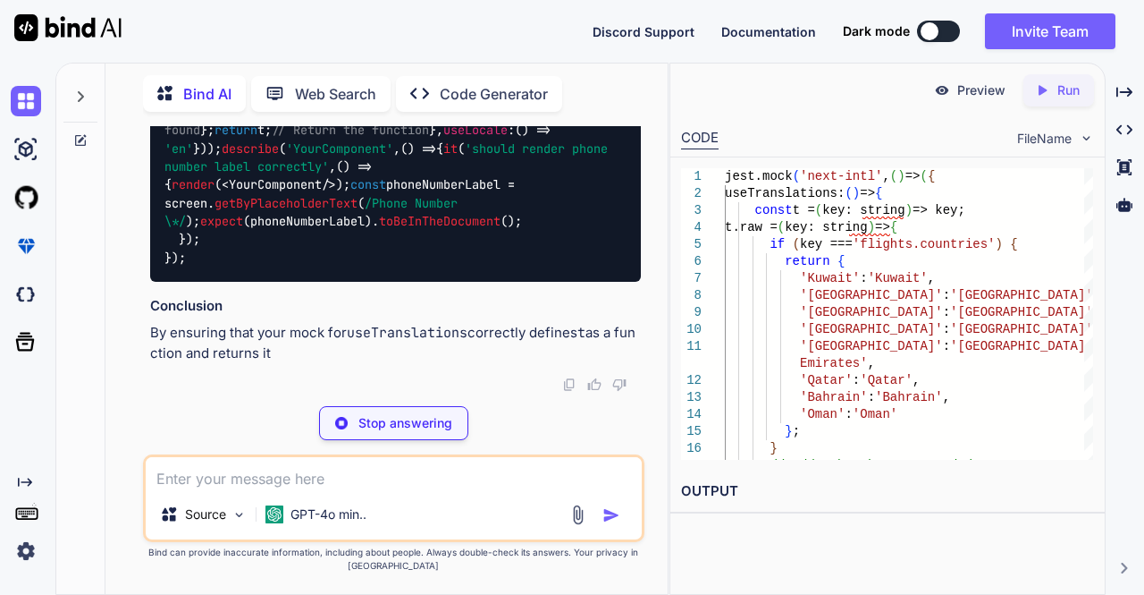
drag, startPoint x: 218, startPoint y: 381, endPoint x: 165, endPoint y: 373, distance: 54.2
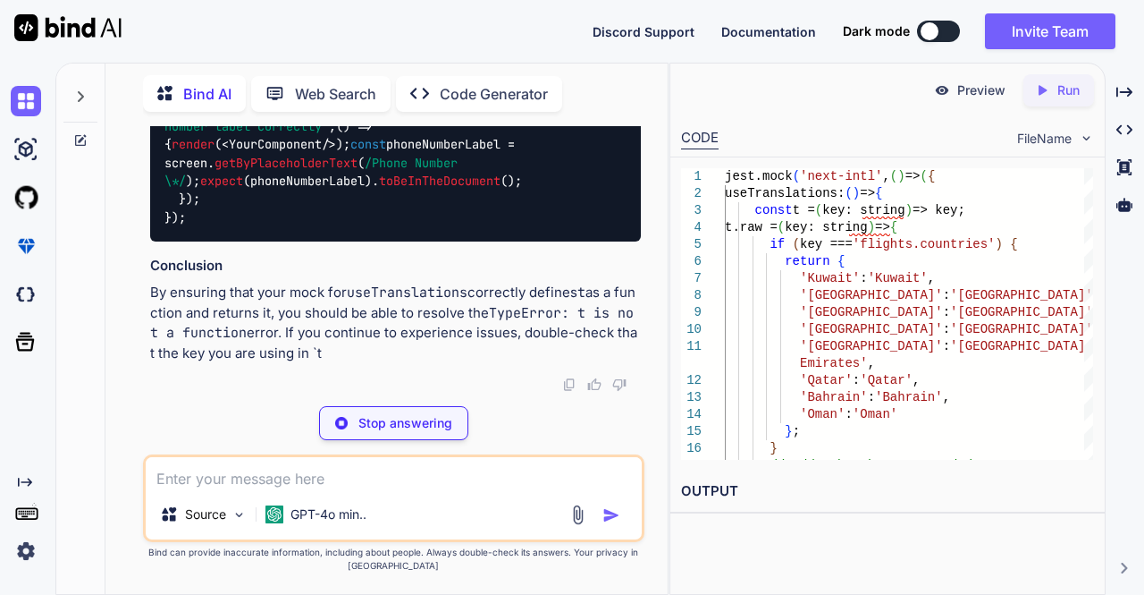
scroll to position [65489, 0]
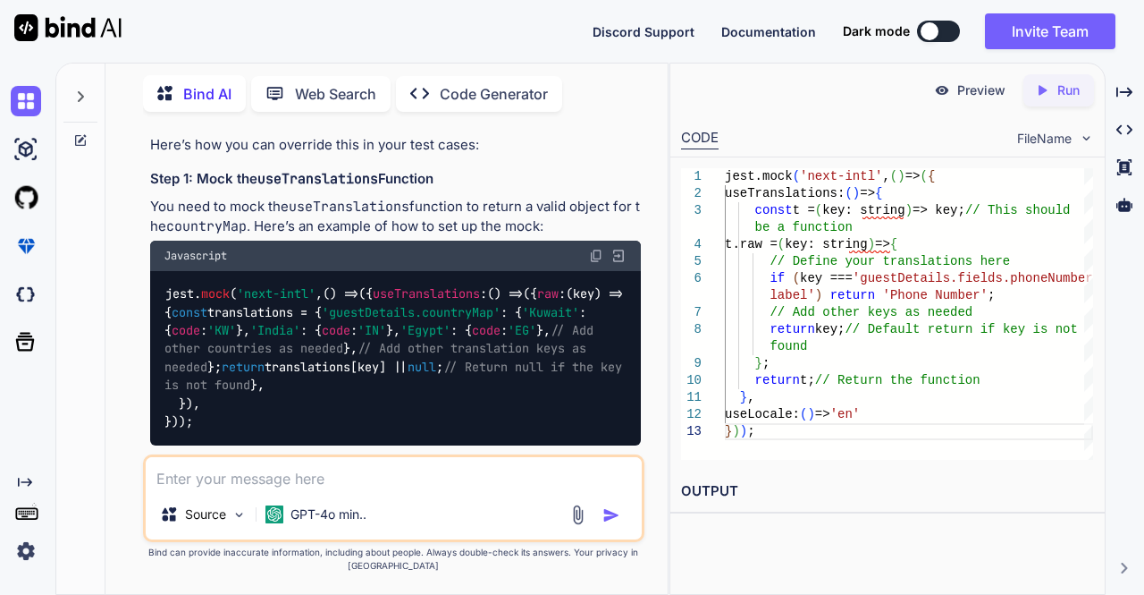
scroll to position [45622, 0]
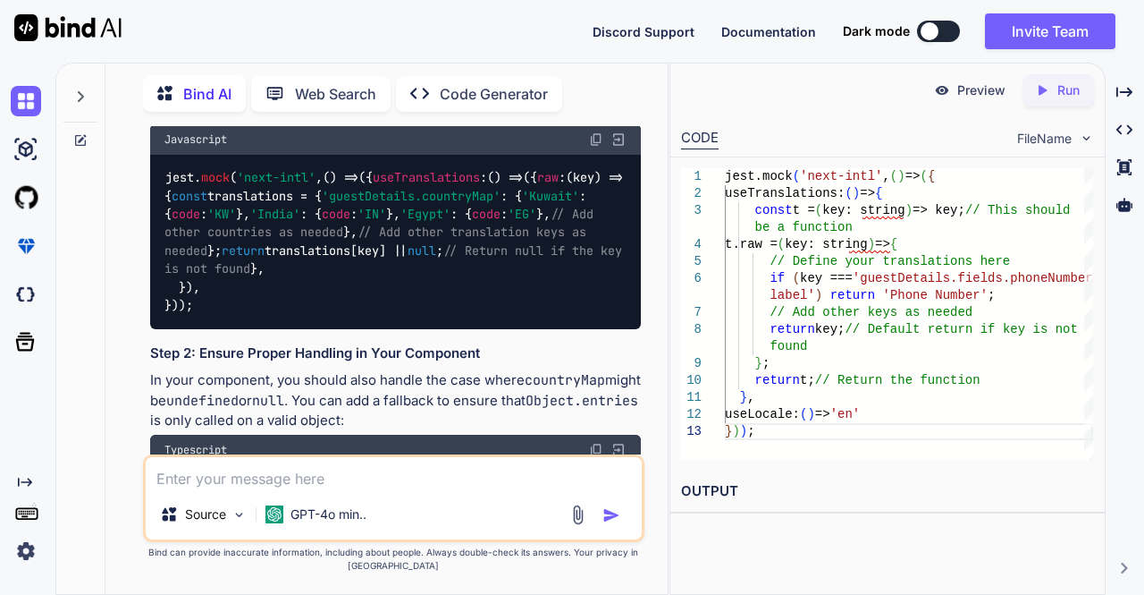
scroll to position [45740, 0]
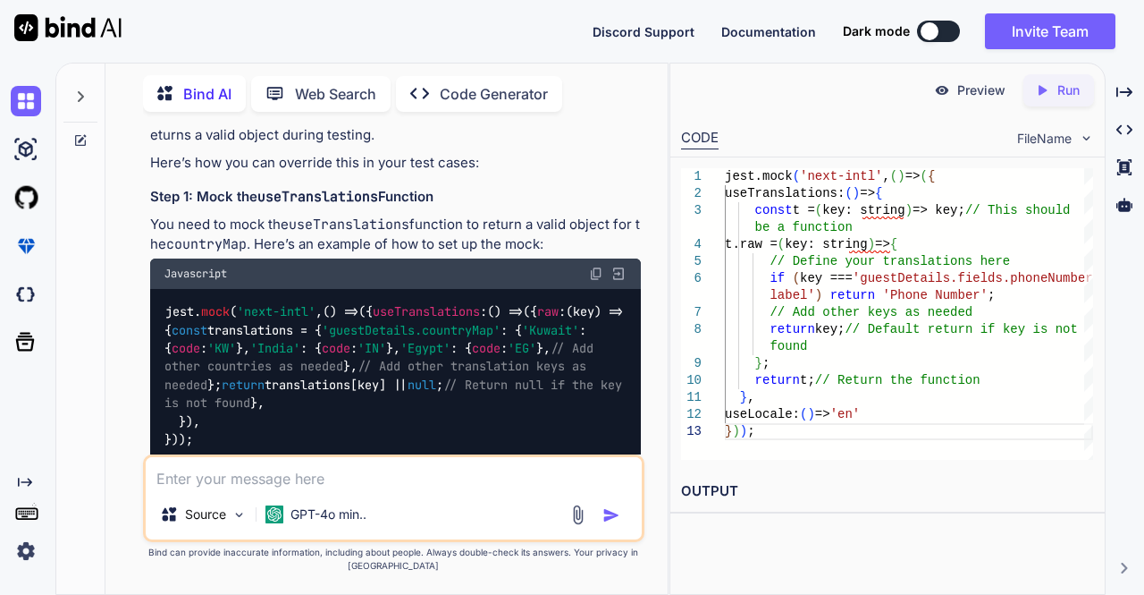
copy code "describe ( 'Form Validation' , () => { it ( 'prevents submission with empty fie…"
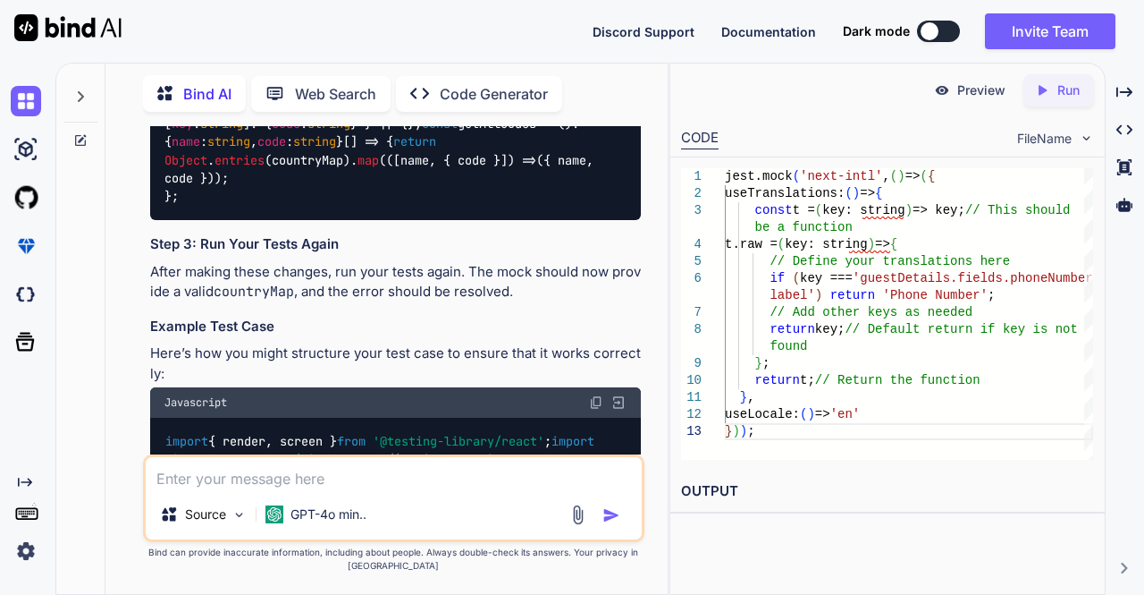
scroll to position [46081, 0]
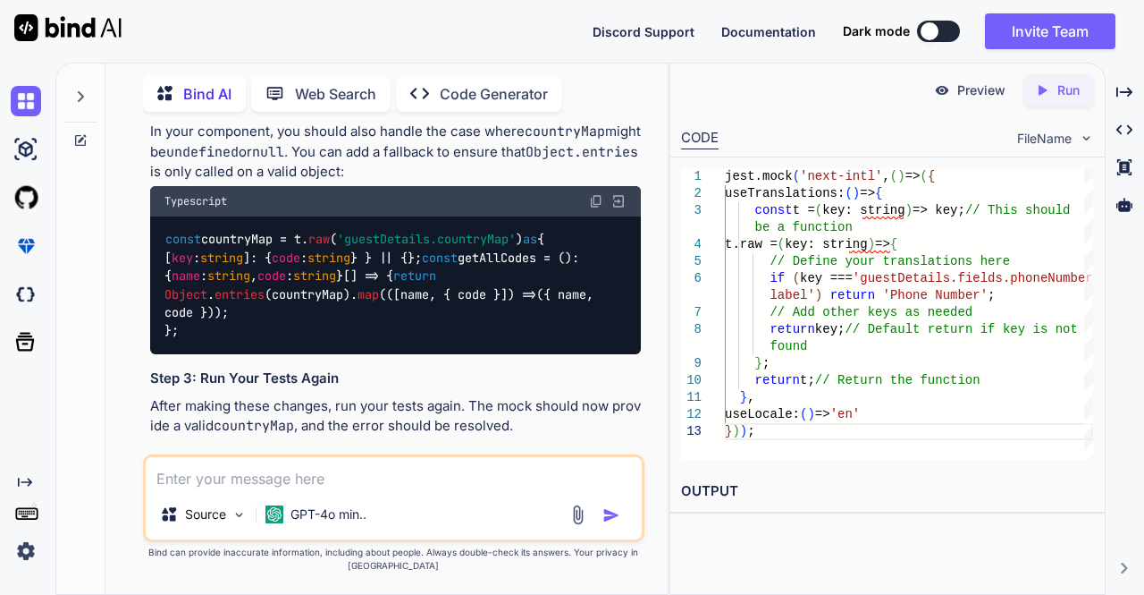
copy code "it ( 'shows error for invalid email format' , async () => { const user = userEv…"
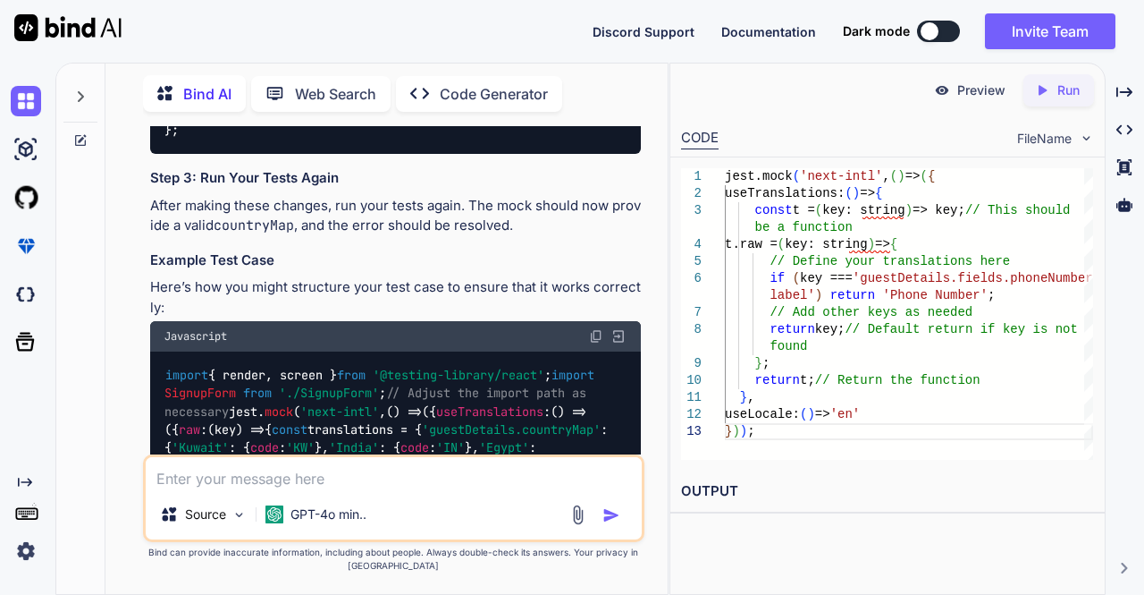
scroll to position [46185, 0]
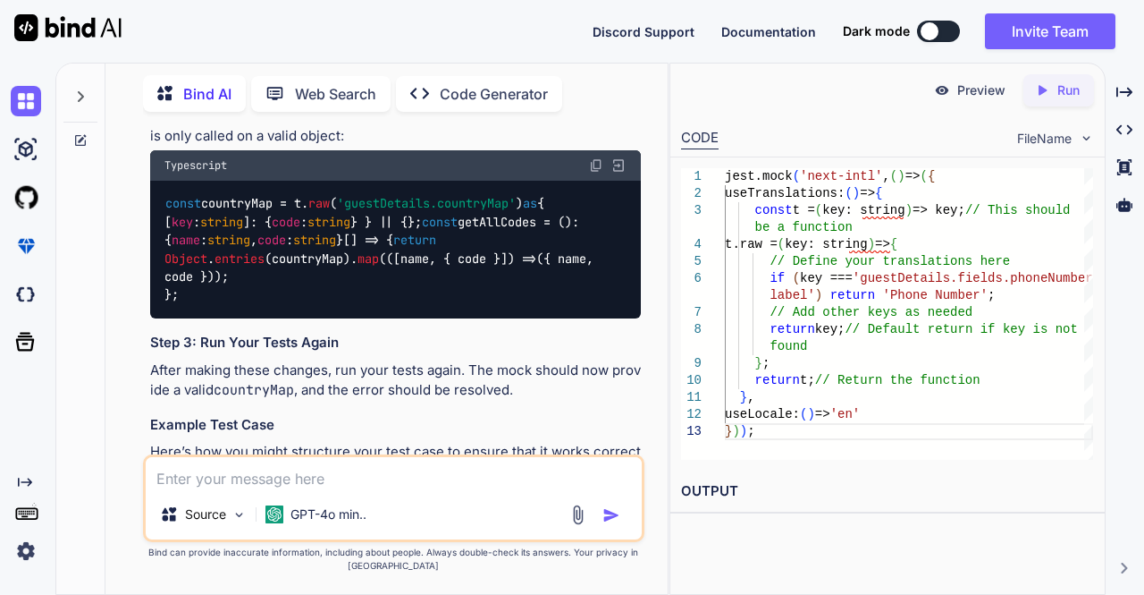
scroll to position [46019, 0]
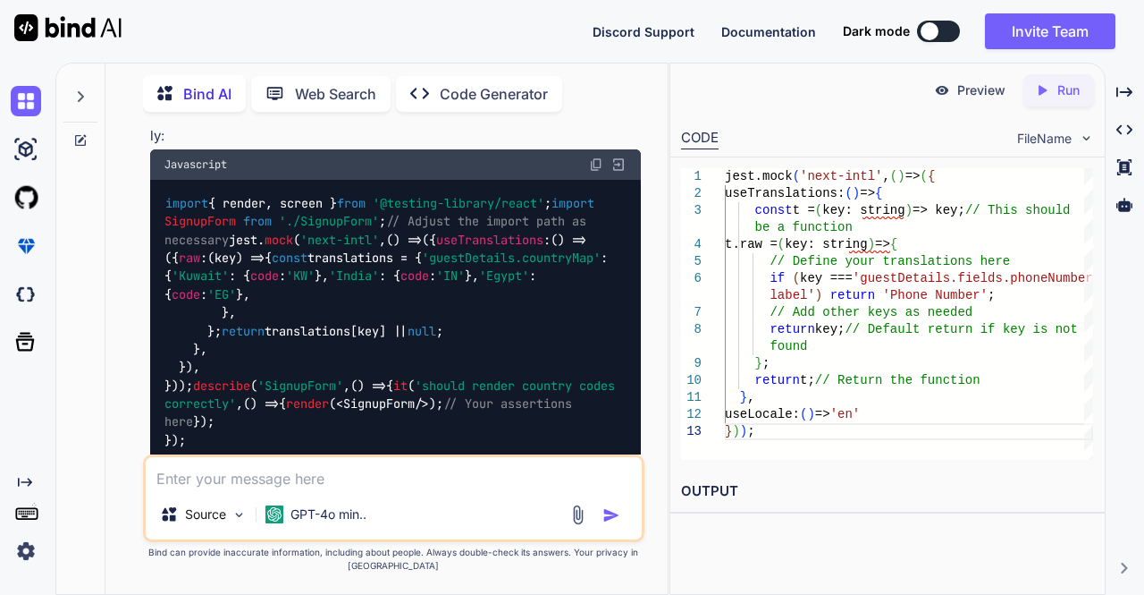
scroll to position [46364, 0]
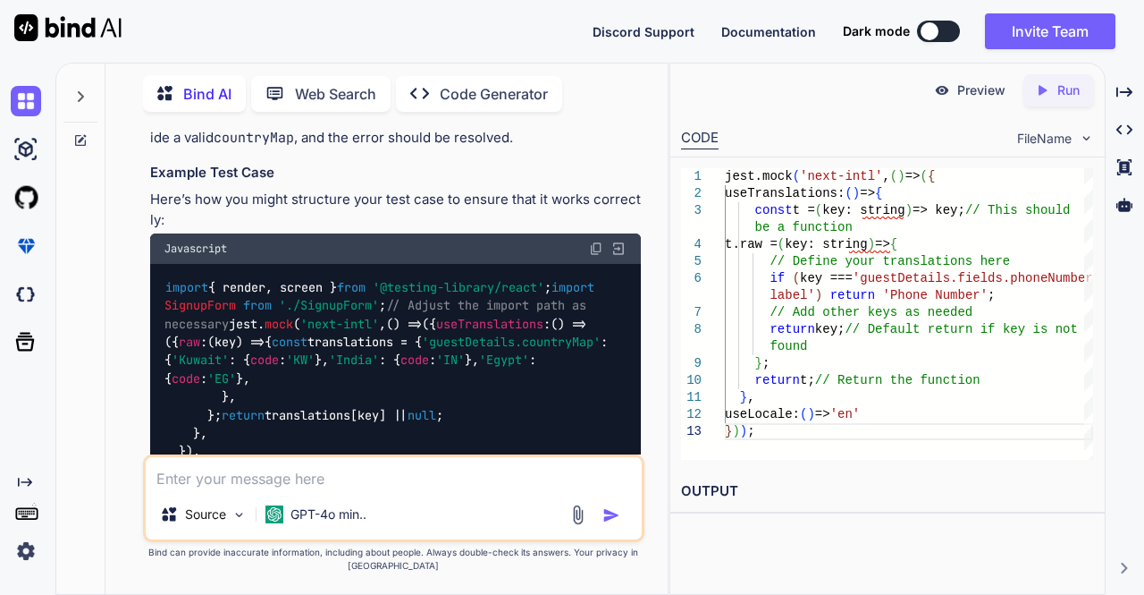
scroll to position [46271, 0]
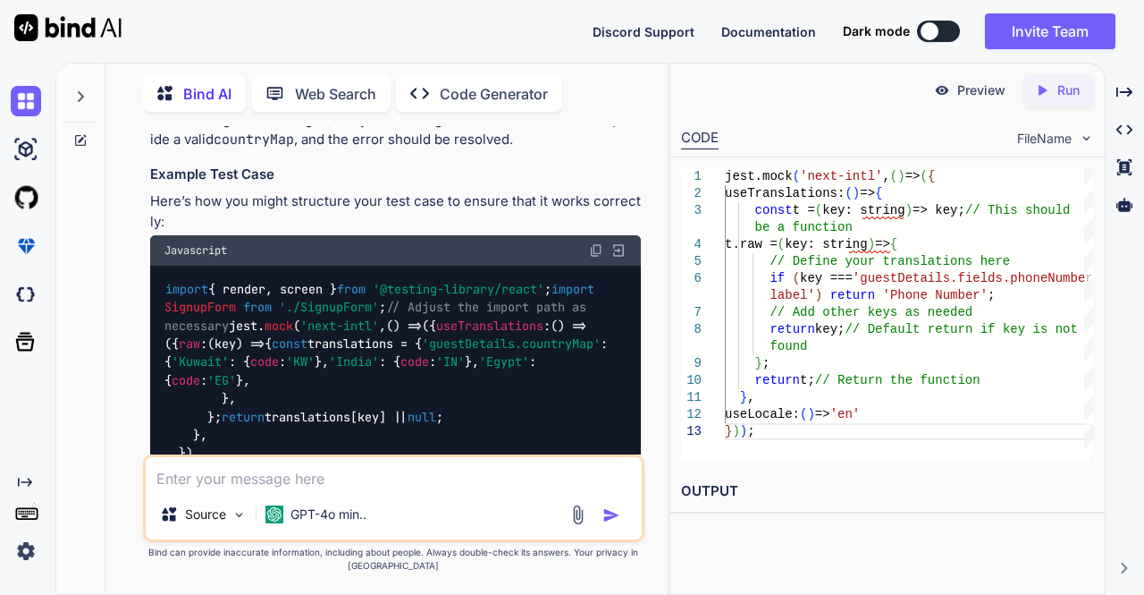
click at [391, 462] on textarea at bounding box center [394, 473] width 497 height 32
paste textarea "<div className="flex items-center gap-3"> <span> {open === "address" ? ( <img s…"
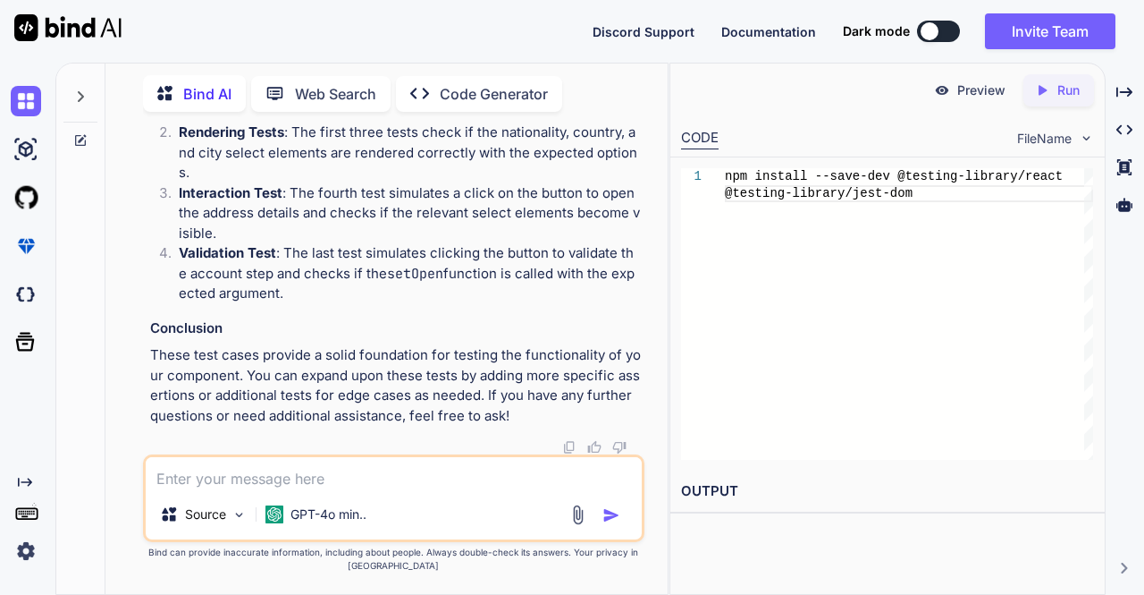
scroll to position [68023, 0]
drag, startPoint x: 546, startPoint y: 325, endPoint x: 152, endPoint y: 217, distance: 408.6
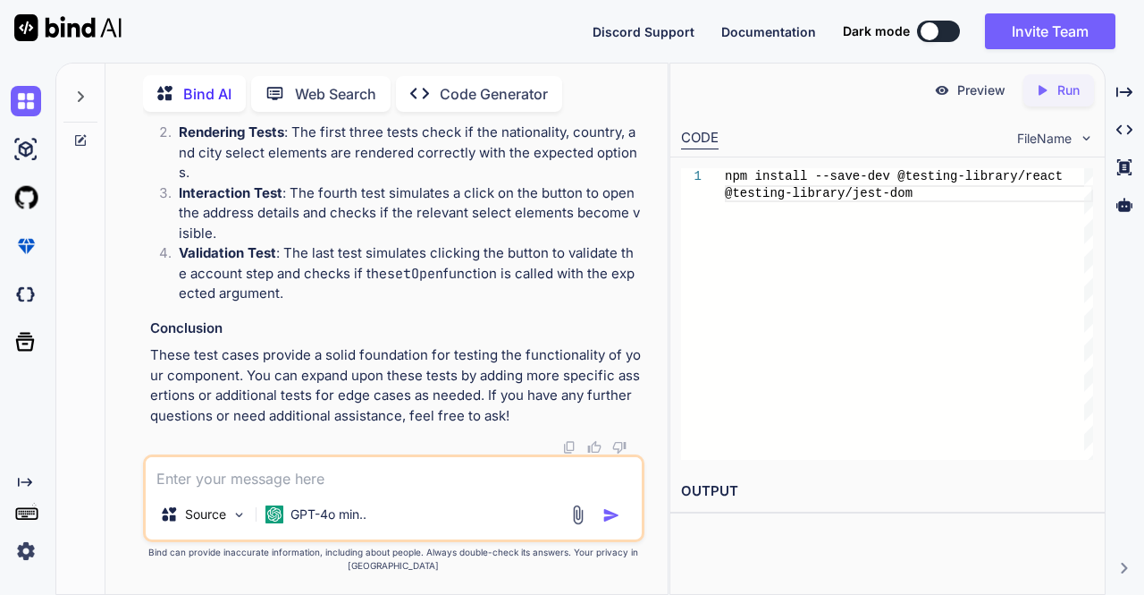
scroll to position [68578, 0]
click at [367, 244] on p "Interaction Test : The fourth test simulates a click on the button to open the …" at bounding box center [410, 213] width 463 height 61
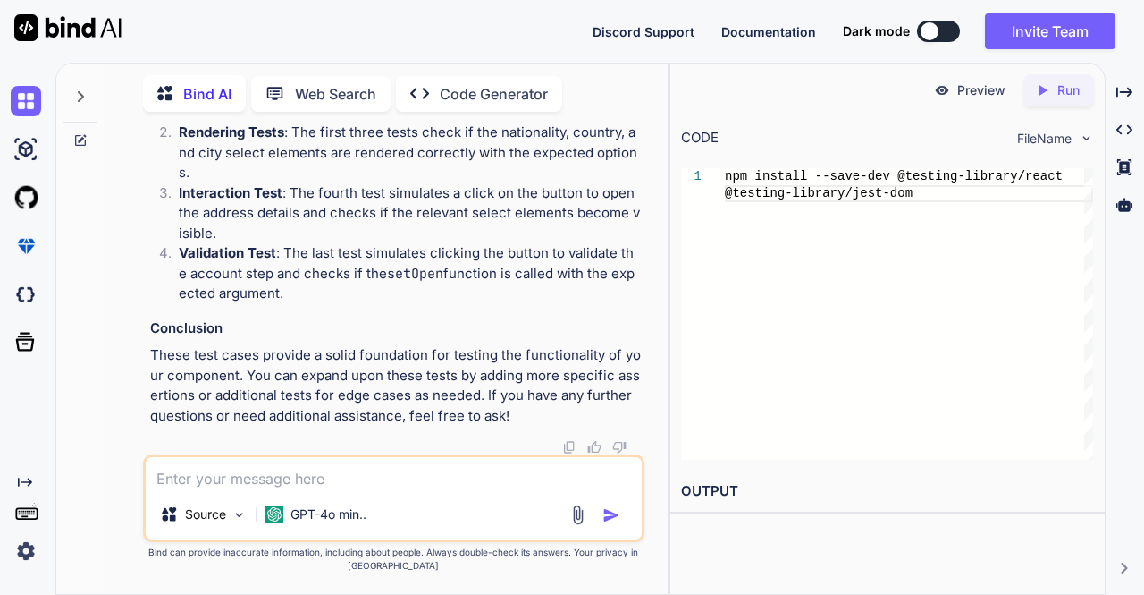
scroll to position [68034, 0]
drag, startPoint x: 553, startPoint y: 313, endPoint x: 155, endPoint y: 221, distance: 408.4
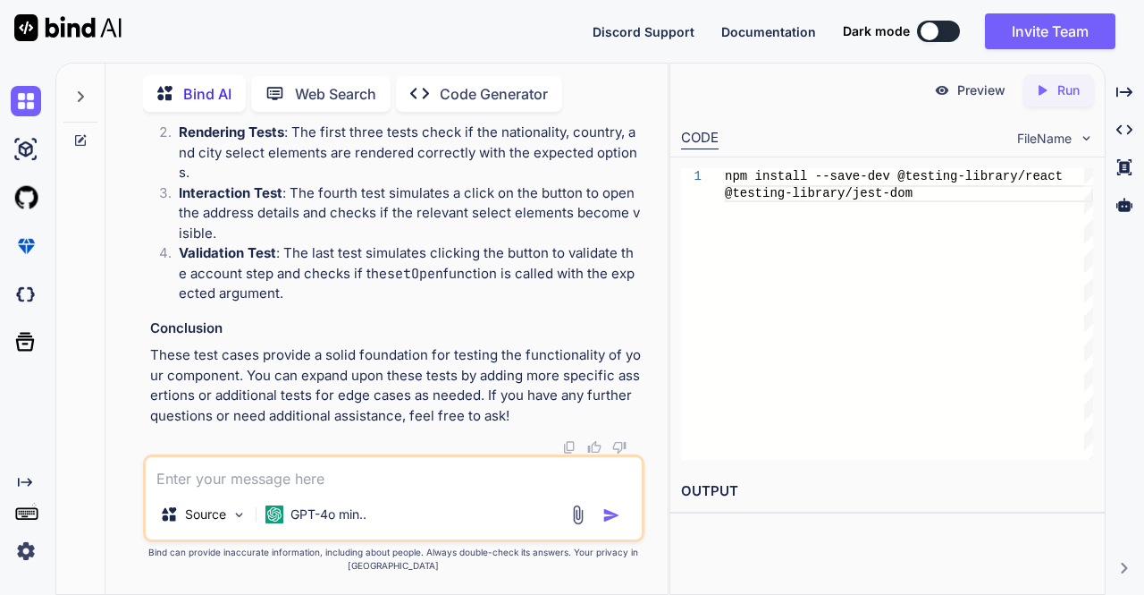
scroll to position [69552, 0]
click at [393, 487] on textarea at bounding box center [394, 473] width 497 height 32
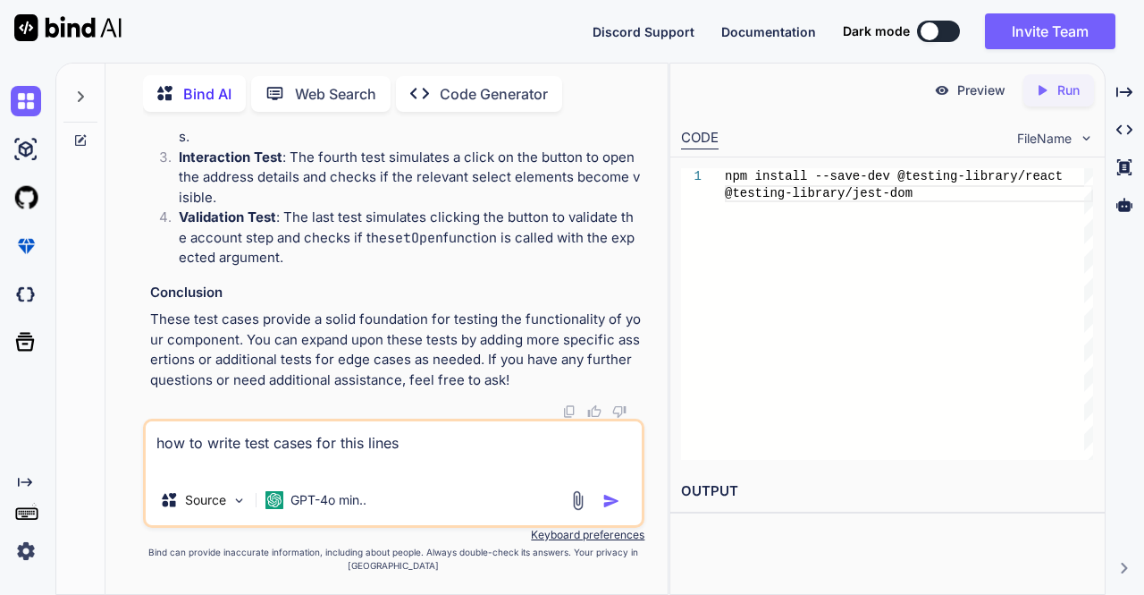
paste textarea "onst getCountryIsoCode = (countryName) => { const allCountries = Country.getAll…"
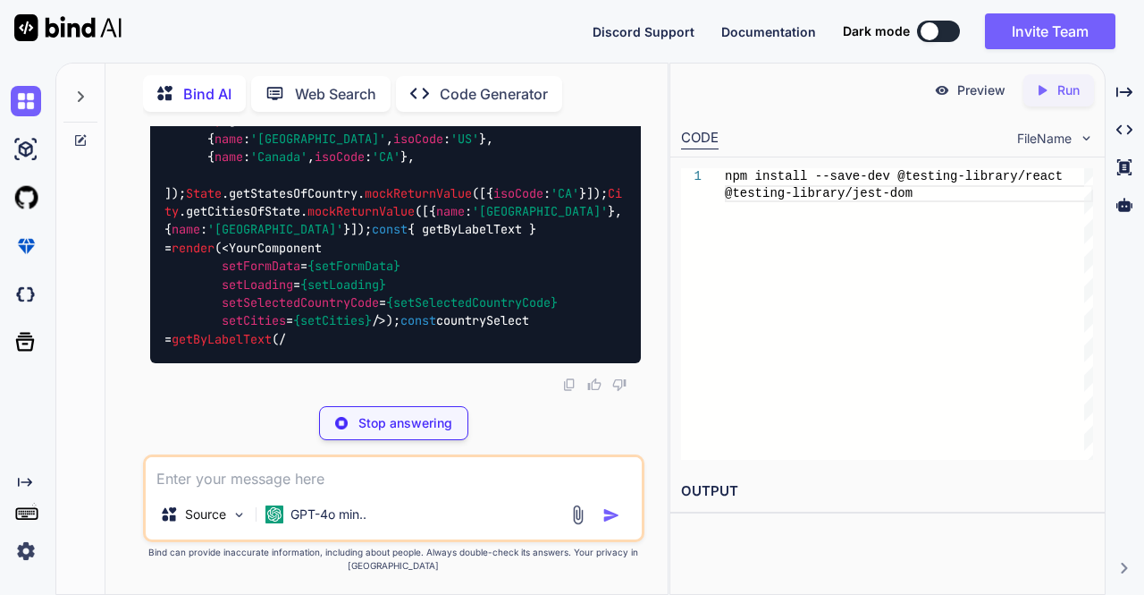
scroll to position [71061, 0]
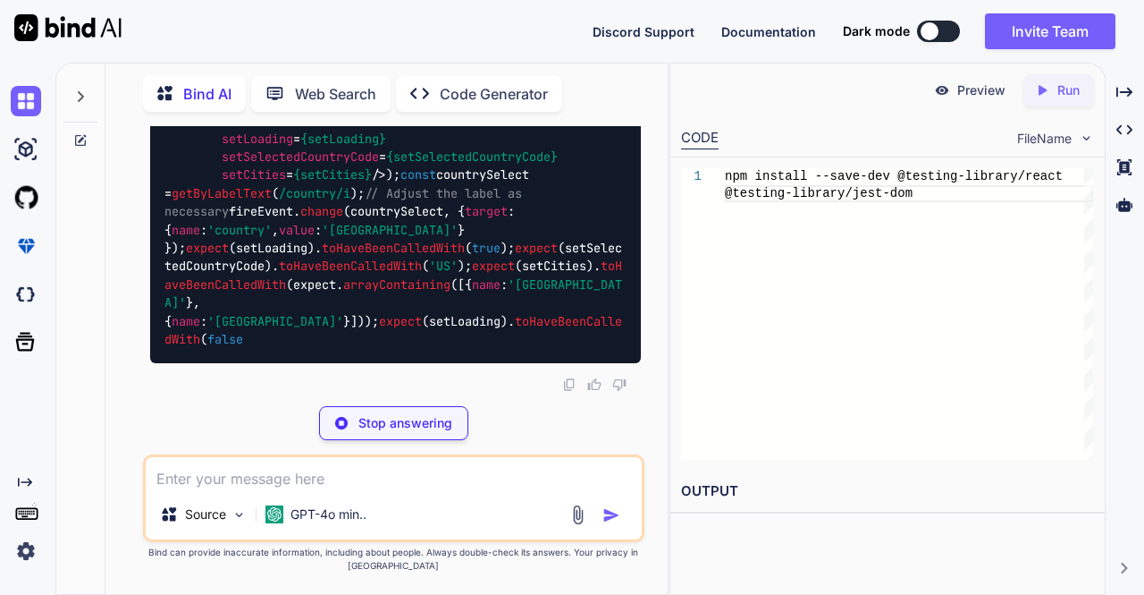
scroll to position [70947, 0]
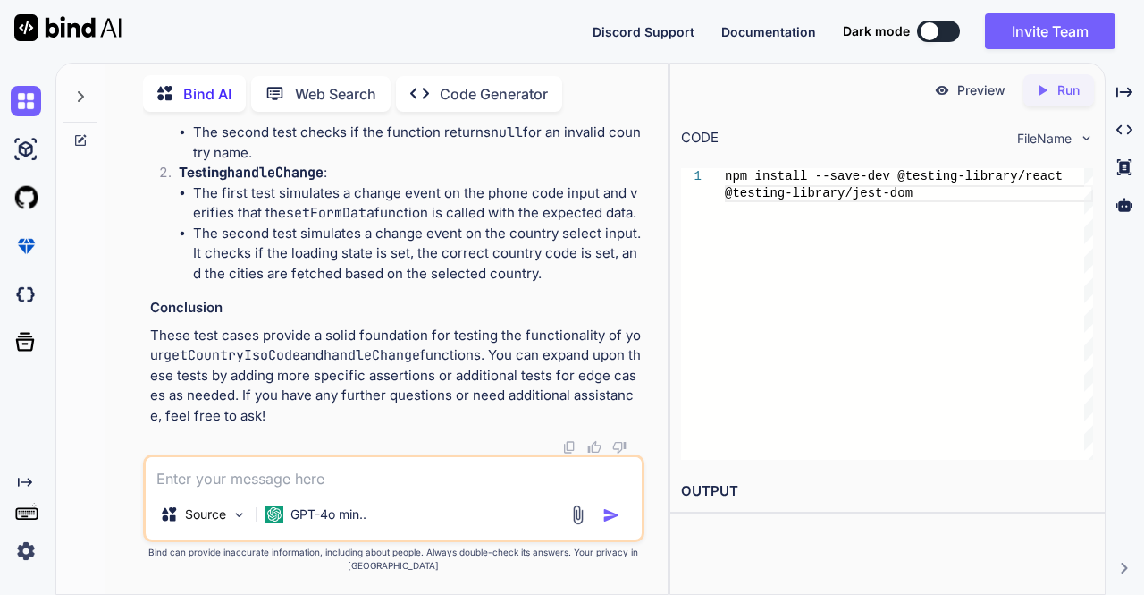
scroll to position [71244, 0]
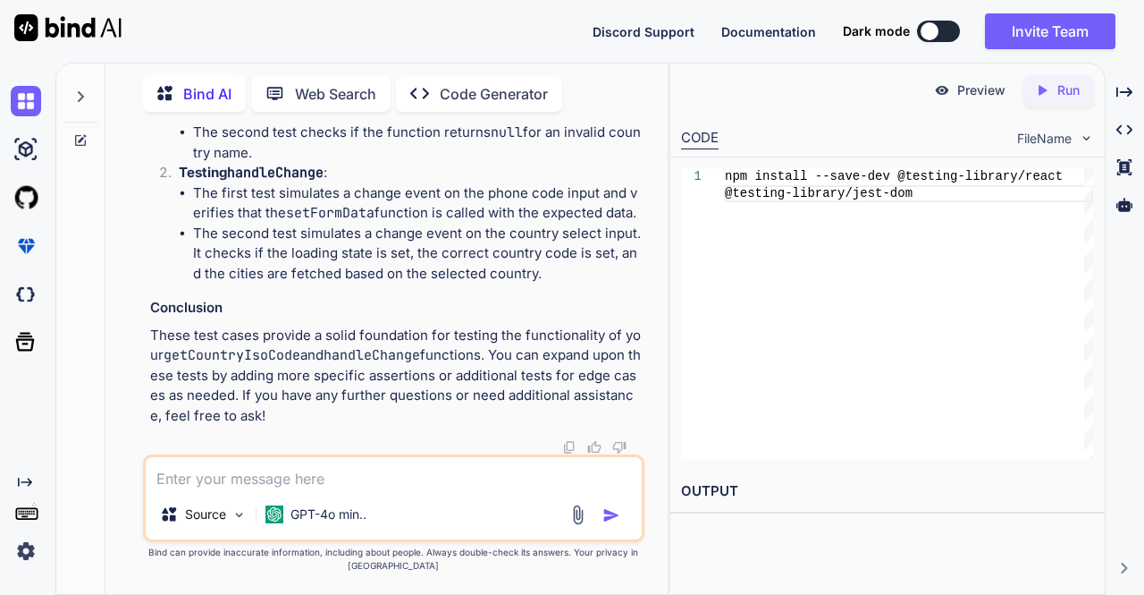
drag, startPoint x: 214, startPoint y: 413, endPoint x: 173, endPoint y: 263, distance: 155.5
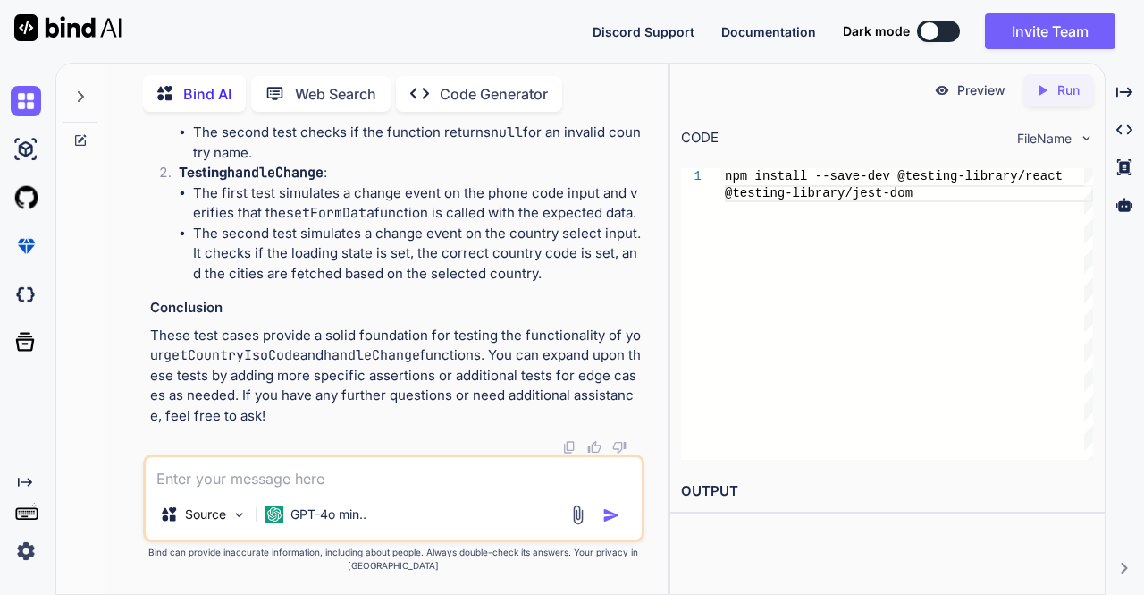
scroll to position [71064, 0]
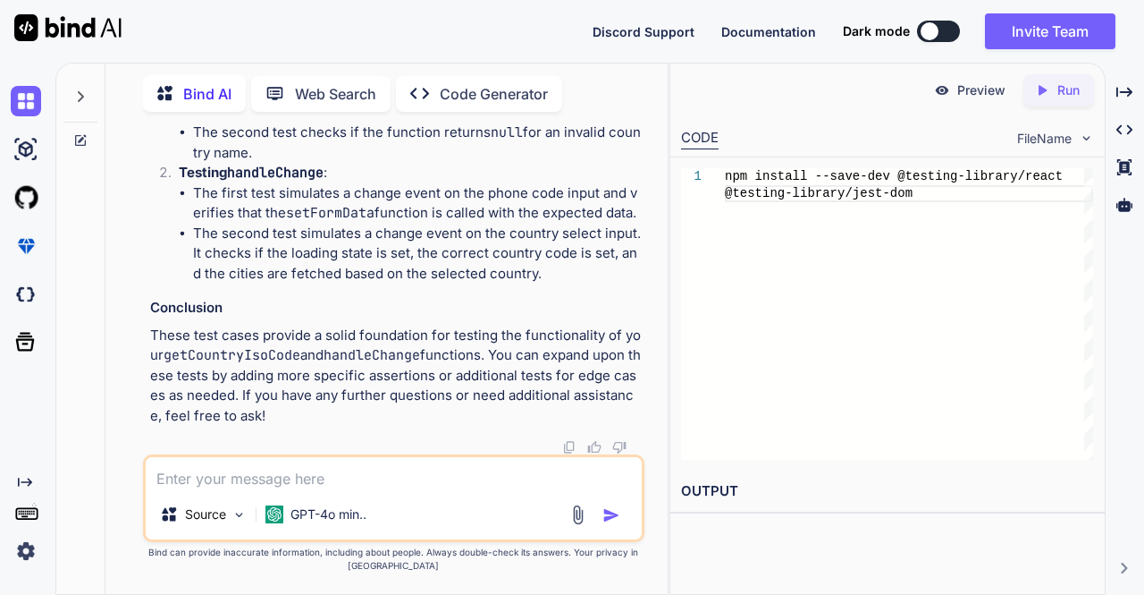
drag, startPoint x: 186, startPoint y: 389, endPoint x: 175, endPoint y: 391, distance: 10.9
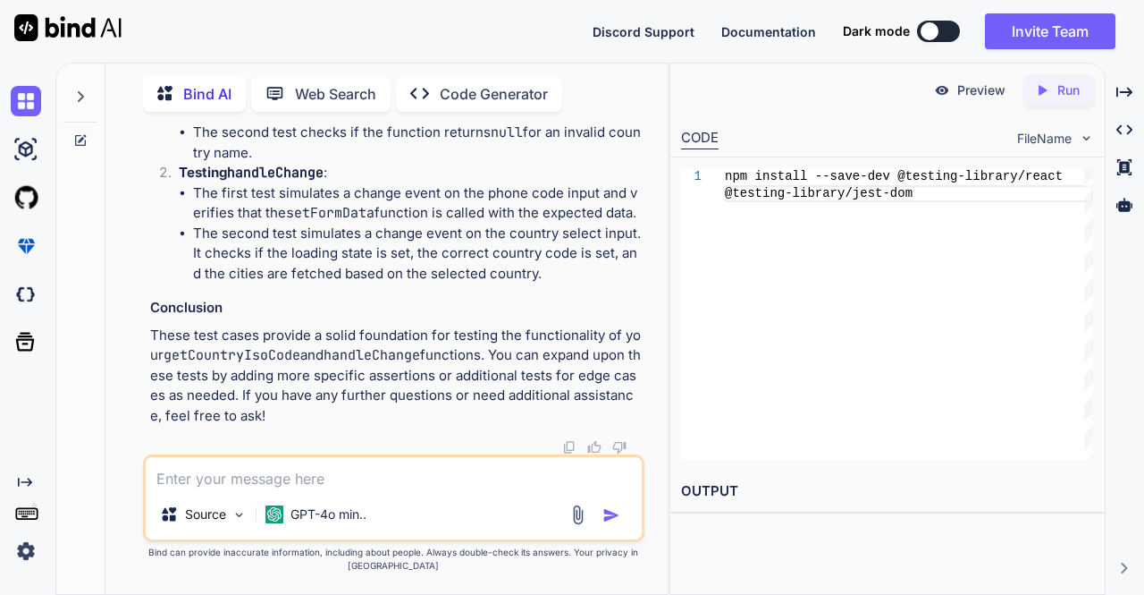
scroll to position [71075, 0]
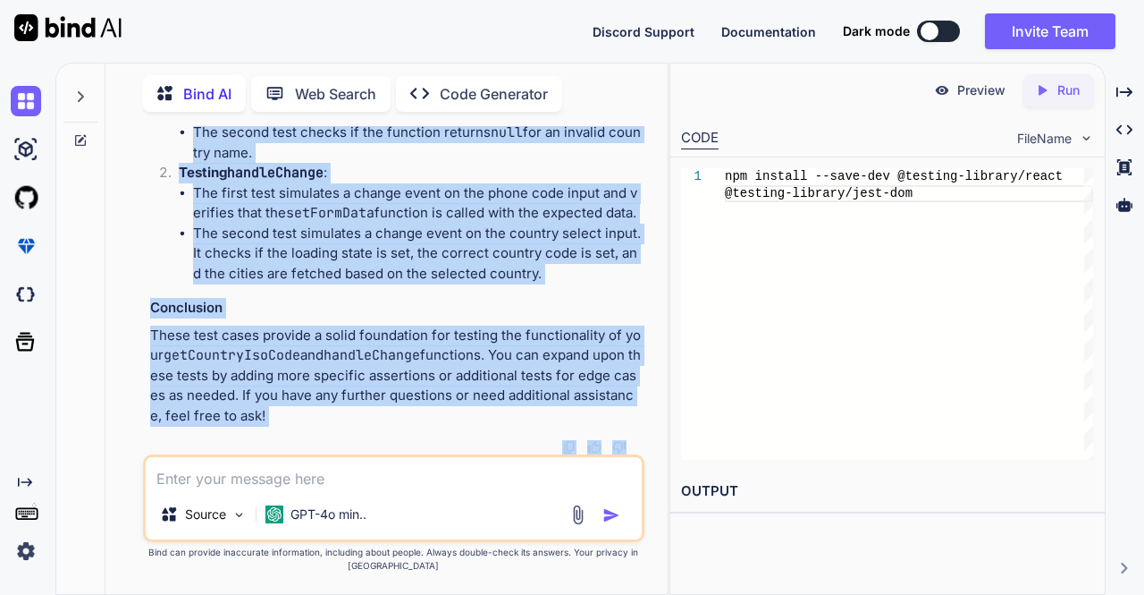
scroll to position [72690, 0]
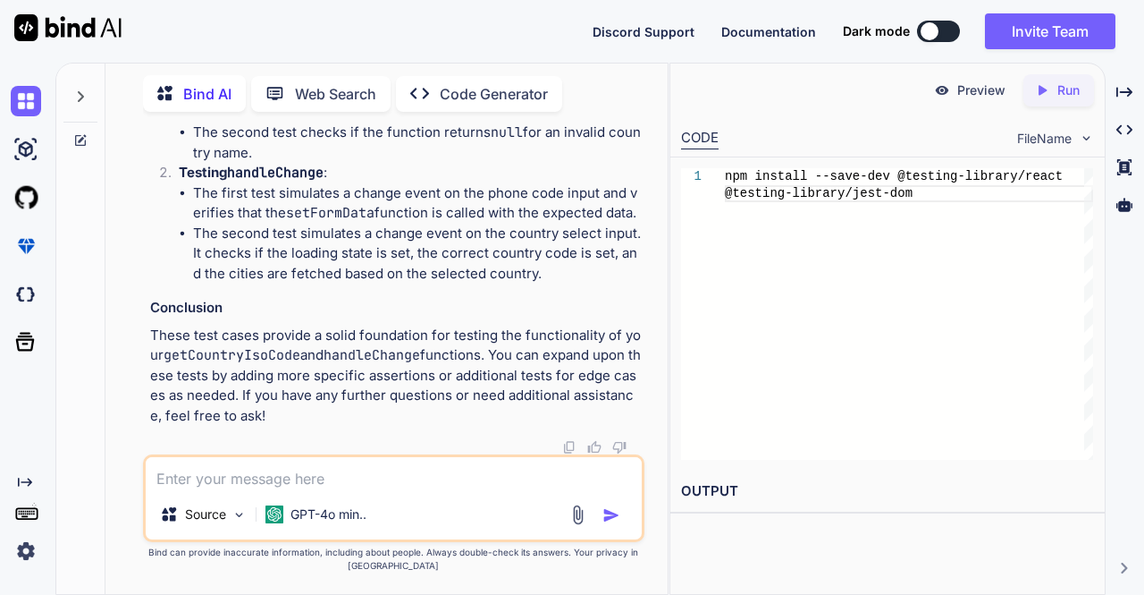
drag, startPoint x: 166, startPoint y: 376, endPoint x: 309, endPoint y: 434, distance: 154.1
click at [832, 181] on div "npm install --save-dev @testing-library/react @testing-library/jest-dom" at bounding box center [909, 313] width 368 height 291
